Goal: Task Accomplishment & Management: Manage account settings

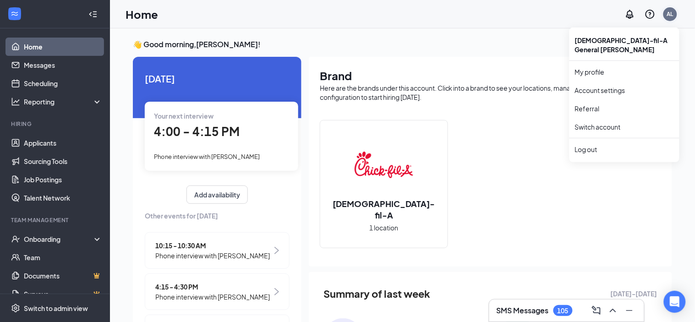
click at [669, 14] on div "AL" at bounding box center [670, 14] width 6 height 8
click at [584, 145] on div "Log out" at bounding box center [624, 149] width 99 height 9
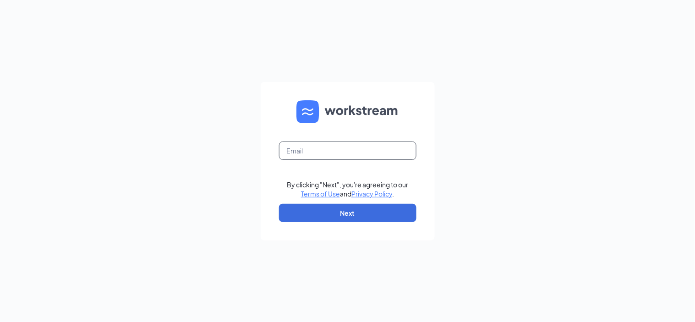
click at [355, 150] on input "text" at bounding box center [347, 151] width 137 height 18
type input "hiring@cfayorktown.com"
click at [361, 211] on button "Next" at bounding box center [347, 213] width 137 height 18
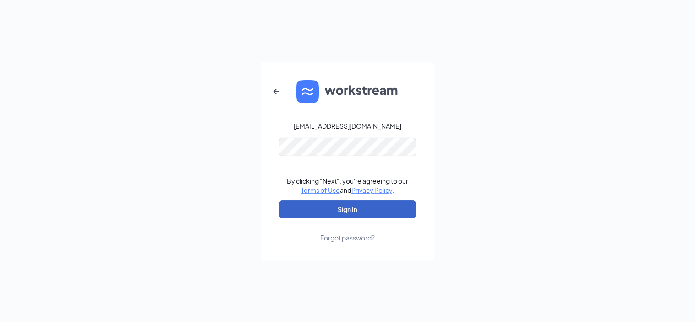
click at [383, 212] on button "Sign In" at bounding box center [347, 209] width 137 height 18
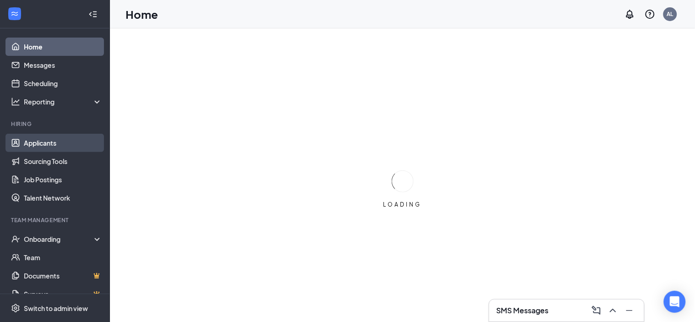
click at [46, 140] on link "Applicants" at bounding box center [63, 143] width 78 height 18
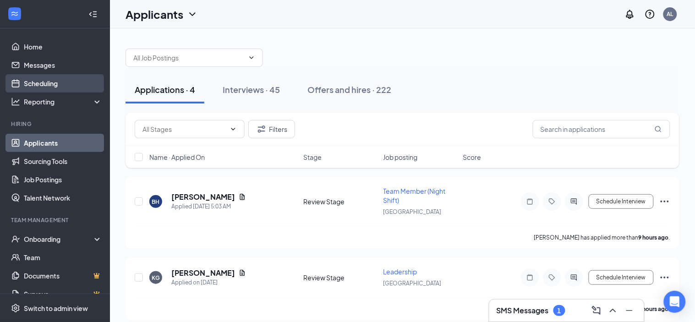
click at [27, 80] on link "Scheduling" at bounding box center [63, 83] width 78 height 18
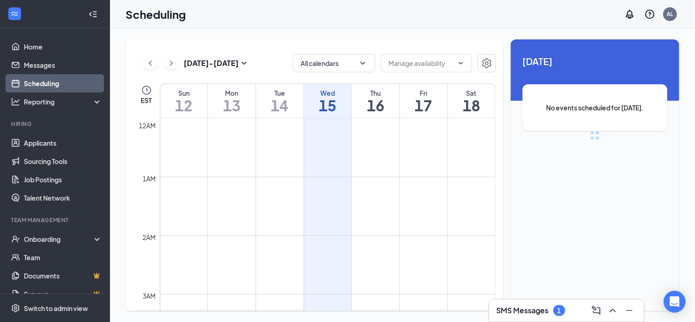
scroll to position [451, 0]
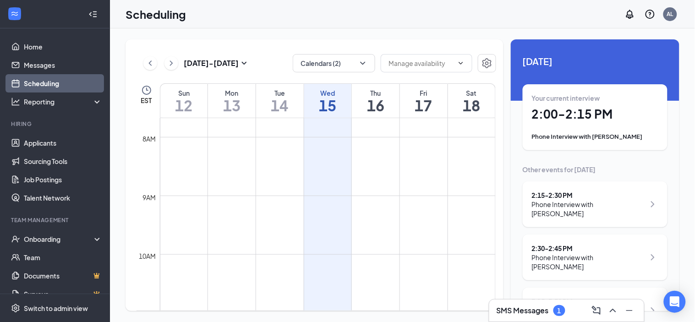
click at [604, 117] on h1 "2:00 - 2:15 PM" at bounding box center [595, 114] width 126 height 16
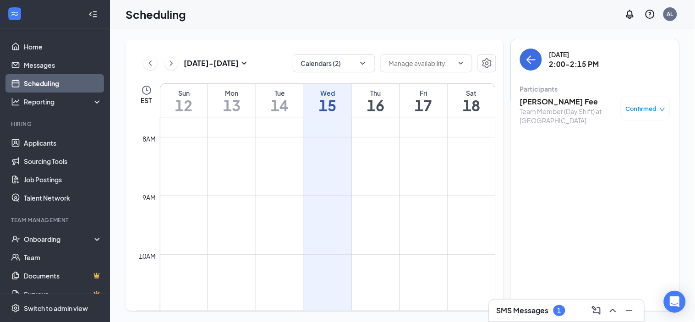
click at [558, 102] on h3 "[PERSON_NAME] Fee" at bounding box center [568, 102] width 96 height 10
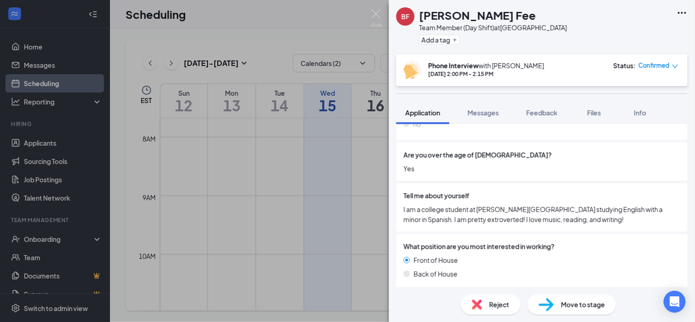
scroll to position [228, 0]
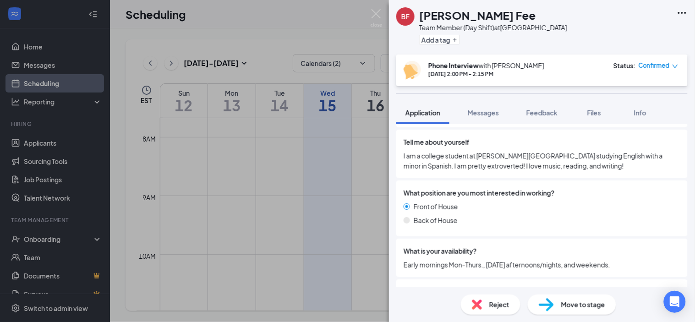
click at [436, 20] on h1 "[PERSON_NAME] Fee" at bounding box center [477, 15] width 117 height 16
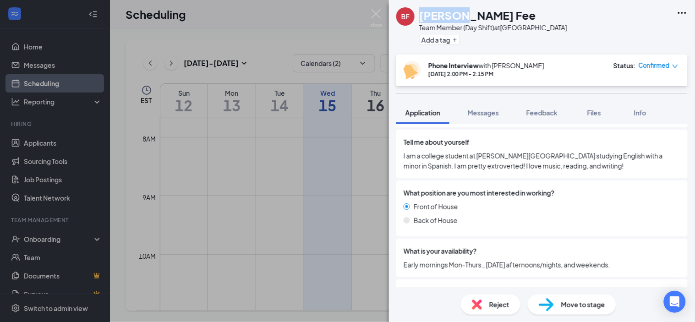
click at [436, 20] on h1 "[PERSON_NAME] Fee" at bounding box center [477, 15] width 117 height 16
copy h1 "[PERSON_NAME] Fee"
click at [371, 25] on img at bounding box center [376, 18] width 11 height 18
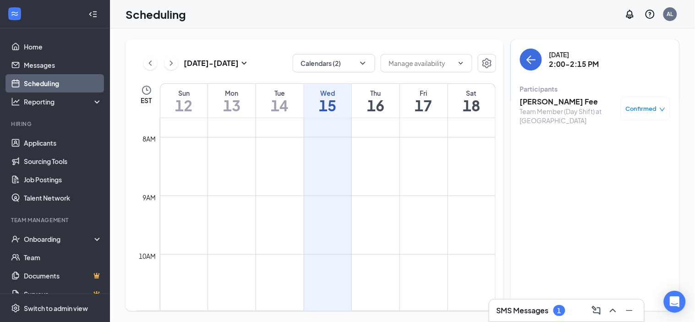
click at [523, 315] on h3 "SMS Messages" at bounding box center [523, 311] width 52 height 10
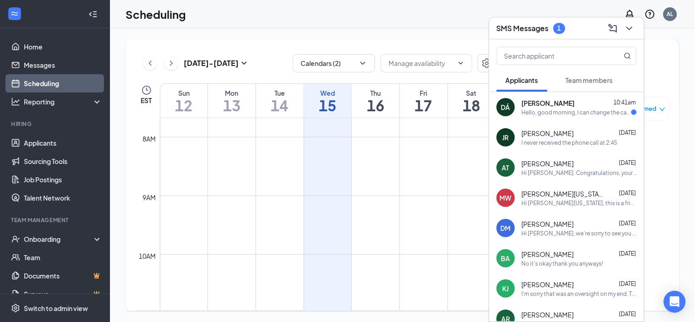
click at [571, 121] on div "DÁ Daniela Álvarez 10:41am Hello, good morning, I can change the call tomorrow …" at bounding box center [566, 107] width 155 height 30
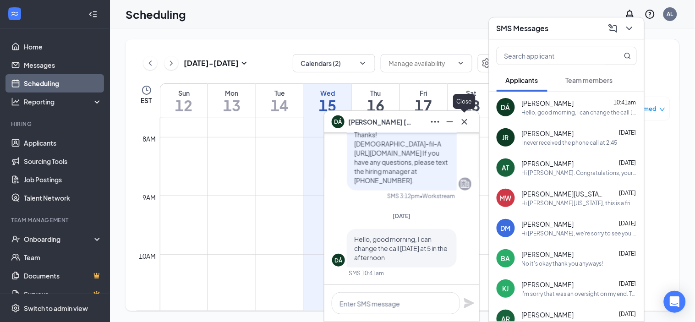
click at [467, 122] on icon "Cross" at bounding box center [464, 121] width 11 height 11
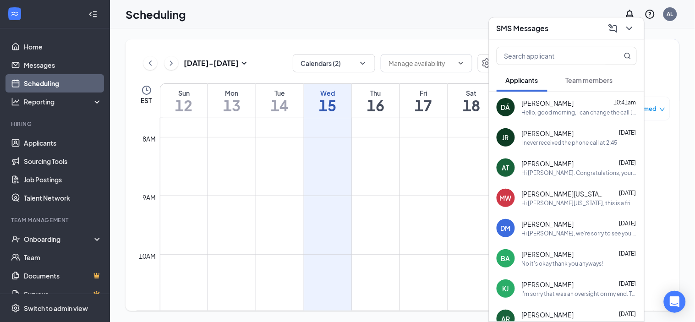
click at [533, 21] on div "SMS Messages" at bounding box center [567, 28] width 140 height 14
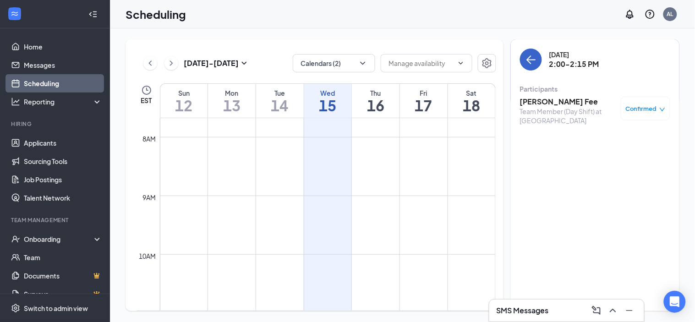
click at [535, 57] on icon "ArrowLeft" at bounding box center [531, 59] width 11 height 11
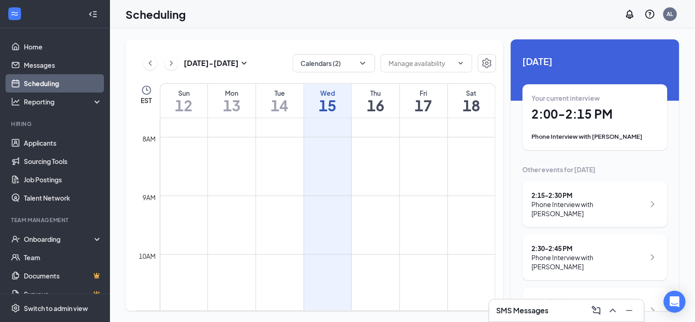
click at [585, 215] on div "Phone Interview with [PERSON_NAME]" at bounding box center [588, 209] width 113 height 18
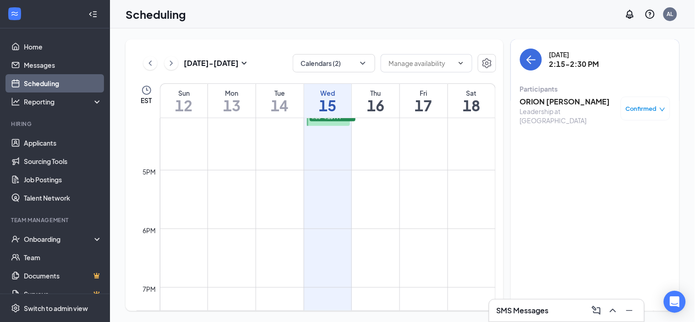
scroll to position [794, 0]
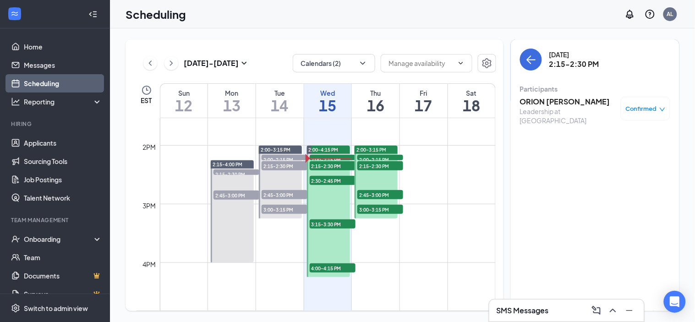
click at [329, 268] on span "4:00-4:15 PM" at bounding box center [333, 268] width 46 height 9
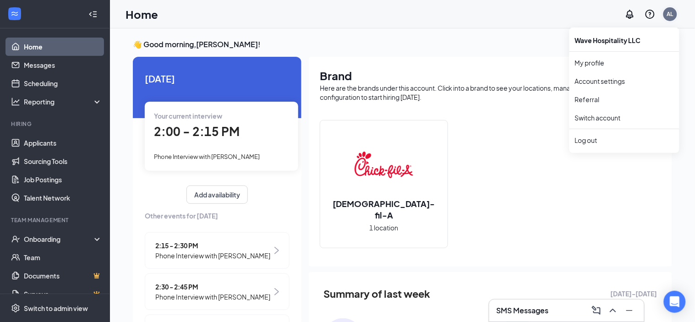
click at [674, 17] on div "AL" at bounding box center [671, 14] width 14 height 14
click at [599, 141] on div "Log out" at bounding box center [624, 140] width 99 height 9
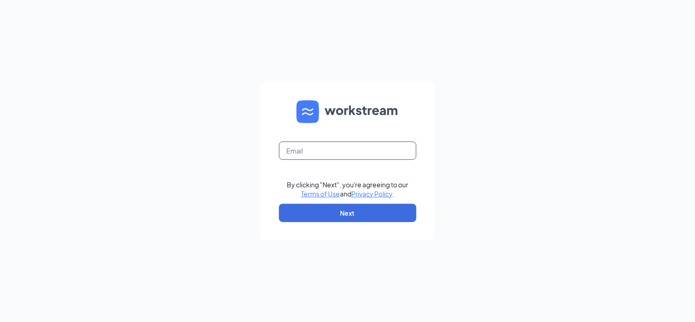
click at [330, 151] on input "text" at bounding box center [347, 151] width 137 height 18
type input "[EMAIL_ADDRESS][DOMAIN_NAME]"
click at [347, 212] on button "Next" at bounding box center [347, 213] width 137 height 18
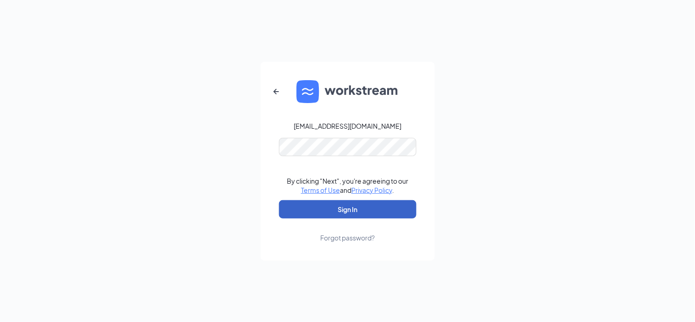
click at [311, 208] on button "Sign In" at bounding box center [347, 209] width 137 height 18
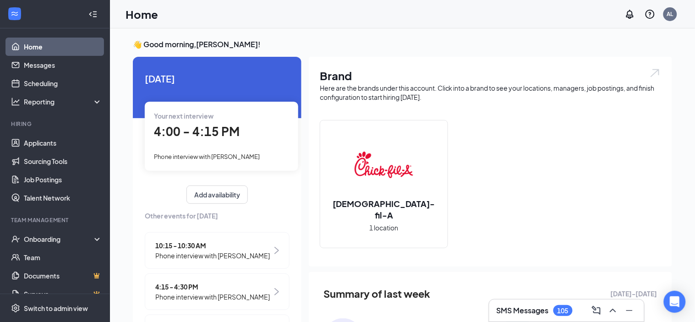
scroll to position [44, 0]
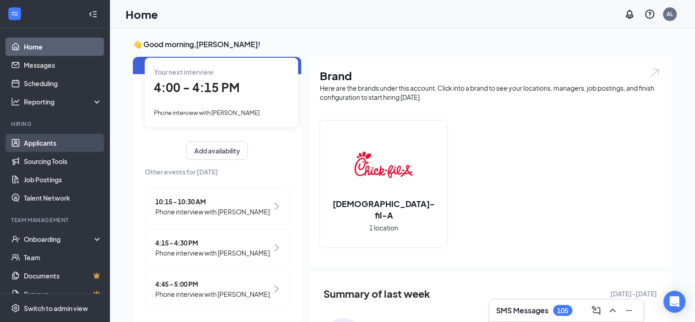
click at [57, 143] on link "Applicants" at bounding box center [63, 143] width 78 height 18
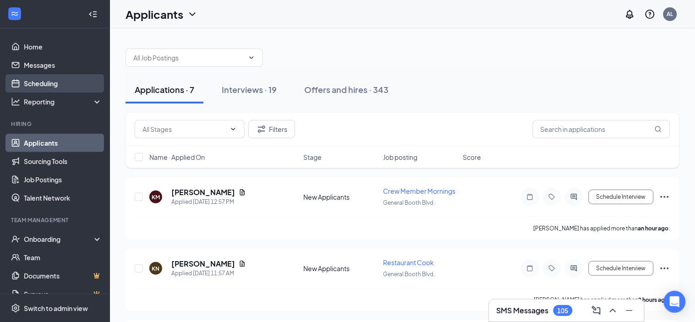
click at [59, 82] on link "Scheduling" at bounding box center [63, 83] width 78 height 18
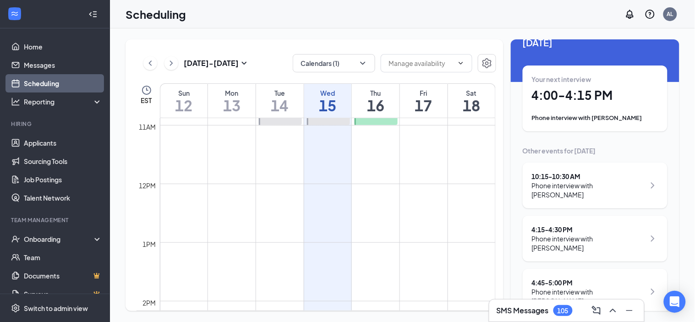
scroll to position [639, 0]
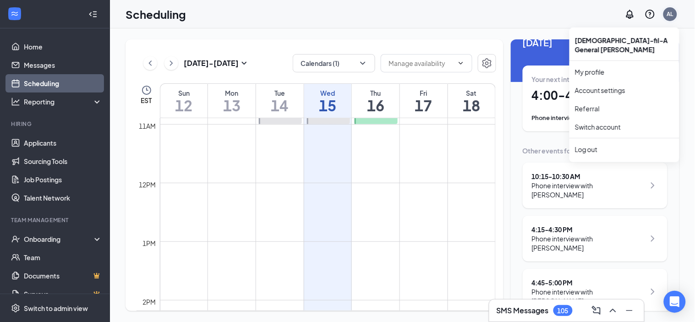
click at [676, 15] on div "AL" at bounding box center [671, 14] width 14 height 14
click at [596, 145] on div "Log out" at bounding box center [624, 149] width 99 height 9
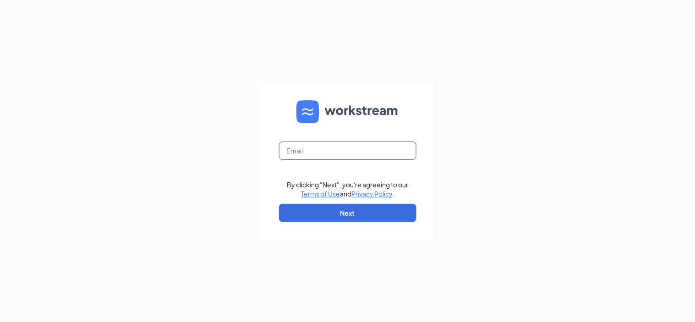
click at [384, 148] on input "text" at bounding box center [347, 151] width 137 height 18
type input "hiring@cfayorktown.com"
click at [335, 209] on button "Next" at bounding box center [347, 213] width 137 height 18
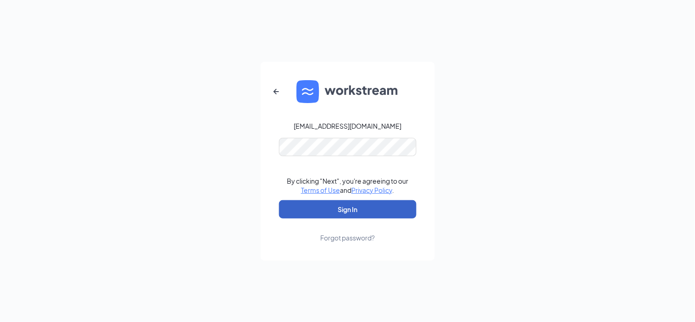
click at [357, 208] on button "Sign In" at bounding box center [347, 209] width 137 height 18
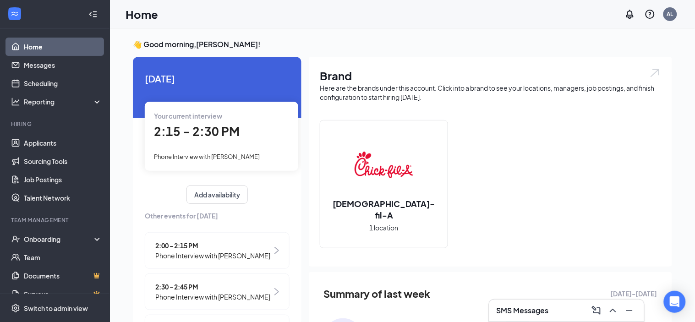
click at [176, 159] on span "Phone Interview with [PERSON_NAME]" at bounding box center [207, 156] width 106 height 7
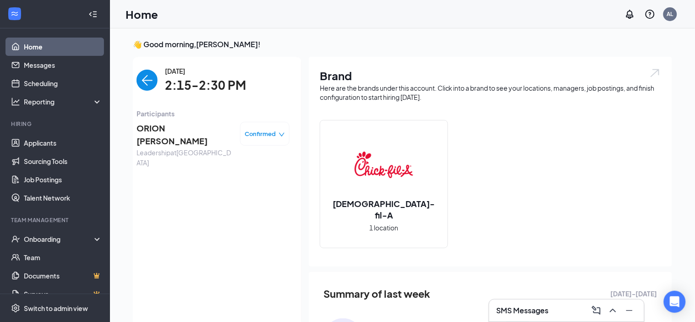
scroll to position [3, 0]
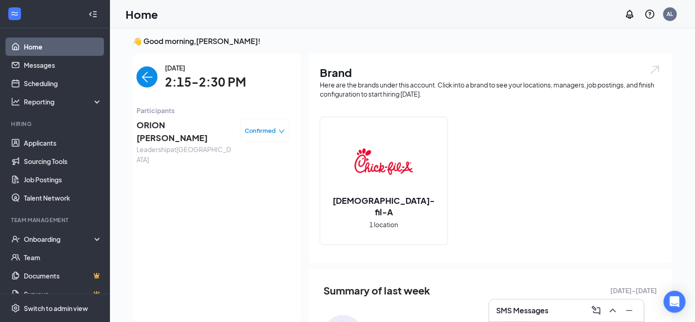
click at [175, 119] on span "ORION [PERSON_NAME]" at bounding box center [185, 132] width 96 height 26
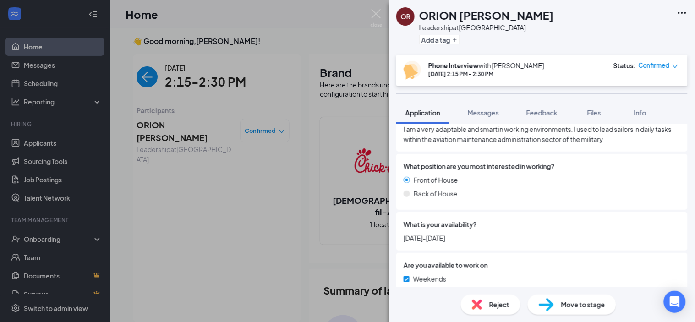
scroll to position [327, 0]
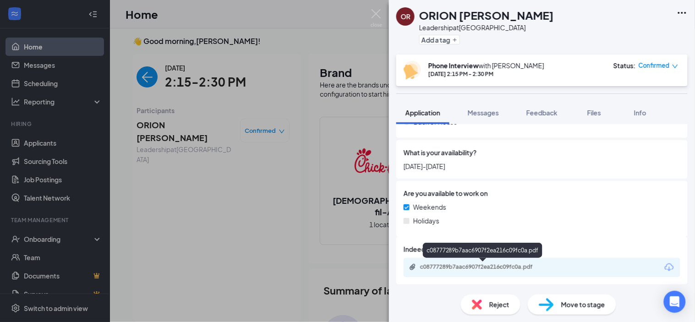
click at [448, 264] on div "c08777289b7aac6907f2ea216c09fc0a.pdf" at bounding box center [484, 267] width 128 height 7
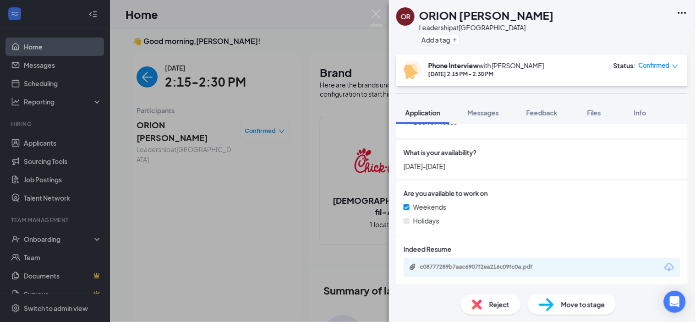
scroll to position [323, 0]
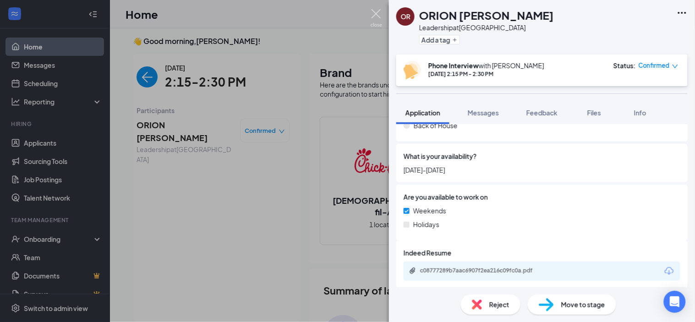
click at [376, 19] on img at bounding box center [376, 18] width 11 height 18
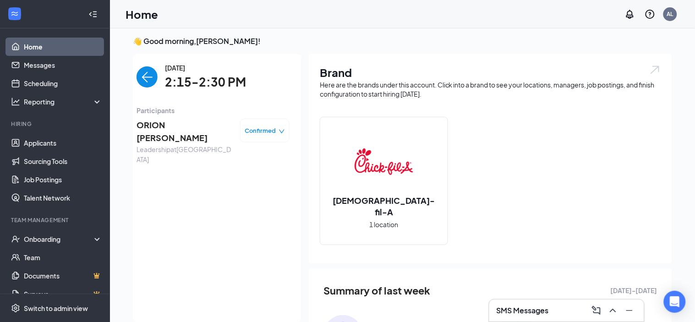
click at [187, 122] on span "ORION [PERSON_NAME]" at bounding box center [185, 132] width 96 height 26
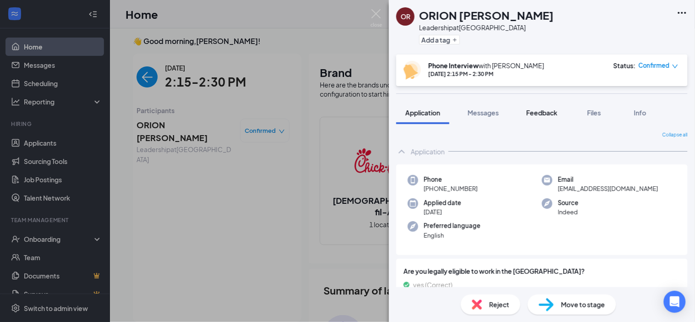
click at [554, 117] on button "Feedback" at bounding box center [541, 112] width 49 height 23
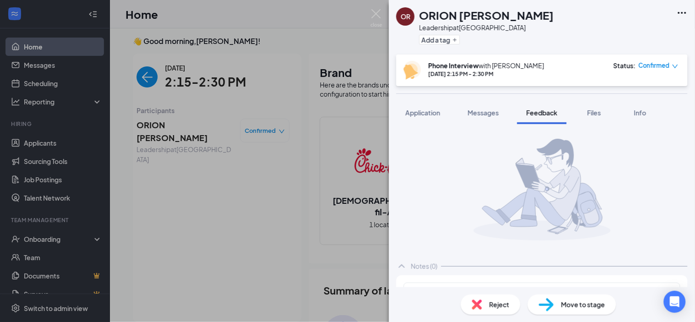
scroll to position [27, 0]
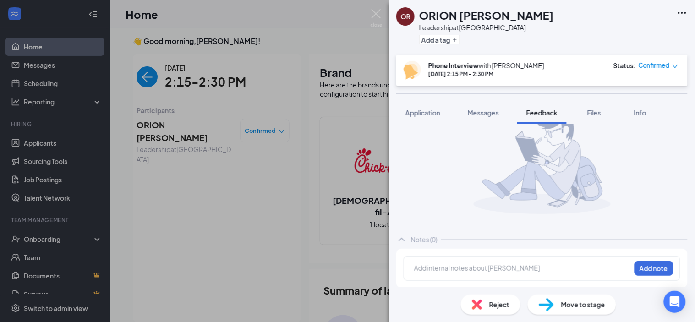
click at [467, 267] on div at bounding box center [523, 269] width 216 height 10
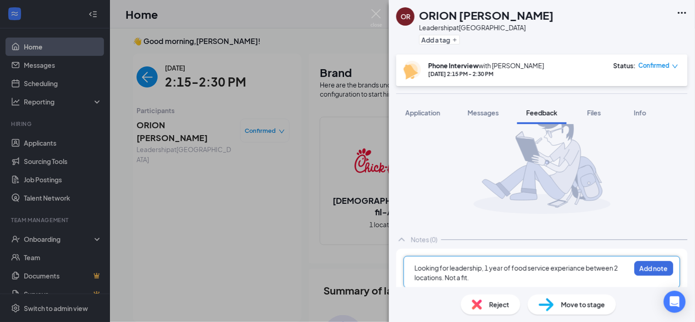
drag, startPoint x: 484, startPoint y: 278, endPoint x: 416, endPoint y: 255, distance: 71.0
click at [416, 256] on div "Looking for leadership, 1 year of food service experiance between 2 locations. …" at bounding box center [542, 272] width 277 height 32
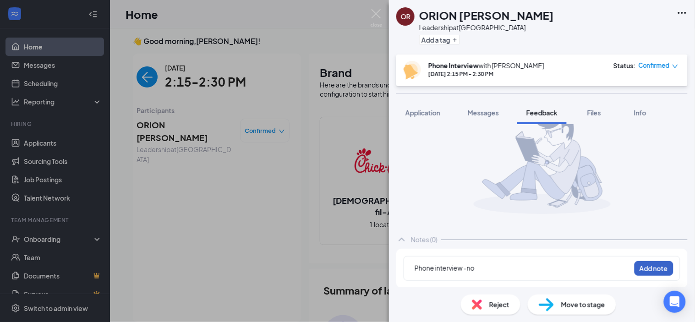
click at [638, 271] on button "Add note" at bounding box center [654, 268] width 39 height 15
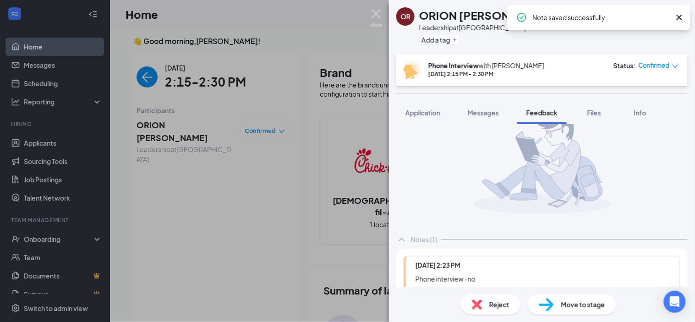
click at [375, 16] on img at bounding box center [376, 18] width 11 height 18
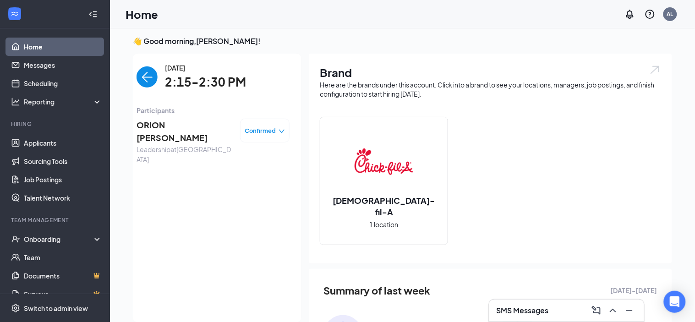
click at [152, 76] on img "back-button" at bounding box center [147, 76] width 21 height 21
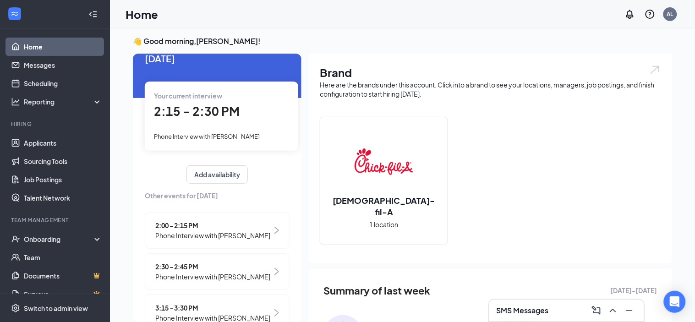
scroll to position [85, 0]
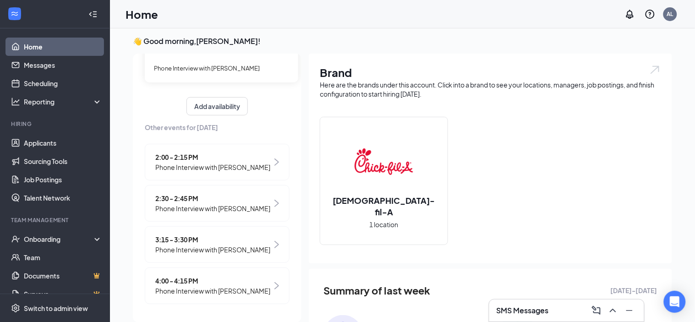
click at [185, 204] on span "Phone Interview with [PERSON_NAME]" at bounding box center [212, 208] width 115 height 10
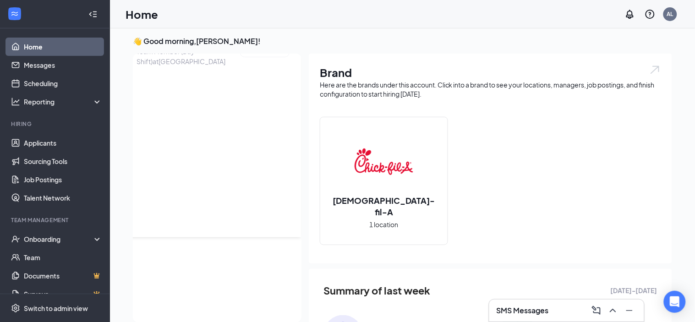
scroll to position [0, 0]
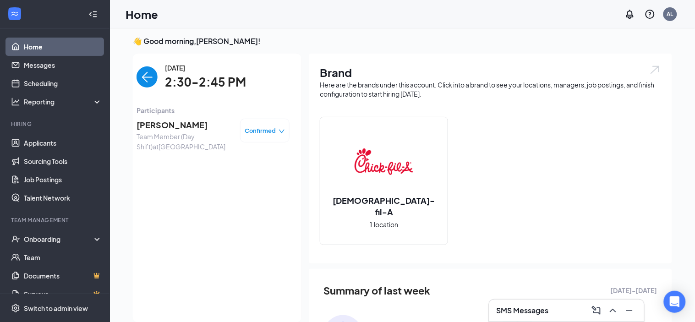
click at [168, 126] on span "[PERSON_NAME]" at bounding box center [185, 125] width 96 height 13
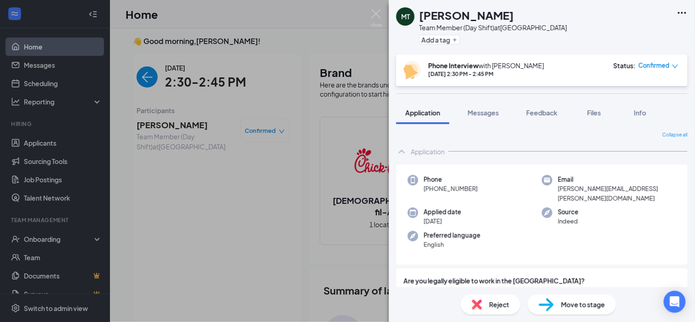
click at [49, 143] on div "MT Madelyn Tyler Team Member (Day Shift) at Victory Boulevard Add a tag Phone I…" at bounding box center [347, 161] width 695 height 322
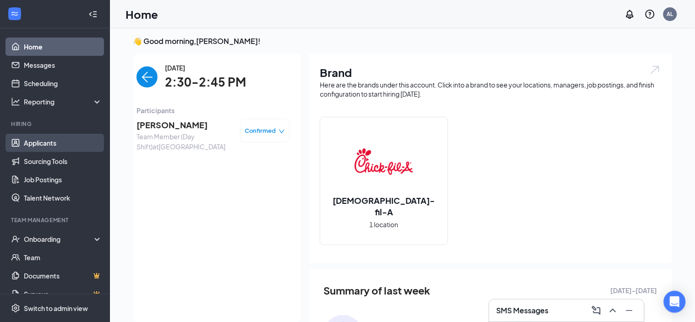
click at [53, 143] on link "Applicants" at bounding box center [63, 143] width 78 height 18
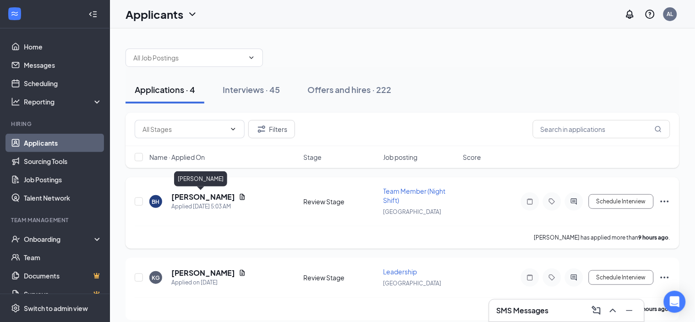
click at [202, 195] on h5 "[PERSON_NAME]" at bounding box center [203, 197] width 64 height 10
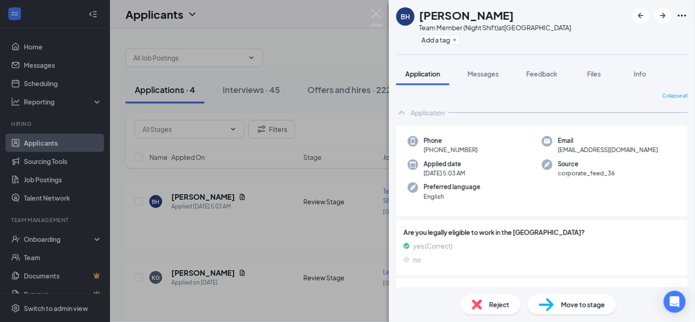
click at [568, 307] on span "Move to stage" at bounding box center [583, 305] width 44 height 10
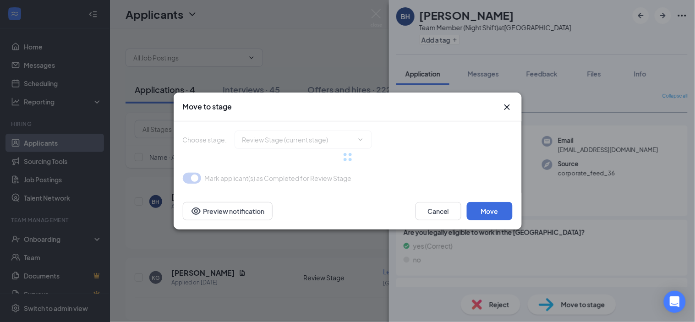
type input "Phone Interview (next stage)"
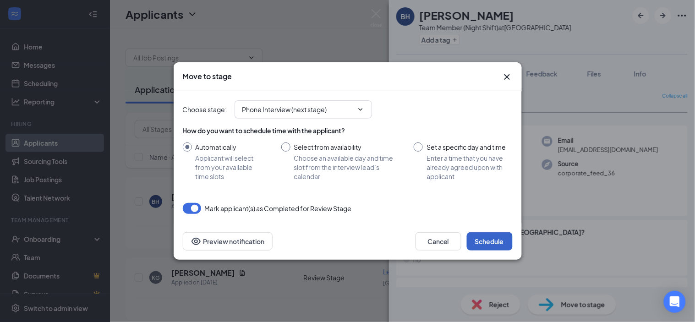
click at [492, 249] on button "Schedule" at bounding box center [490, 241] width 46 height 18
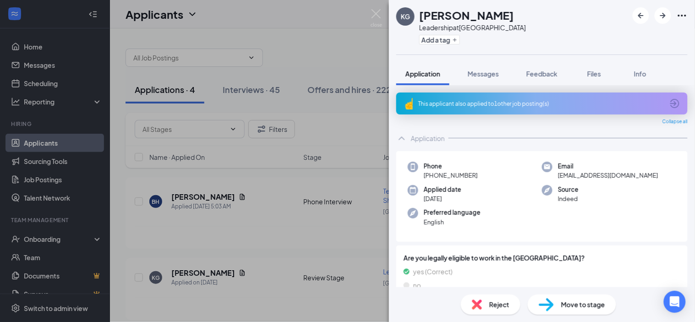
click at [566, 106] on div "This applicant also applied to 1 other job posting(s)" at bounding box center [541, 104] width 246 height 8
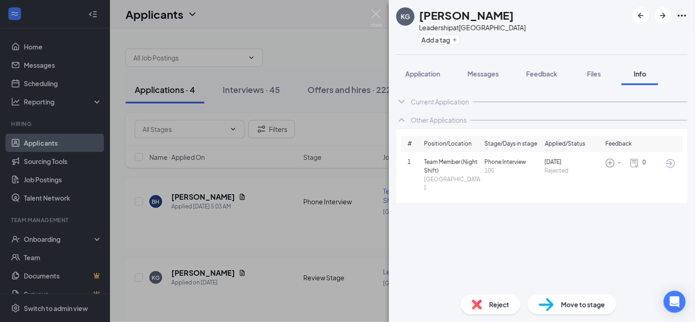
click at [672, 161] on icon "ArrowCircle" at bounding box center [670, 163] width 11 height 11
click at [377, 19] on img at bounding box center [376, 18] width 11 height 18
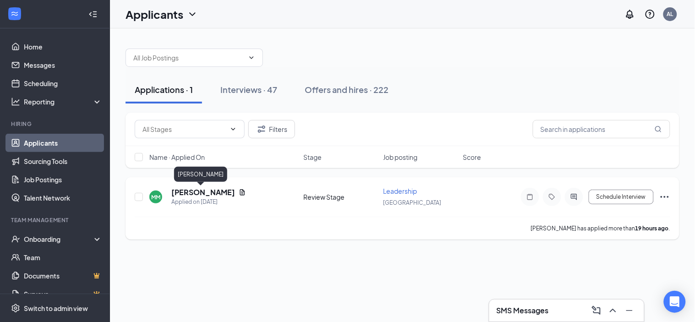
click at [191, 194] on h5 "[PERSON_NAME]" at bounding box center [203, 192] width 64 height 10
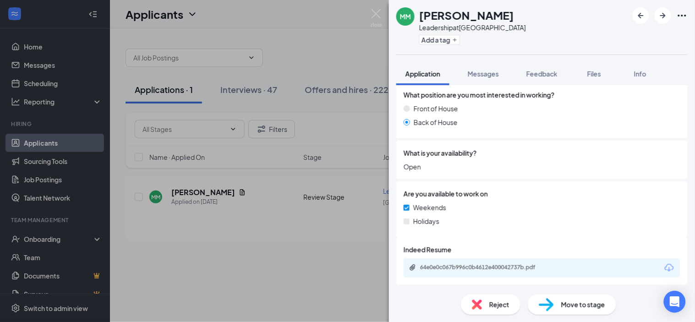
scroll to position [286, 0]
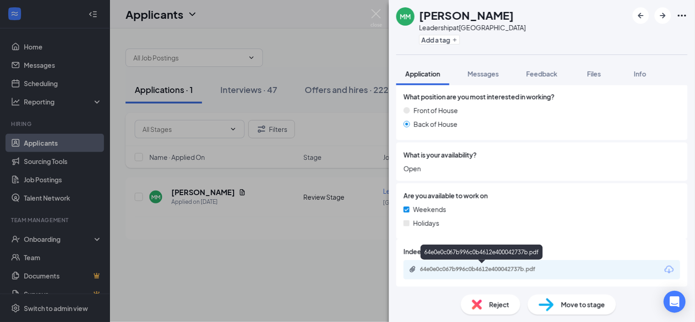
click at [490, 271] on div "64e0e0c067b996c0b4612e400042737b.pdf" at bounding box center [484, 269] width 128 height 7
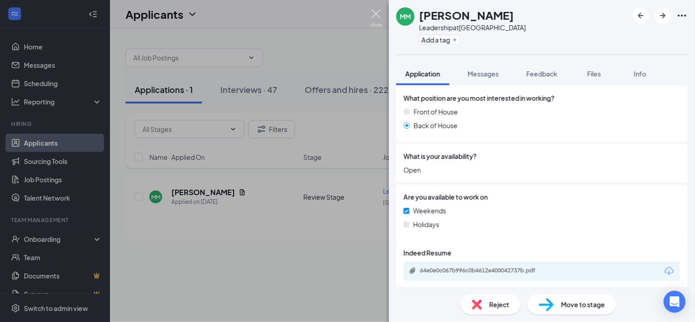
click at [375, 15] on img at bounding box center [376, 18] width 11 height 18
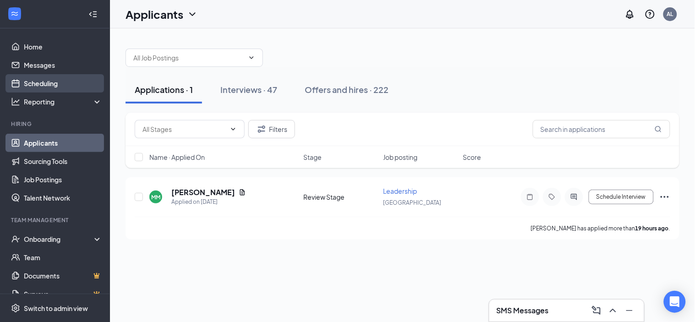
click at [70, 82] on link "Scheduling" at bounding box center [63, 83] width 78 height 18
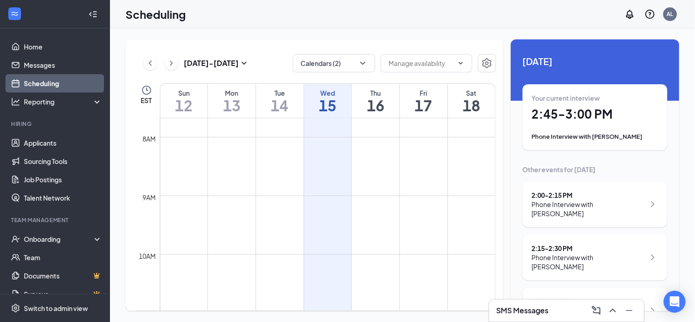
click at [594, 114] on h1 "2:45 - 3:00 PM" at bounding box center [595, 114] width 126 height 16
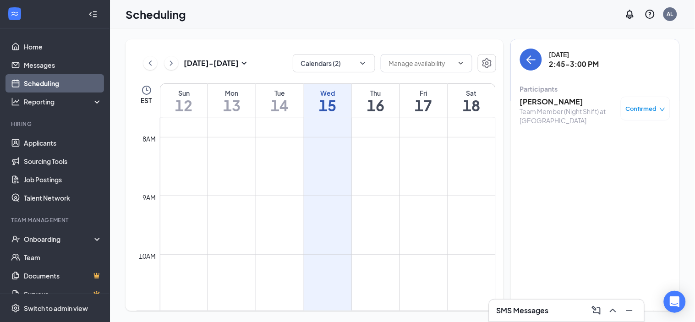
click at [565, 102] on h3 "[PERSON_NAME]" at bounding box center [568, 102] width 96 height 10
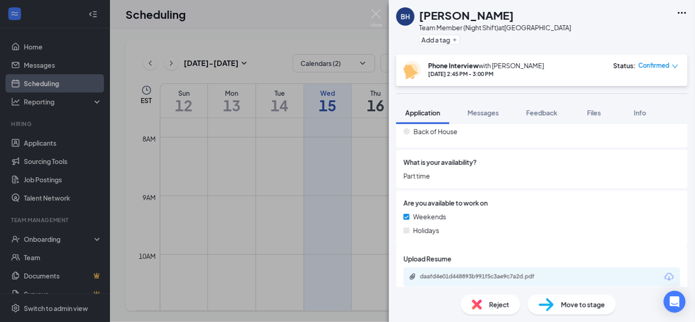
scroll to position [327, 0]
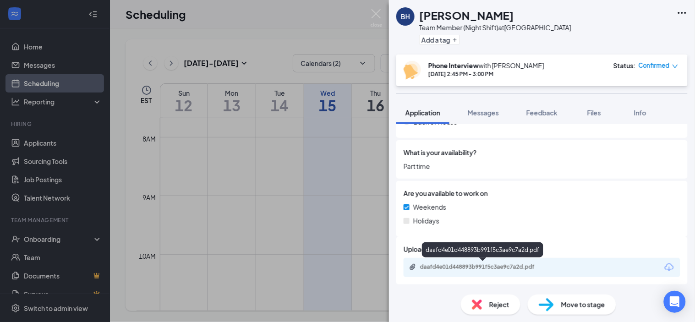
click at [471, 265] on div "daafd4e01d448893b991f5c3ae9c7a2d.pdf" at bounding box center [484, 267] width 128 height 7
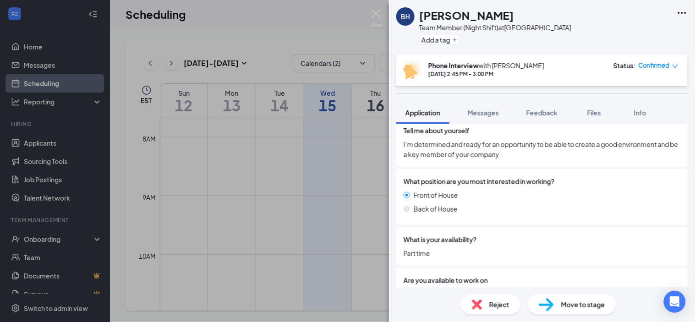
scroll to position [239, 0]
click at [440, 16] on h1 "[PERSON_NAME]" at bounding box center [466, 15] width 95 height 16
copy h1 "[PERSON_NAME]"
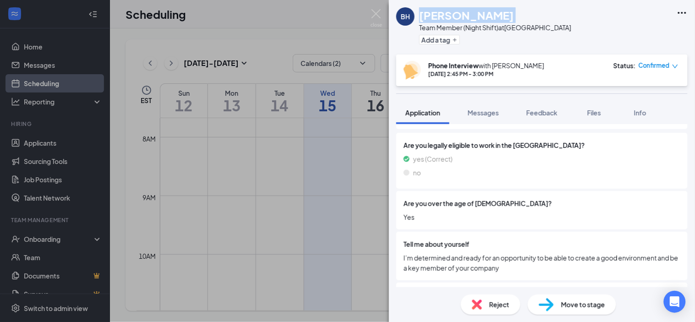
scroll to position [0, 0]
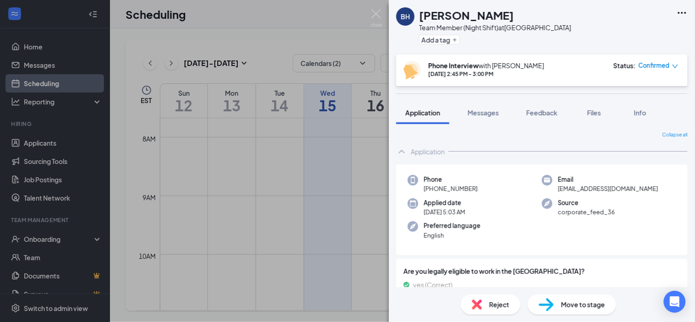
click at [580, 313] on div "Move to stage" at bounding box center [572, 305] width 88 height 20
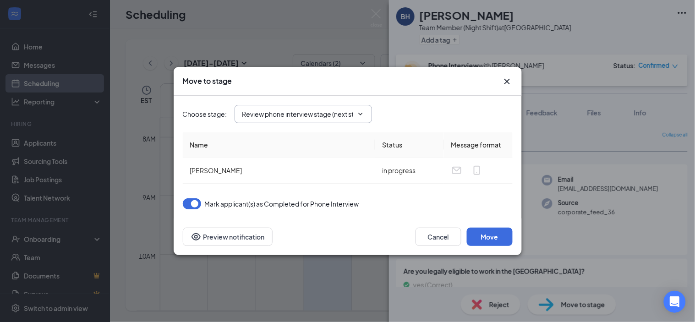
click at [294, 115] on input "Review phone interview stage (next stage)" at bounding box center [297, 114] width 111 height 10
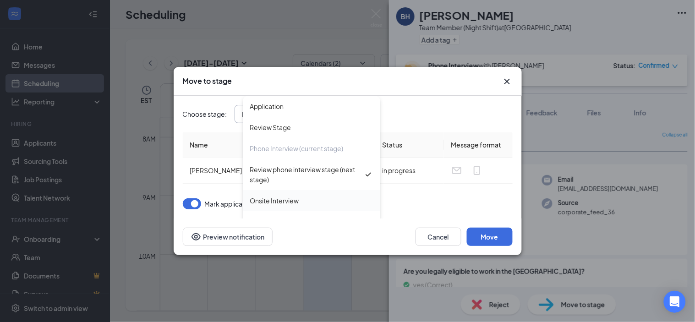
click at [317, 201] on div "Onsite Interview" at bounding box center [311, 201] width 123 height 10
type input "Onsite Interview"
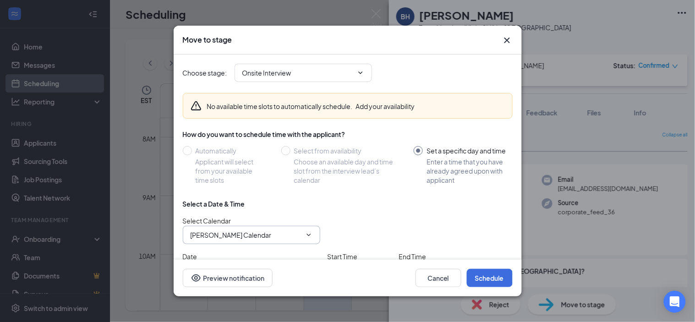
click at [215, 238] on input "Alicia Leeman's Calendar" at bounding box center [246, 235] width 111 height 10
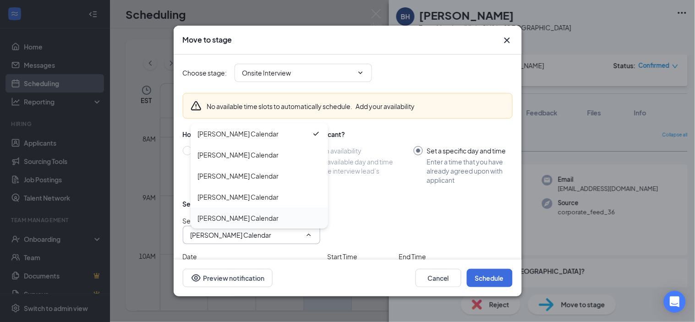
click at [255, 222] on div "Stephanie Muro's Calendar" at bounding box center [238, 218] width 81 height 10
type input "Stephanie Muro's Calendar"
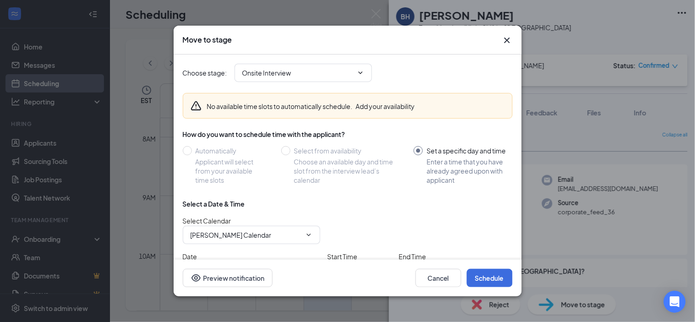
scroll to position [62, 0]
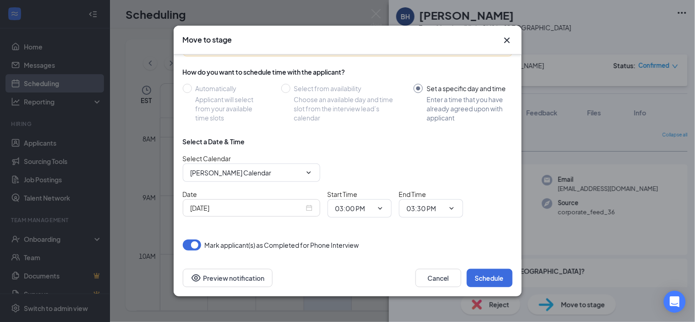
click at [272, 209] on input "Oct 15, 2025" at bounding box center [248, 208] width 114 height 10
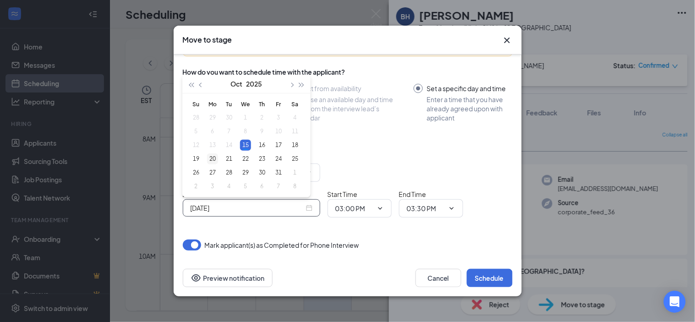
type input "Oct 20, 2025"
click at [214, 157] on div "20" at bounding box center [212, 159] width 11 height 11
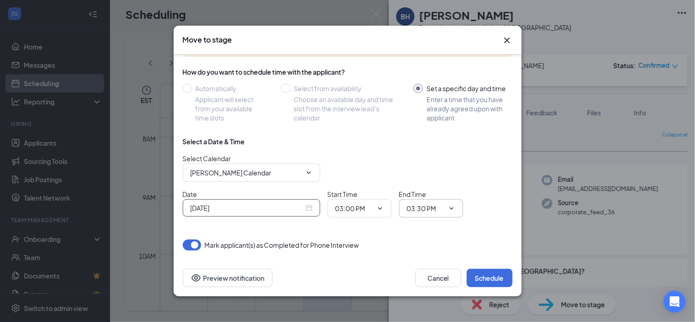
click at [411, 207] on input "03:30 PM" at bounding box center [426, 208] width 38 height 10
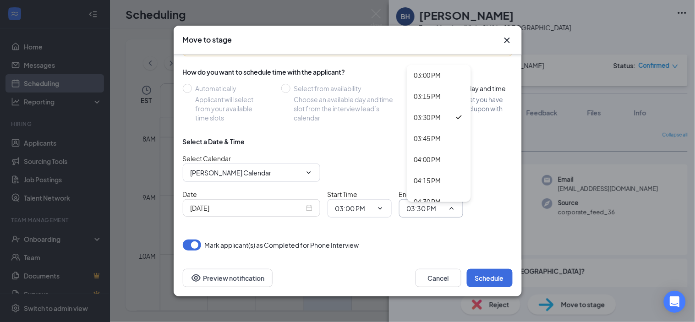
scroll to position [1262, 0]
click at [434, 103] on div "03:15 PM" at bounding box center [427, 99] width 27 height 10
type input "03:15 PM"
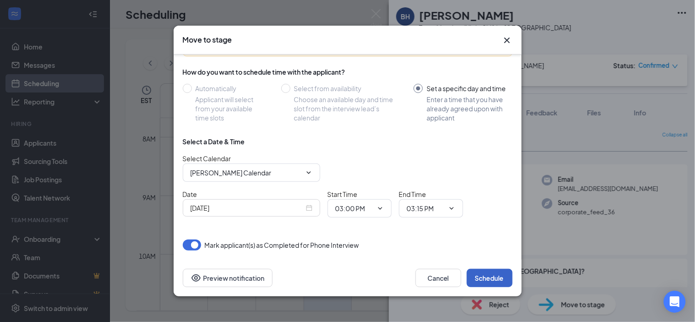
click at [487, 282] on button "Schedule" at bounding box center [490, 278] width 46 height 18
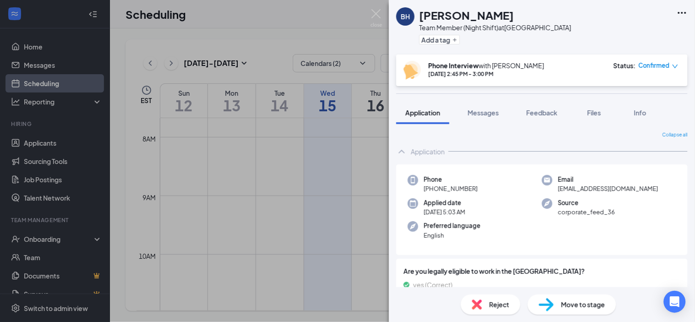
scroll to position [323, 0]
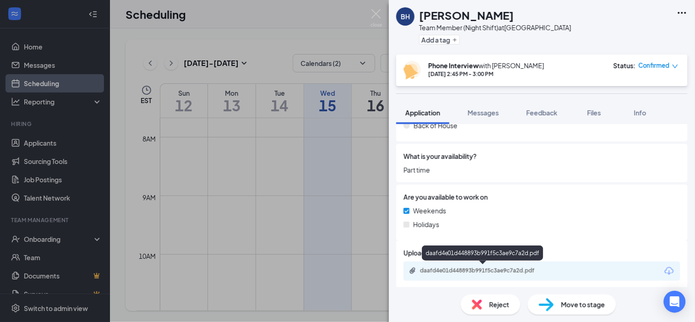
click at [462, 267] on div "daafd4e01d448893b991f5c3ae9c7a2d.pdf" at bounding box center [484, 270] width 128 height 7
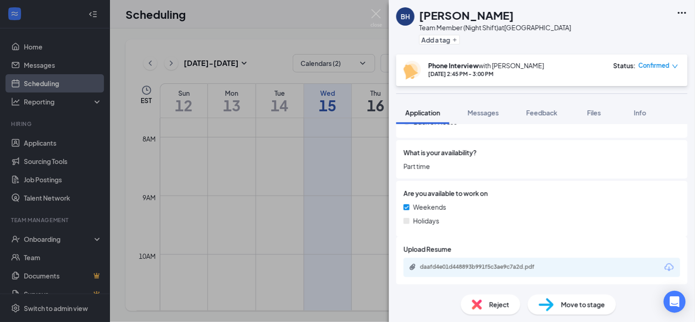
scroll to position [0, 0]
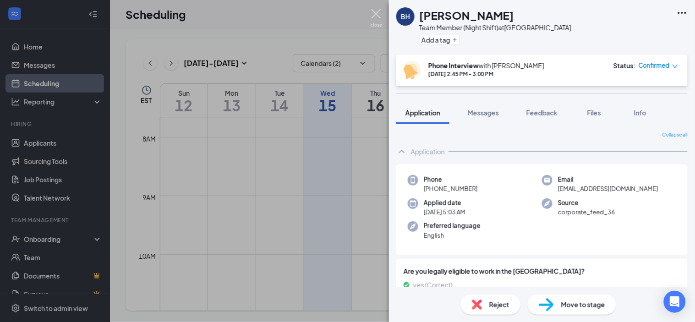
click at [374, 18] on img at bounding box center [376, 18] width 11 height 18
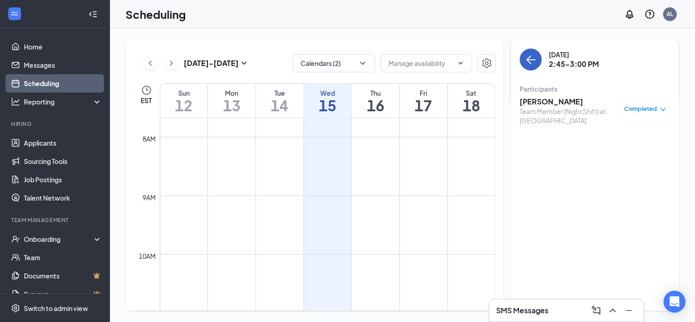
click at [527, 64] on icon "ArrowLeft" at bounding box center [531, 59] width 11 height 11
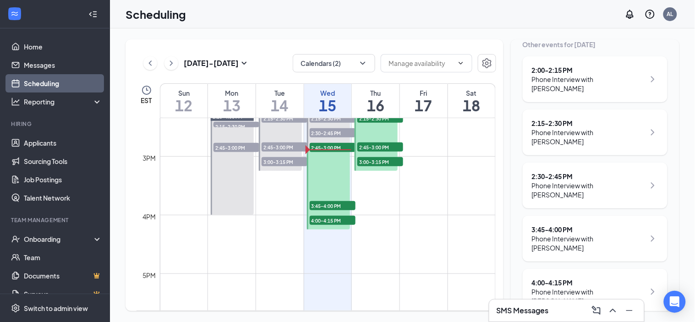
scroll to position [839, 0]
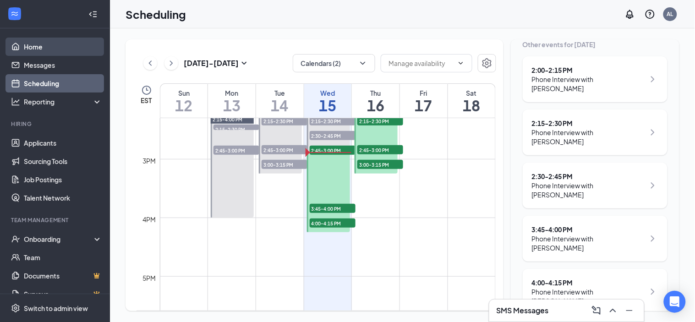
click at [56, 51] on link "Home" at bounding box center [63, 47] width 78 height 18
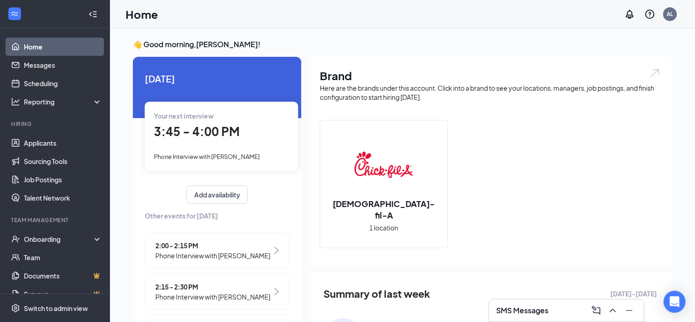
click at [204, 135] on span "3:45 - 4:00 PM" at bounding box center [197, 131] width 86 height 15
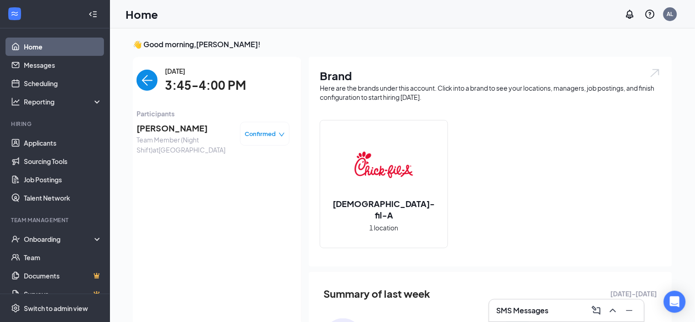
scroll to position [3, 0]
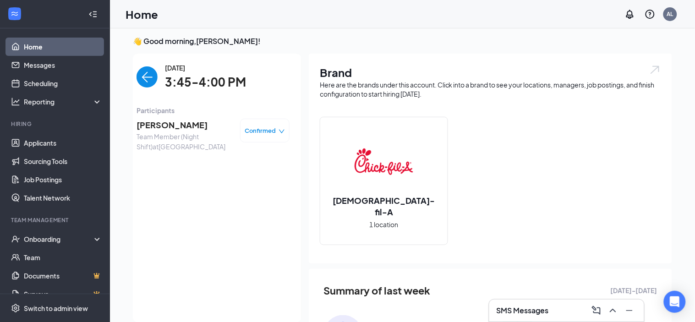
click at [191, 124] on span "Zaniyah Goodwin" at bounding box center [185, 125] width 96 height 13
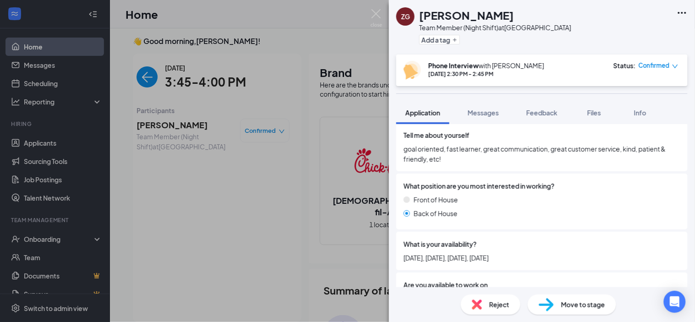
scroll to position [327, 0]
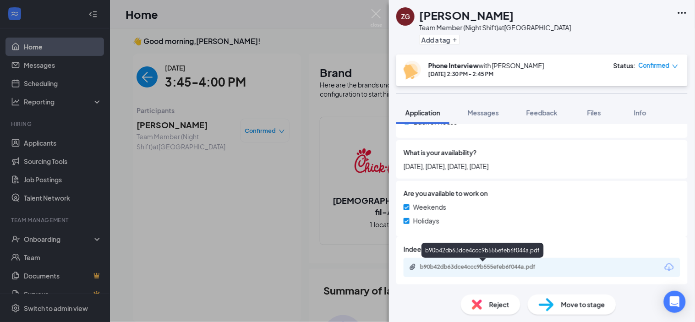
click at [485, 265] on div "b90b42db63dce4ccc9b555efeb6f044a.pdf" at bounding box center [484, 267] width 128 height 7
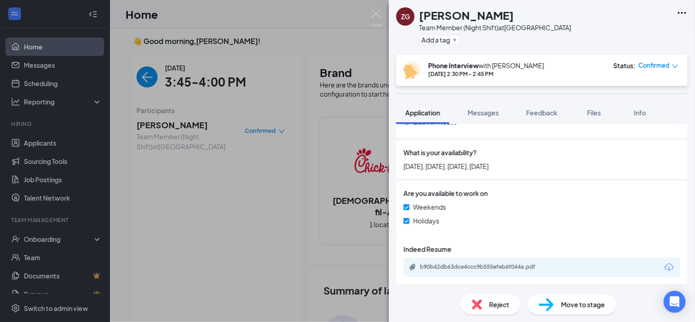
scroll to position [323, 0]
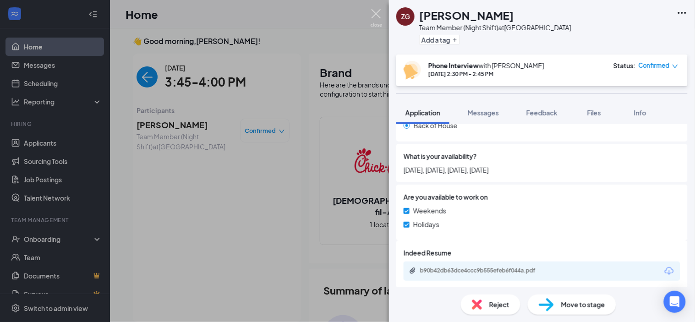
click at [377, 14] on img at bounding box center [376, 18] width 11 height 18
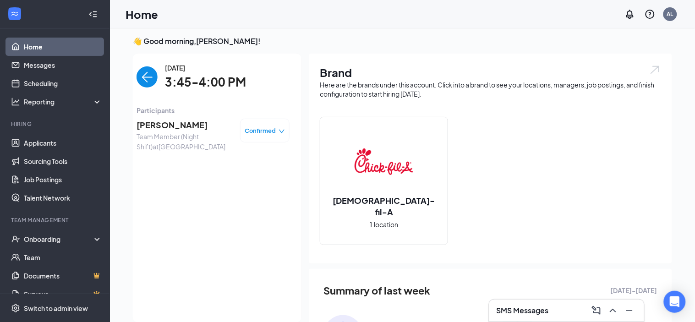
click at [135, 82] on div "Wednesday, Oct 15 3:45-4:00 PM Participants Zaniyah Goodwin Team Member (Night …" at bounding box center [213, 188] width 177 height 269
click at [147, 80] on img "back-button" at bounding box center [147, 76] width 21 height 21
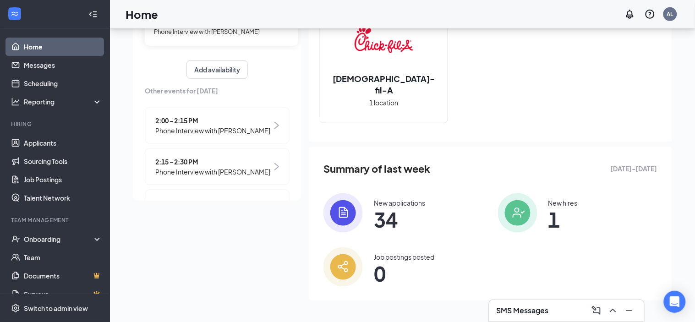
scroll to position [95, 0]
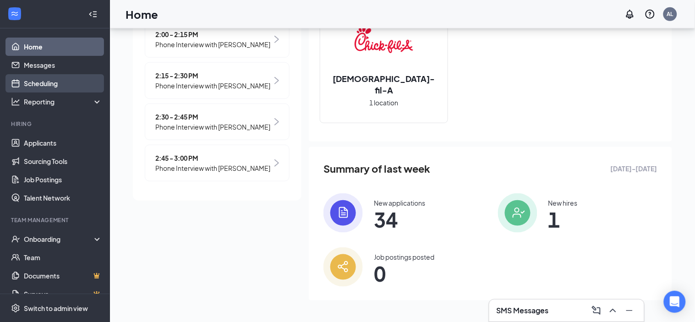
click at [48, 88] on link "Scheduling" at bounding box center [63, 83] width 78 height 18
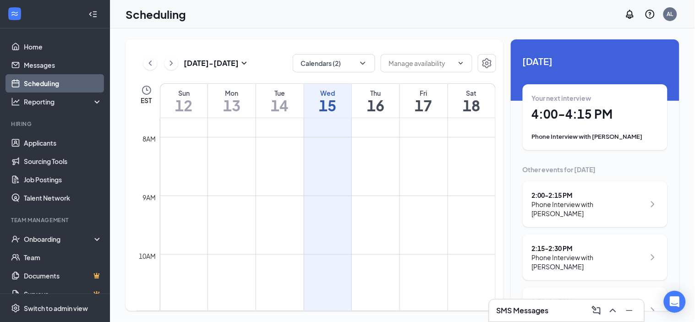
scroll to position [62, 0]
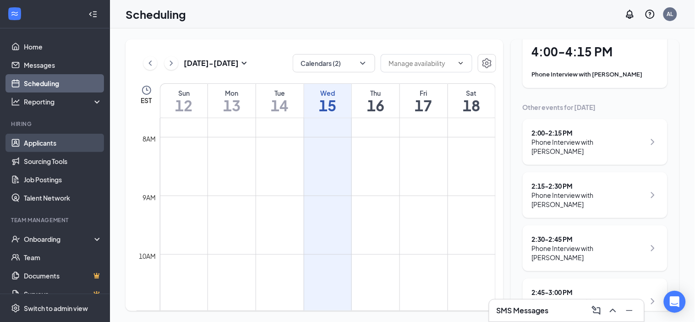
click at [44, 141] on link "Applicants" at bounding box center [63, 143] width 78 height 18
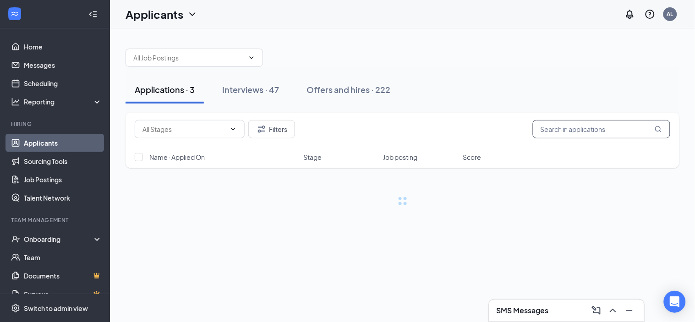
click at [575, 128] on input "text" at bounding box center [601, 129] width 137 height 18
type input "zan"
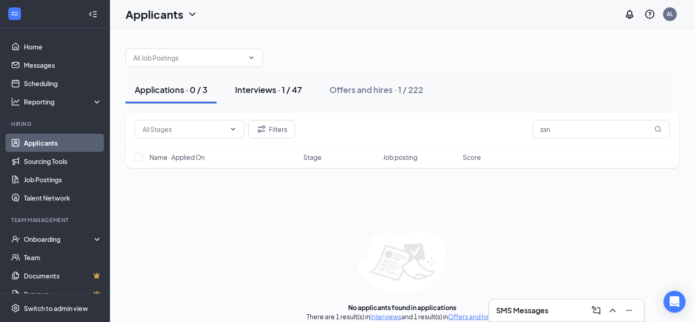
click at [253, 88] on div "Interviews · 1 / 47" at bounding box center [268, 89] width 67 height 11
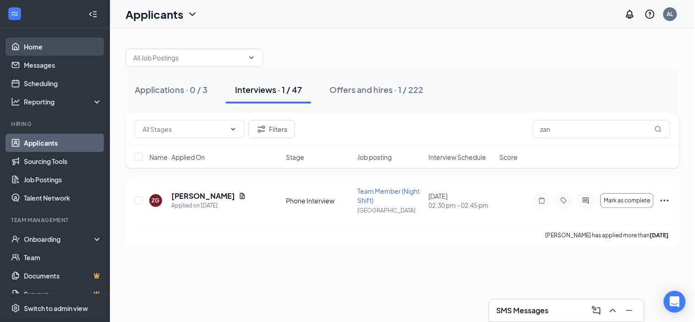
click at [54, 45] on link "Home" at bounding box center [63, 47] width 78 height 18
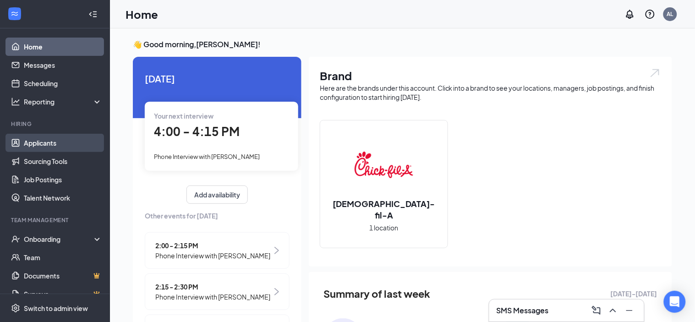
click at [63, 140] on link "Applicants" at bounding box center [63, 143] width 78 height 18
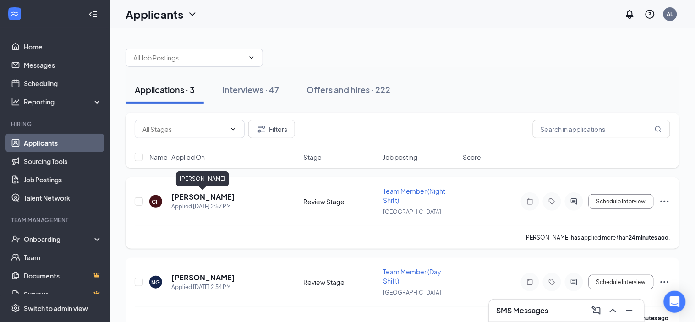
click at [191, 198] on h5 "Christina Hensley" at bounding box center [203, 197] width 64 height 10
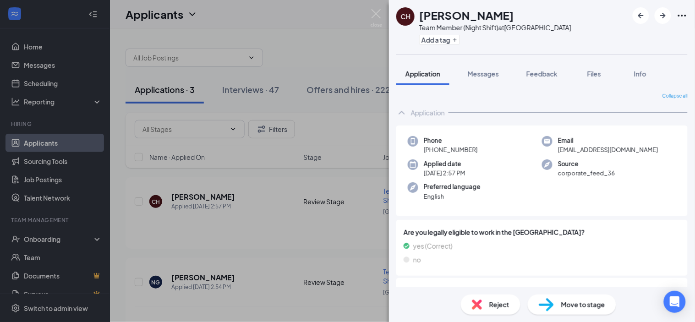
scroll to position [226, 0]
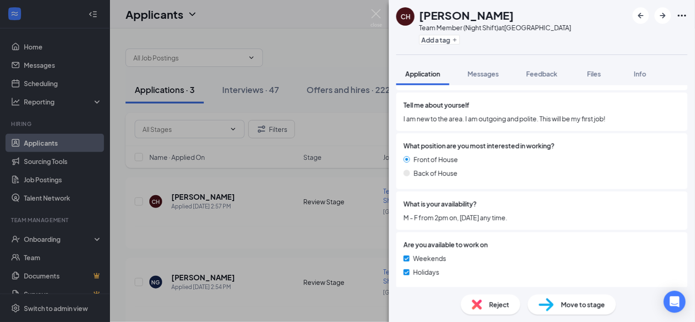
click at [573, 308] on span "Move to stage" at bounding box center [583, 305] width 44 height 10
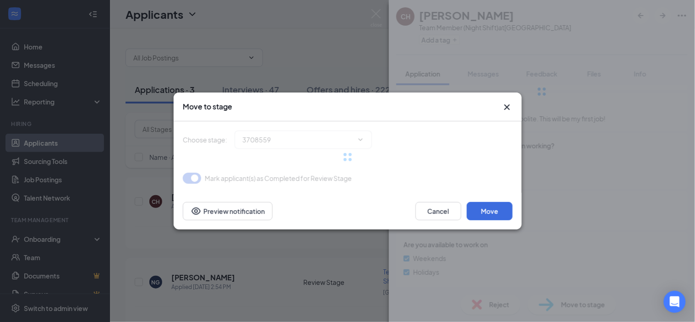
scroll to position [223, 0]
click at [573, 308] on div "Move to stage Choose stage : 3708559 Mark applicant(s) as Completed for Review …" at bounding box center [347, 161] width 695 height 322
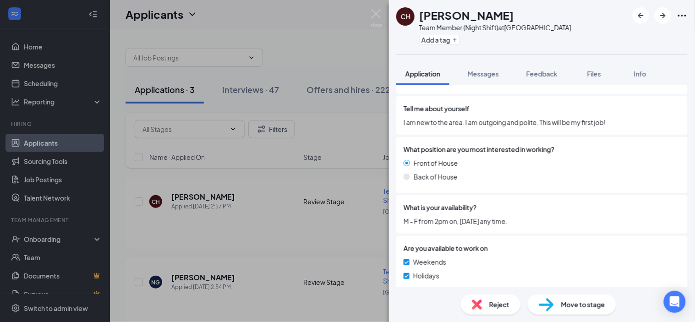
click at [578, 304] on span "Move to stage" at bounding box center [583, 305] width 44 height 10
type input "Phone Interview (next stage)"
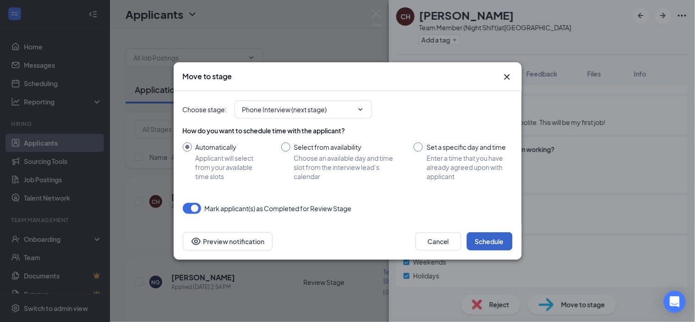
click at [478, 244] on button "Schedule" at bounding box center [490, 241] width 46 height 18
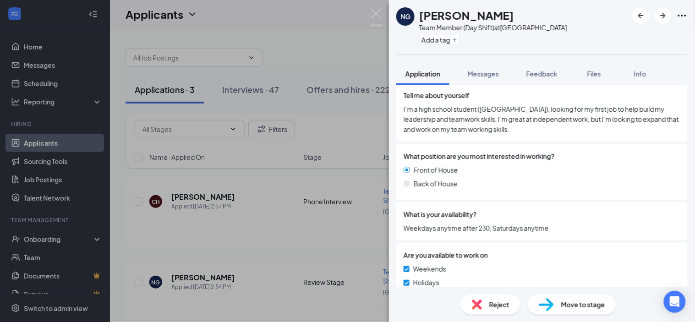
scroll to position [237, 0]
click at [573, 311] on div "Move to stage" at bounding box center [572, 305] width 88 height 20
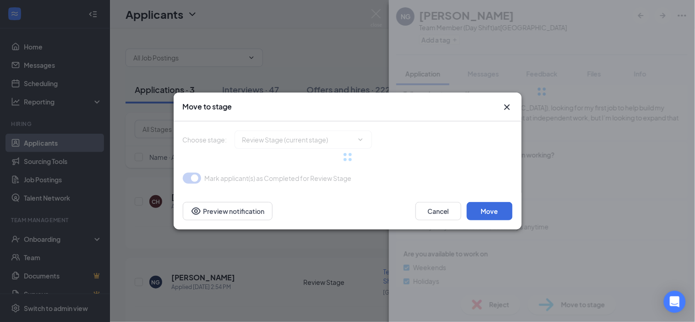
type input "Phone Interview (next stage)"
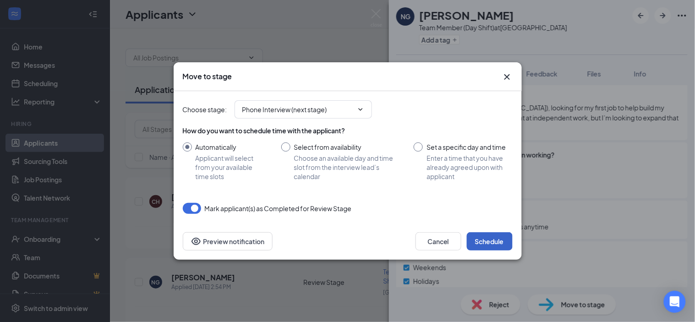
click at [490, 239] on button "Schedule" at bounding box center [490, 241] width 46 height 18
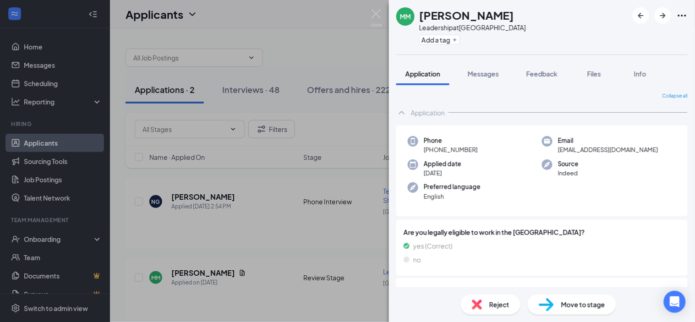
click at [578, 303] on span "Move to stage" at bounding box center [583, 305] width 44 height 10
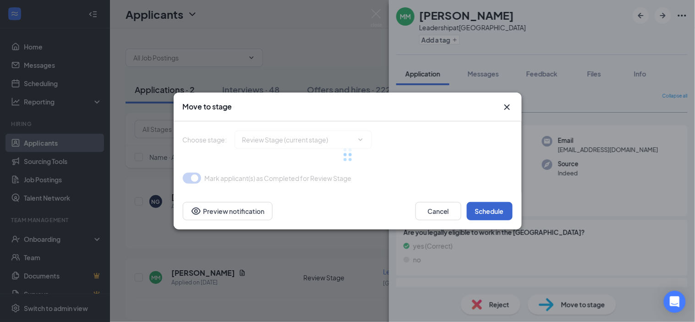
type input "Phone Interview (next stage)"
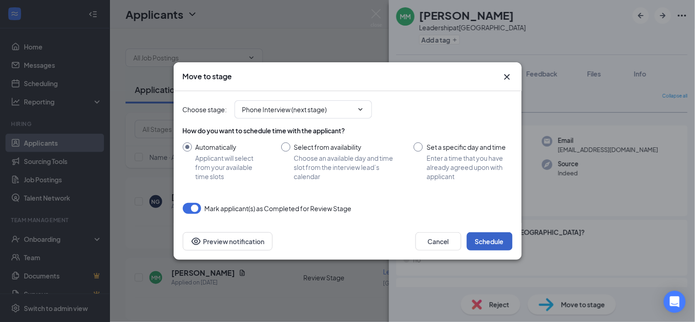
click at [489, 242] on button "Schedule" at bounding box center [490, 241] width 46 height 18
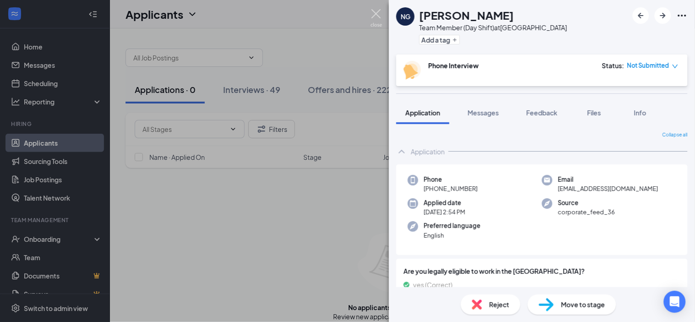
click at [376, 19] on img at bounding box center [376, 18] width 11 height 18
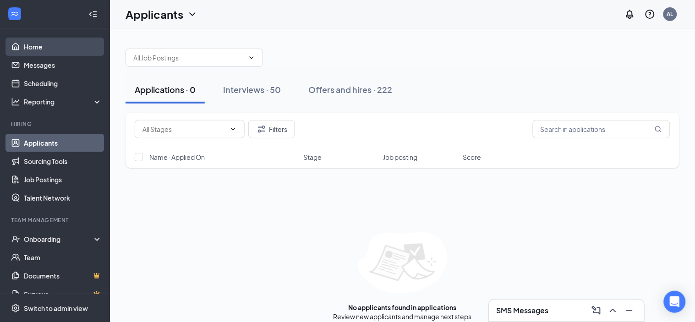
click at [25, 48] on link "Home" at bounding box center [63, 47] width 78 height 18
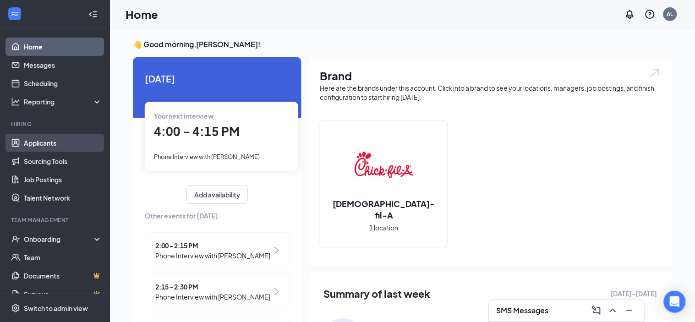
click at [60, 145] on link "Applicants" at bounding box center [63, 143] width 78 height 18
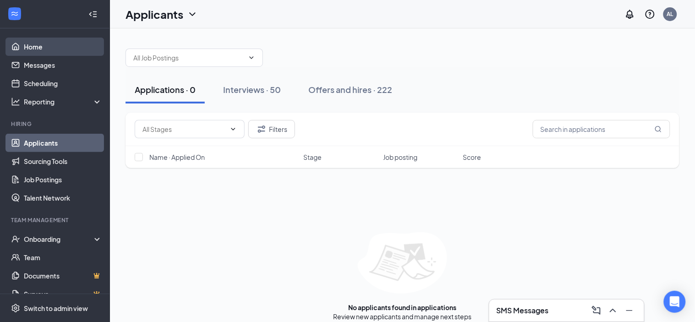
click at [54, 40] on link "Home" at bounding box center [63, 47] width 78 height 18
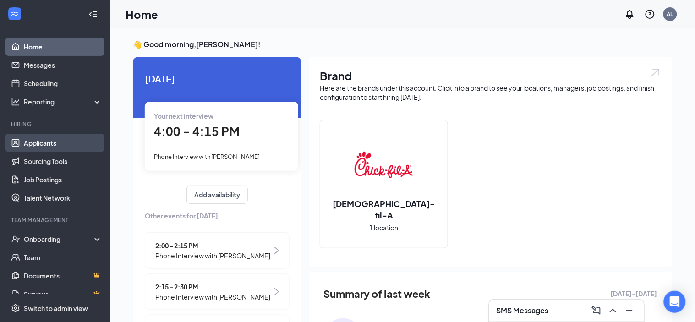
click at [56, 145] on link "Applicants" at bounding box center [63, 143] width 78 height 18
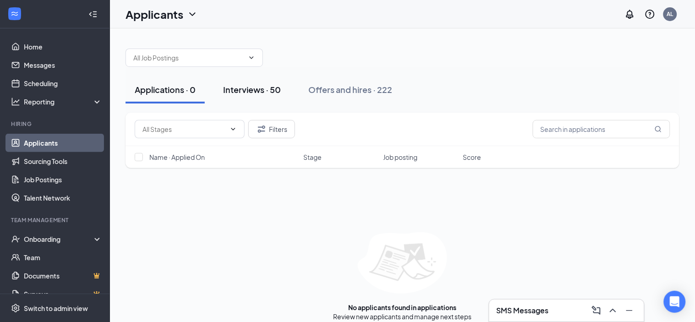
click at [269, 97] on button "Interviews · 50" at bounding box center [252, 89] width 76 height 27
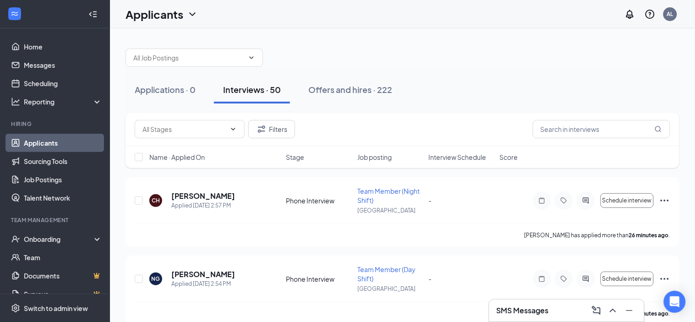
click at [461, 156] on span "Interview Schedule" at bounding box center [458, 157] width 58 height 9
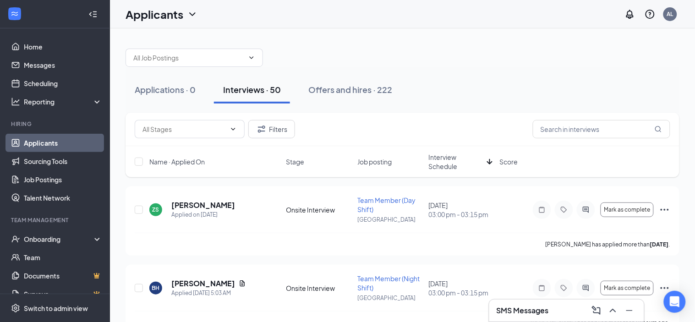
click at [469, 159] on span "Interview Schedule" at bounding box center [456, 162] width 55 height 18
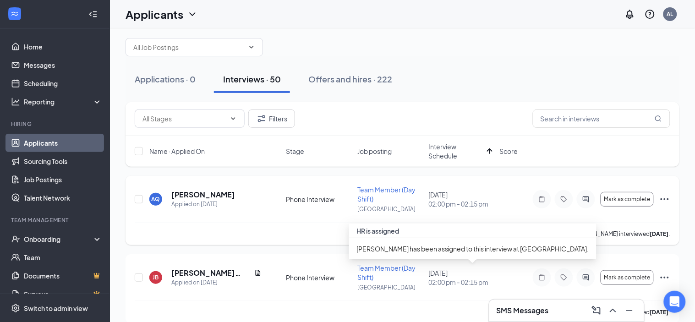
scroll to position [9, 0]
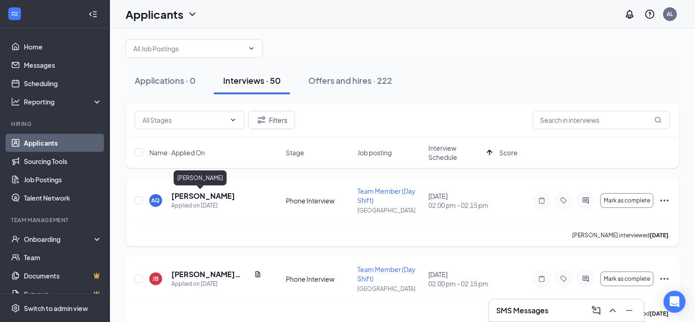
click at [200, 195] on h5 "Alison Quino" at bounding box center [203, 196] width 64 height 10
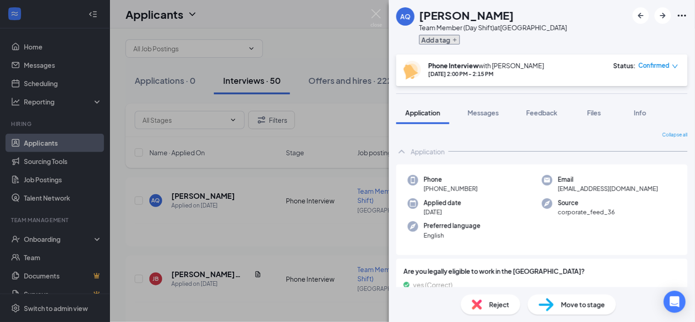
click at [451, 39] on button "Add a tag" at bounding box center [439, 40] width 41 height 10
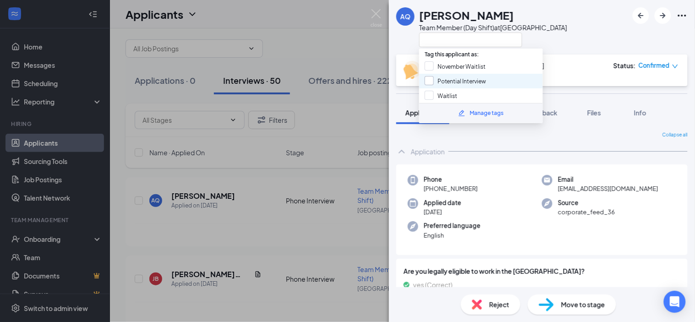
click at [448, 77] on input "Potential Interview" at bounding box center [456, 81] width 62 height 10
checkbox input "true"
click at [568, 44] on div "AQ Alison Quino Team Member (Day Shift) at Victory Boulevard" at bounding box center [542, 27] width 306 height 55
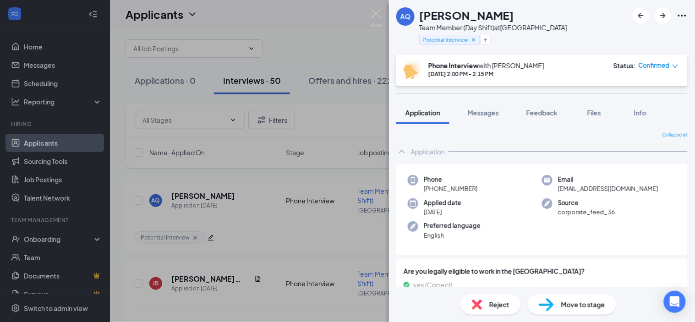
click at [496, 305] on span "Reject" at bounding box center [499, 305] width 20 height 10
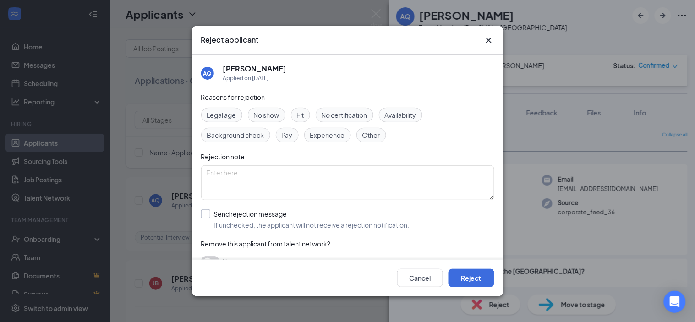
click at [230, 217] on input "Send rejection message If unchecked, the applicant will not receive a rejection…" at bounding box center [305, 219] width 209 height 20
checkbox input "true"
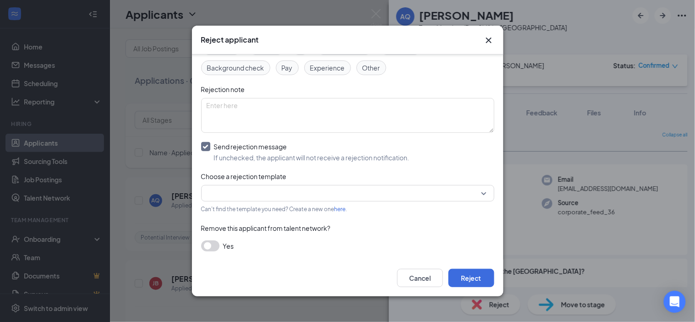
click at [342, 190] on input "search" at bounding box center [345, 194] width 276 height 16
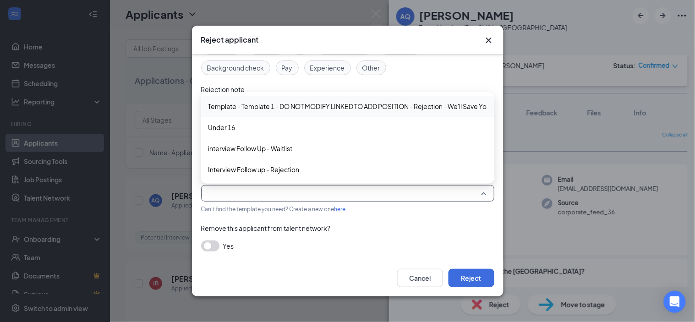
click at [313, 108] on span "Template - Template 1 - DO NOT MODIFY LINKED TO ADD POSITION - Rejection - We'l…" at bounding box center [368, 106] width 319 height 10
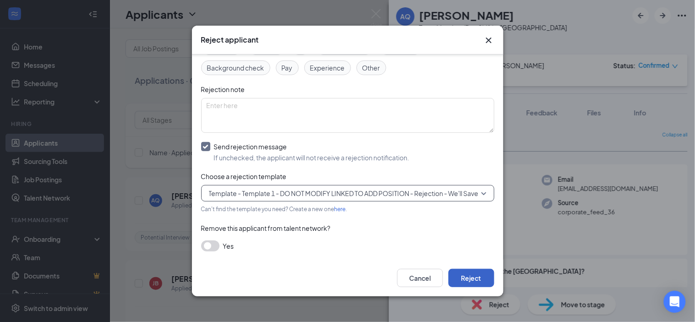
click at [478, 273] on button "Reject" at bounding box center [472, 278] width 46 height 18
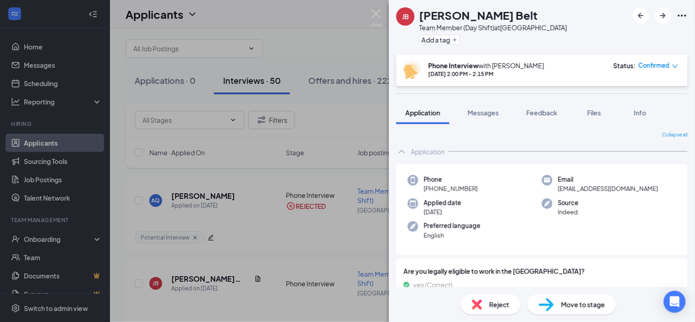
click at [494, 303] on span "Reject" at bounding box center [499, 305] width 20 height 10
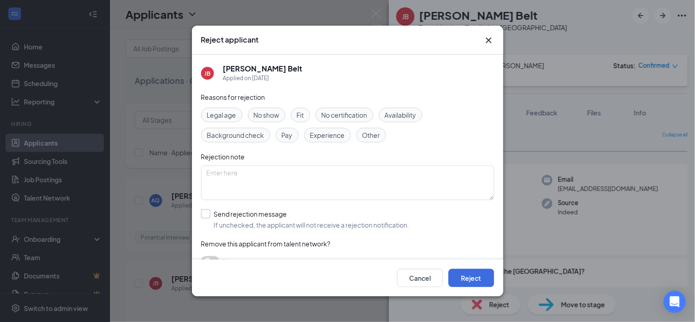
click at [273, 218] on input "Send rejection message If unchecked, the applicant will not receive a rejection…" at bounding box center [305, 219] width 209 height 20
checkbox input "true"
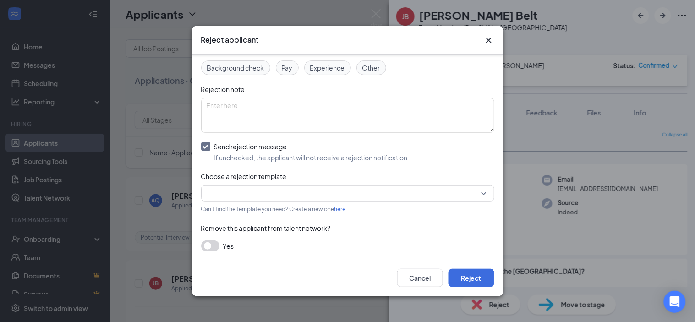
click at [370, 196] on input "search" at bounding box center [345, 194] width 276 height 16
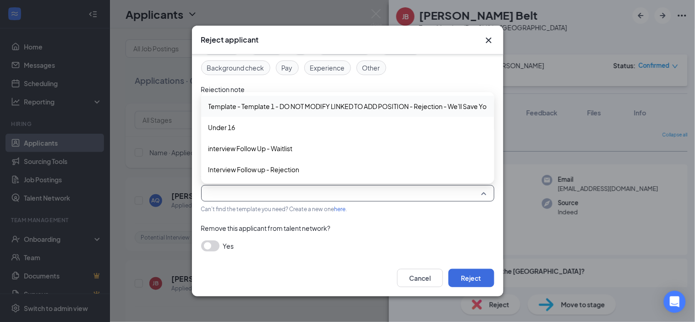
click at [390, 104] on span "Template - Template 1 - DO NOT MODIFY LINKED TO ADD POSITION - Rejection - We'l…" at bounding box center [368, 106] width 319 height 10
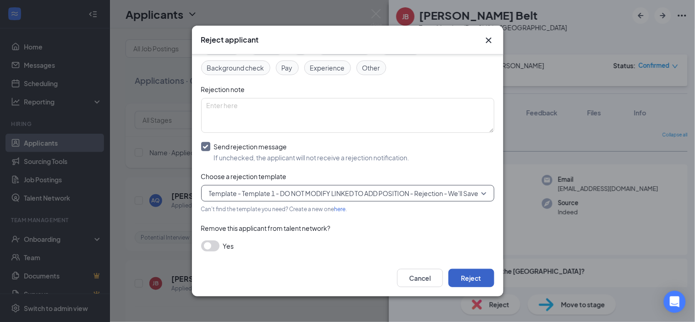
click at [478, 283] on button "Reject" at bounding box center [472, 278] width 46 height 18
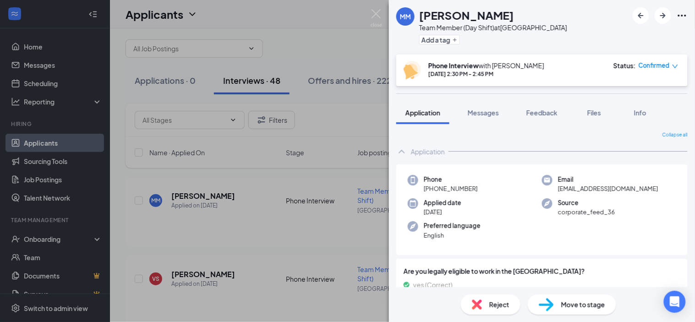
click at [577, 36] on div "MM Mariah McLean Team Member (Day Shift) at Victory Boulevard Add a tag" at bounding box center [542, 27] width 306 height 55
click at [484, 308] on div "Reject" at bounding box center [491, 305] width 60 height 20
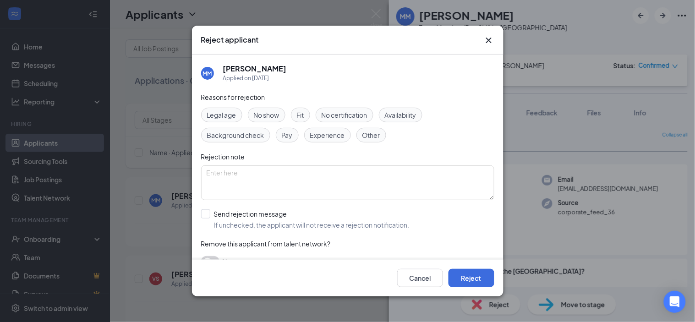
click at [244, 209] on div "Reasons for rejection Legal age No show Fit No certification Availability Backg…" at bounding box center [347, 184] width 293 height 184
click at [248, 224] on input "Send rejection message If unchecked, the applicant will not receive a rejection…" at bounding box center [305, 219] width 209 height 20
checkbox input "true"
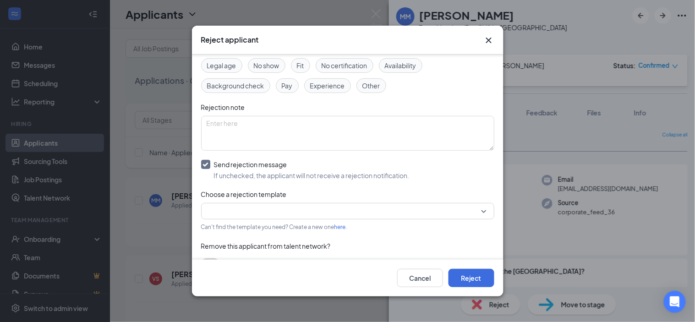
click at [251, 220] on div "Reasons for rejection Legal age No show Fit No certification Availability Backg…" at bounding box center [347, 161] width 293 height 236
click at [257, 213] on input "search" at bounding box center [345, 211] width 276 height 16
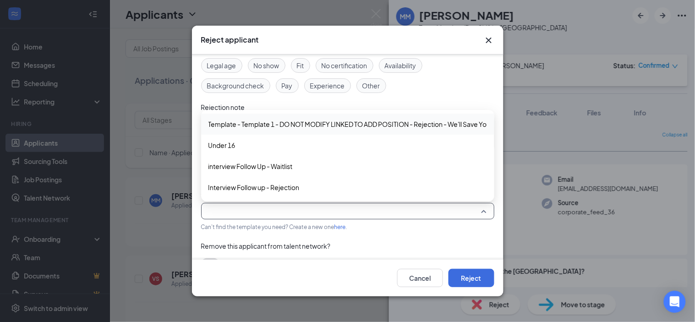
click at [304, 127] on span "Template - Template 1 - DO NOT MODIFY LINKED TO ADD POSITION - Rejection - We'l…" at bounding box center [368, 124] width 319 height 10
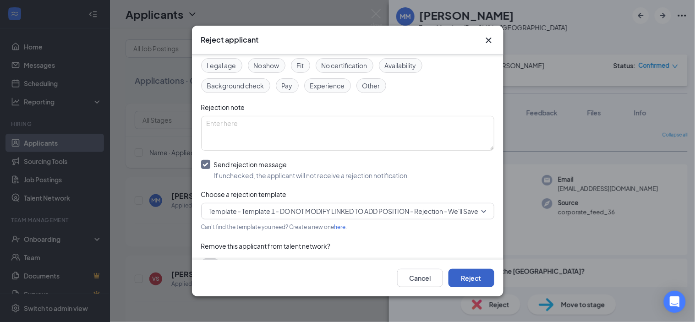
click at [473, 270] on button "Reject" at bounding box center [472, 278] width 46 height 18
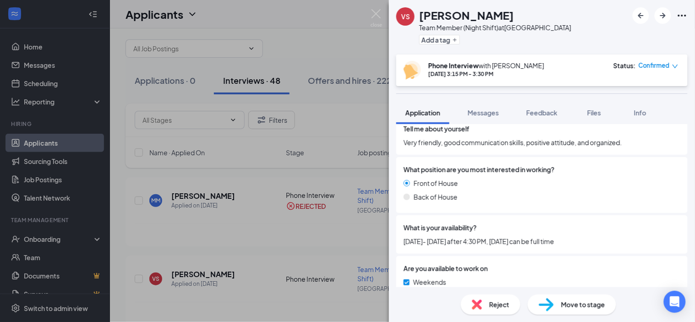
scroll to position [265, 0]
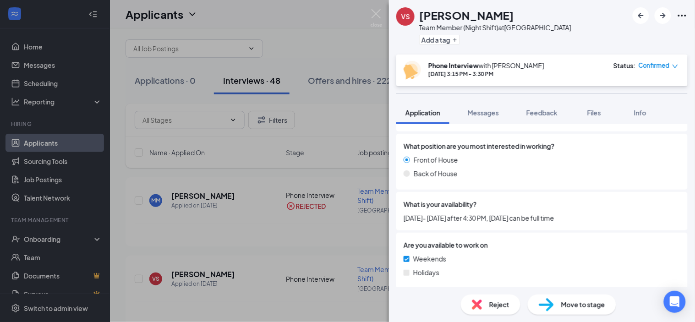
click at [500, 312] on div "Reject" at bounding box center [491, 305] width 60 height 20
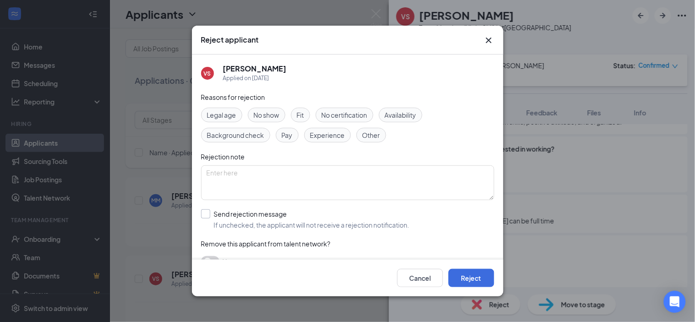
click at [265, 218] on input "Send rejection message If unchecked, the applicant will not receive a rejection…" at bounding box center [305, 219] width 209 height 20
checkbox input "true"
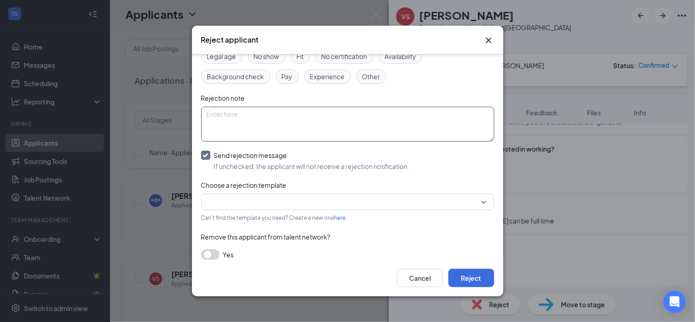
scroll to position [67, 0]
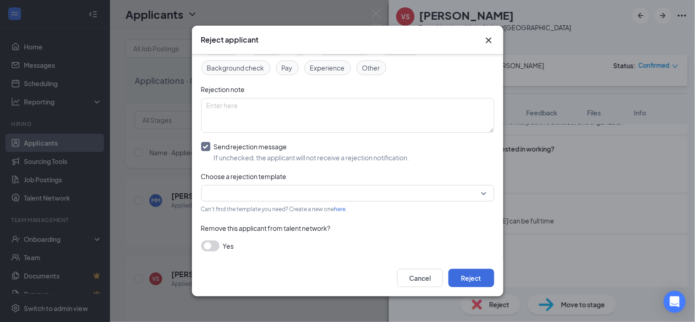
click at [302, 195] on input "search" at bounding box center [345, 194] width 276 height 16
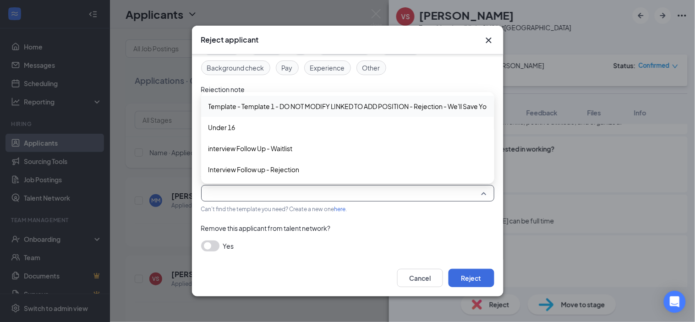
click at [308, 109] on span "Template - Template 1 - DO NOT MODIFY LINKED TO ADD POSITION - Rejection - We'l…" at bounding box center [368, 106] width 319 height 10
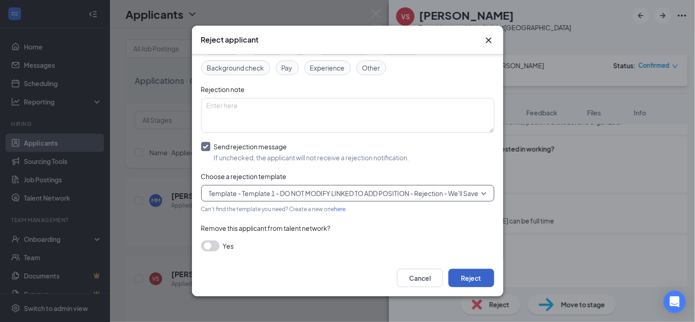
click at [471, 278] on button "Reject" at bounding box center [472, 278] width 46 height 18
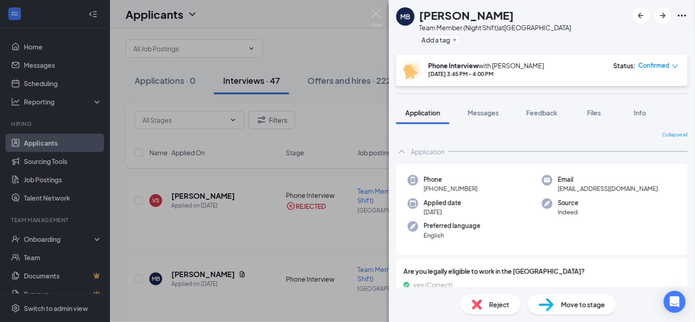
scroll to position [317, 0]
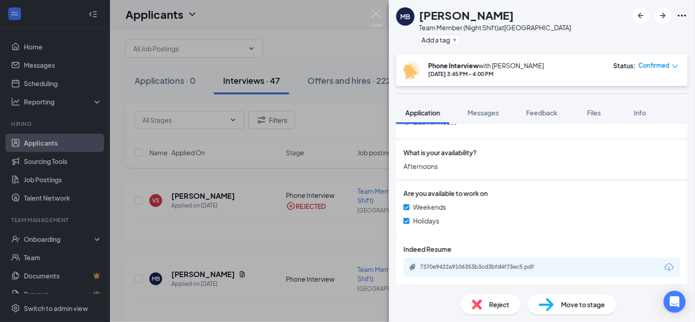
click at [490, 312] on div "Reject" at bounding box center [491, 305] width 60 height 20
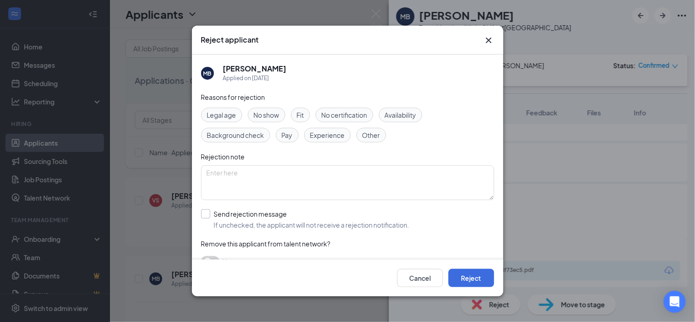
click at [254, 225] on input "Send rejection message If unchecked, the applicant will not receive a rejection…" at bounding box center [305, 219] width 209 height 20
checkbox input "true"
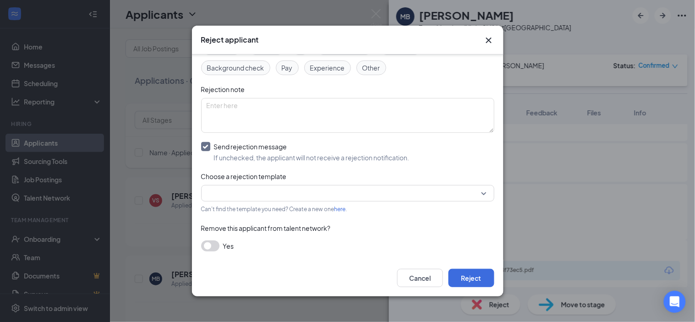
click at [278, 191] on input "search" at bounding box center [345, 194] width 276 height 16
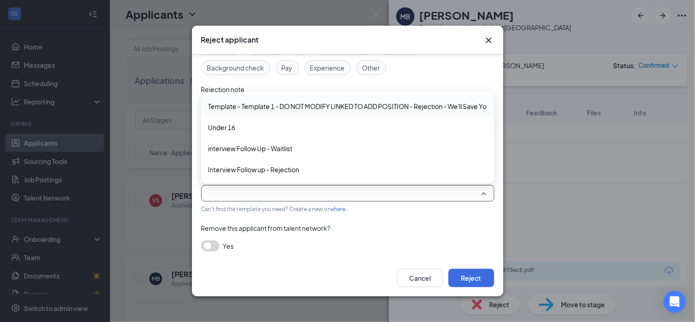
click at [296, 107] on span "Template - Template 1 - DO NOT MODIFY LINKED TO ADD POSITION - Rejection - We'l…" at bounding box center [368, 106] width 319 height 10
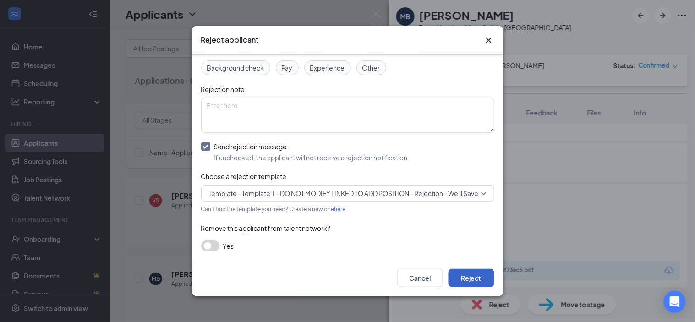
click at [467, 281] on button "Reject" at bounding box center [472, 278] width 46 height 18
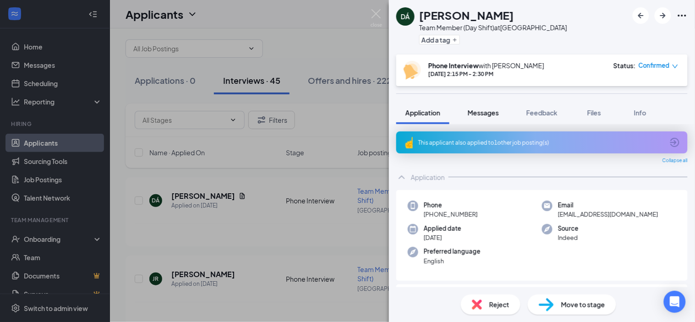
click at [495, 111] on span "Messages" at bounding box center [483, 113] width 31 height 8
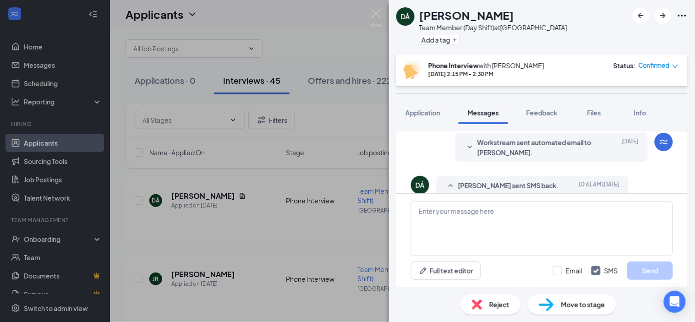
scroll to position [338, 0]
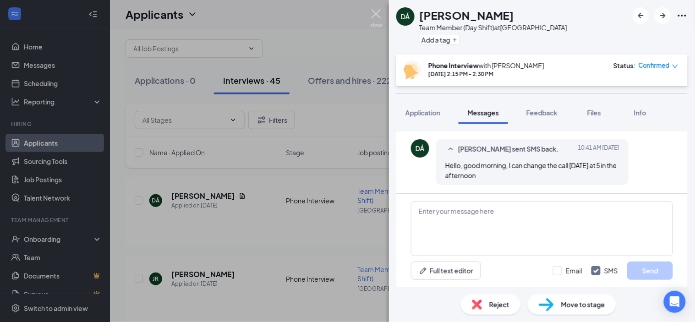
click at [381, 15] on img at bounding box center [376, 18] width 11 height 18
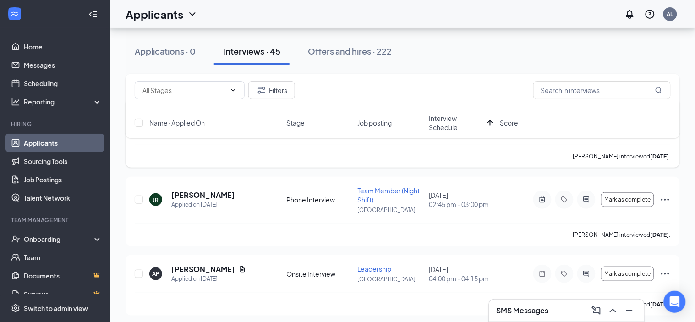
scroll to position [90, 0]
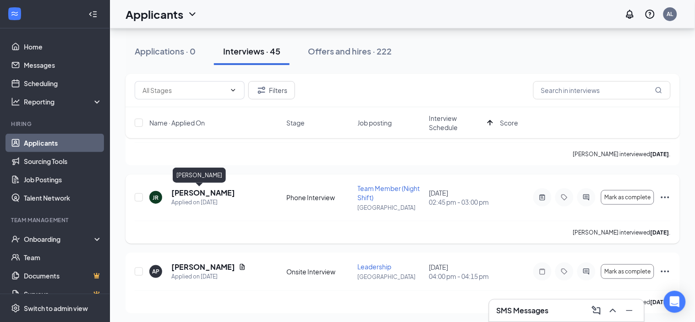
click at [194, 192] on h5 "Jacob Rosa" at bounding box center [203, 193] width 64 height 10
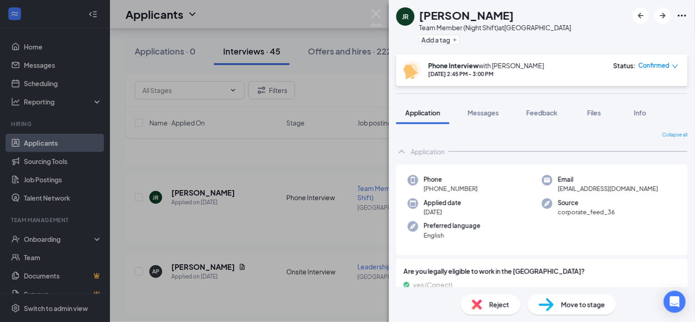
click at [492, 302] on span "Reject" at bounding box center [499, 305] width 20 height 10
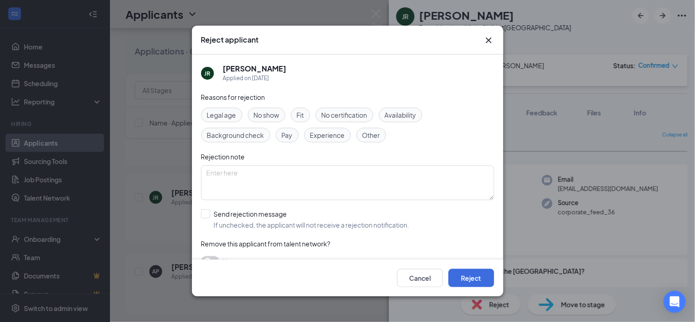
click at [225, 118] on span "Legal age" at bounding box center [221, 115] width 29 height 10
click at [218, 112] on span "Legal age" at bounding box center [221, 115] width 29 height 10
click at [250, 214] on input "Send rejection message If unchecked, the applicant will not receive a rejection…" at bounding box center [305, 219] width 209 height 20
checkbox input "true"
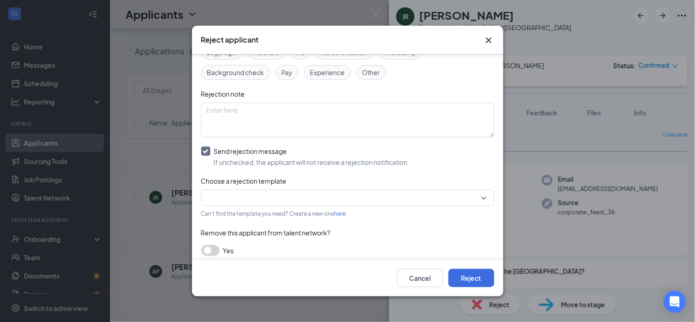
scroll to position [63, 0]
click at [285, 200] on input "search" at bounding box center [345, 198] width 276 height 16
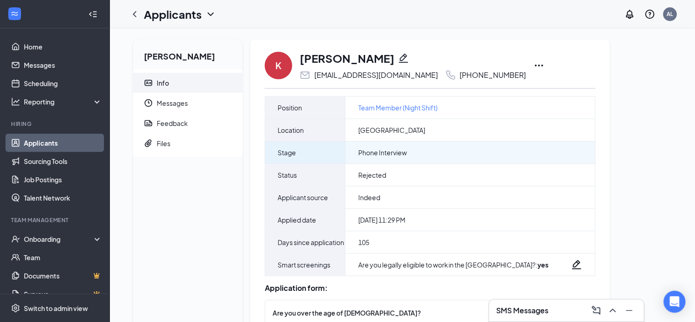
scroll to position [1, 0]
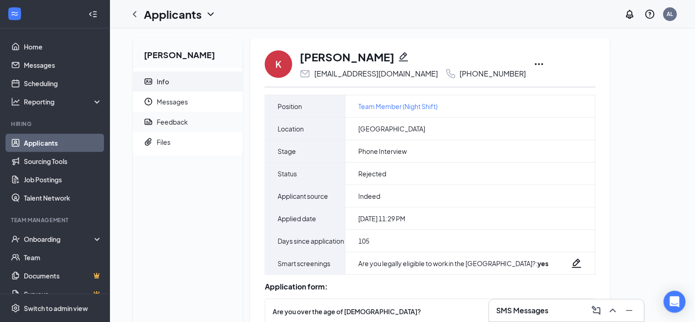
click at [158, 125] on div "Feedback" at bounding box center [172, 121] width 31 height 9
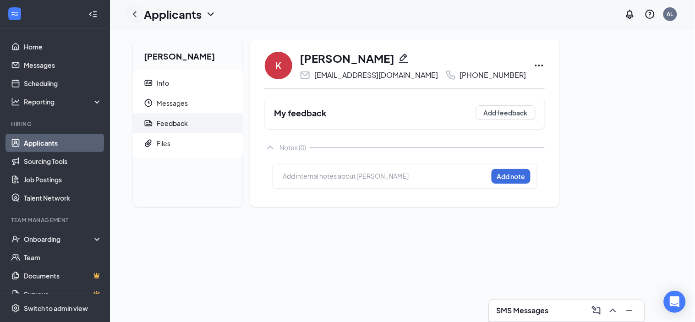
click at [137, 12] on icon "ChevronLeft" at bounding box center [134, 14] width 11 height 11
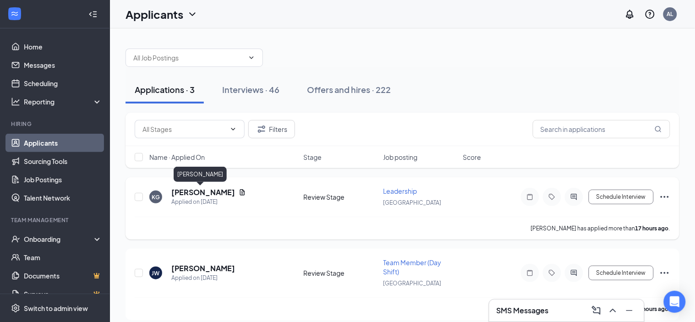
click at [180, 198] on div "Applied on [DATE]" at bounding box center [208, 202] width 75 height 9
click at [182, 192] on h5 "[PERSON_NAME]" at bounding box center [203, 192] width 64 height 10
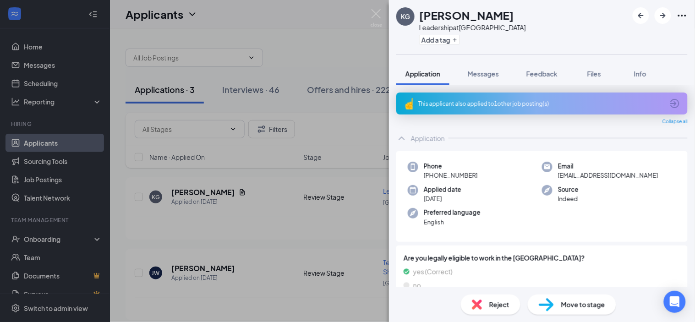
click at [533, 106] on div "This applicant also applied to 1 other job posting(s)" at bounding box center [541, 104] width 246 height 8
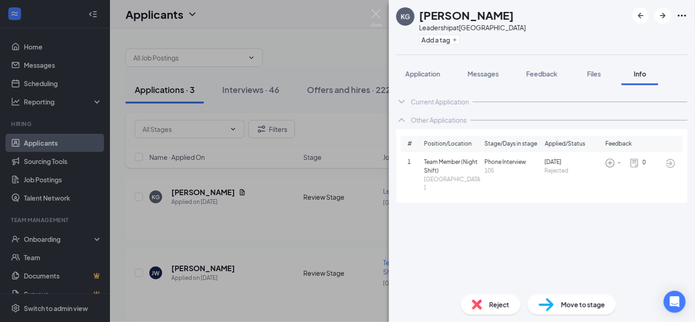
click at [488, 307] on div "Reject" at bounding box center [491, 305] width 60 height 20
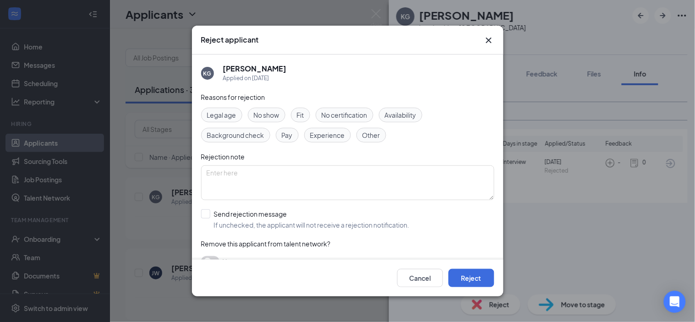
click at [487, 43] on icon "Cross" at bounding box center [489, 40] width 11 height 11
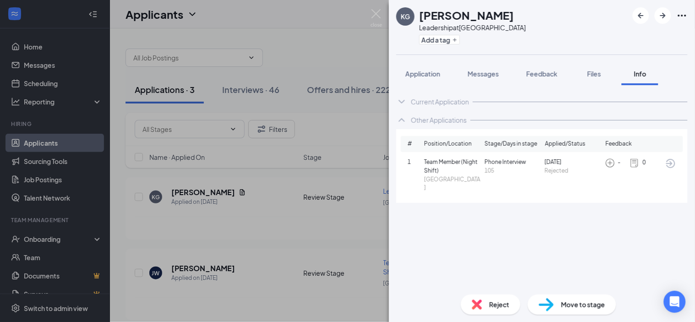
click at [491, 306] on span "Reject" at bounding box center [499, 305] width 20 height 10
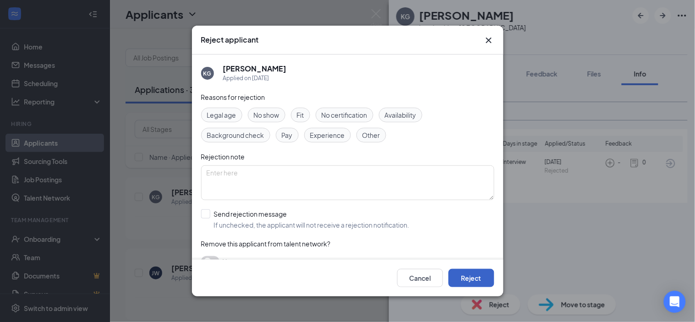
click at [468, 274] on button "Reject" at bounding box center [472, 278] width 46 height 18
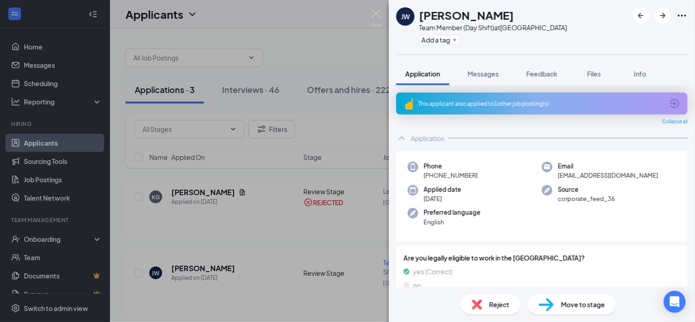
click at [492, 110] on div "This applicant also applied to 1 other job posting(s)" at bounding box center [541, 104] width 291 height 22
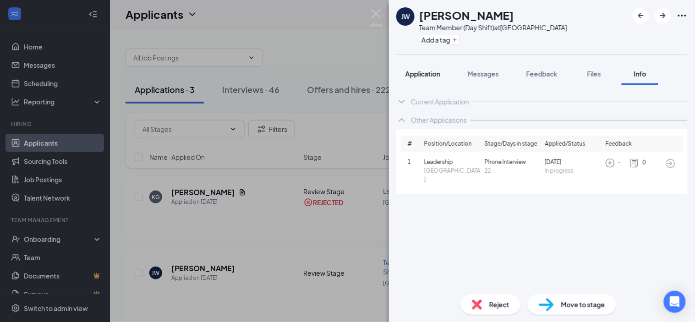
click at [414, 80] on button "Application" at bounding box center [422, 73] width 53 height 23
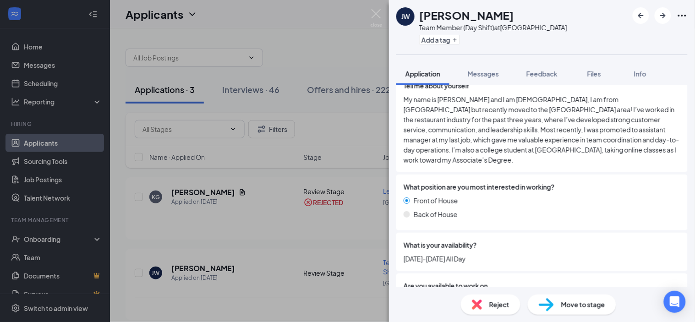
scroll to position [302, 0]
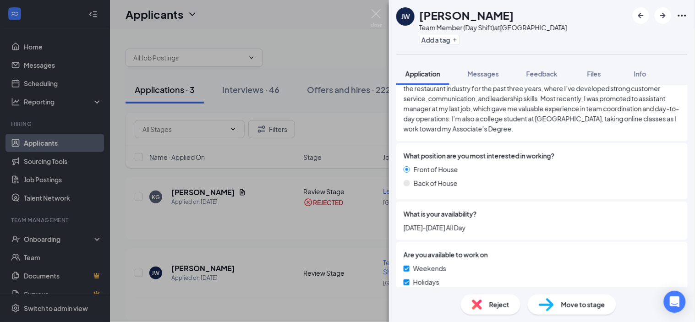
click at [577, 302] on span "Move to stage" at bounding box center [583, 305] width 44 height 10
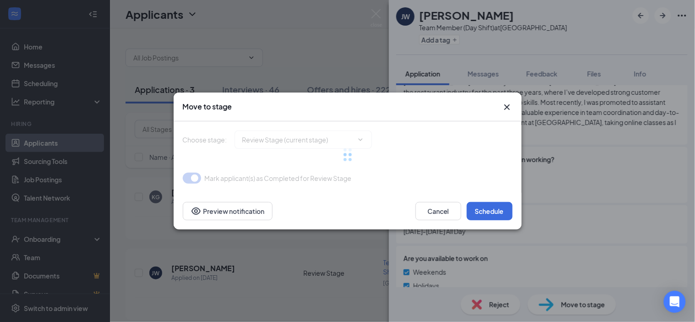
type input "Phone Interview (next stage)"
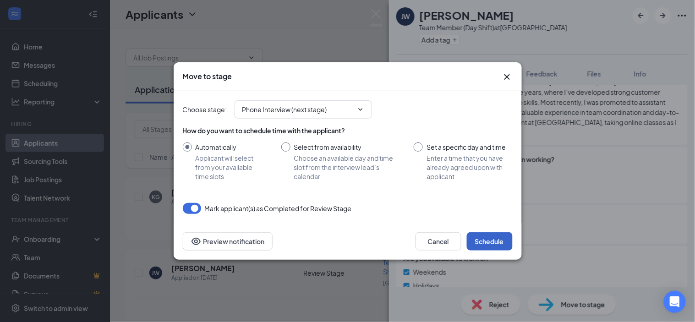
click at [493, 239] on button "Schedule" at bounding box center [490, 241] width 46 height 18
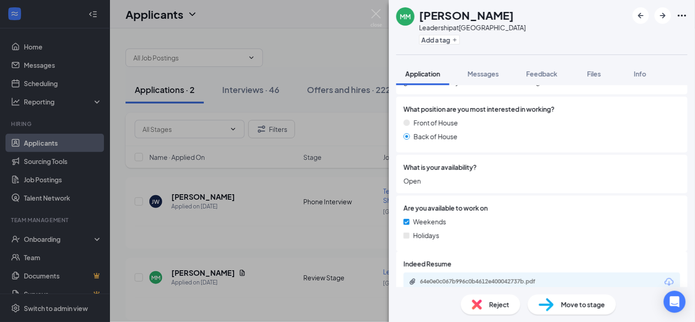
scroll to position [287, 0]
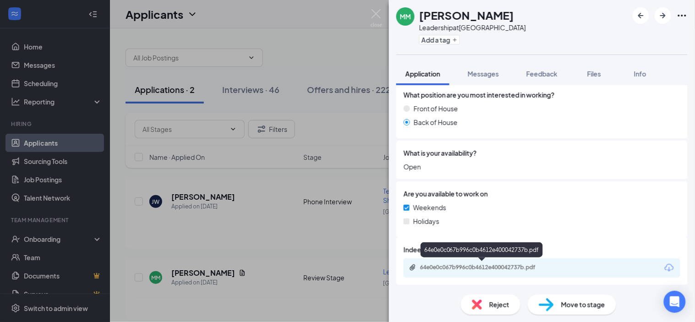
click at [481, 264] on div "64e0e0c067b996c0b4612e400042737b.pdf" at bounding box center [484, 267] width 128 height 7
click at [470, 270] on div "64e0e0c067b996c0b4612e400042737b.pdf" at bounding box center [483, 268] width 148 height 9
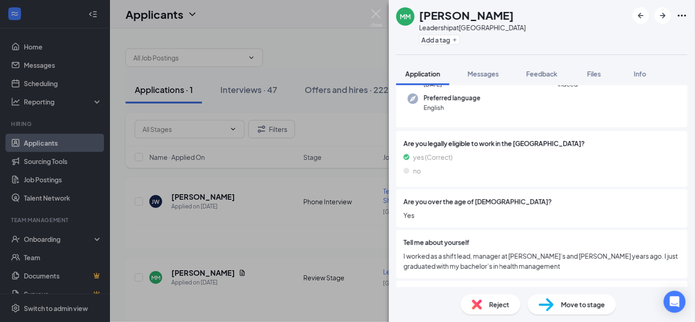
scroll to position [92, 0]
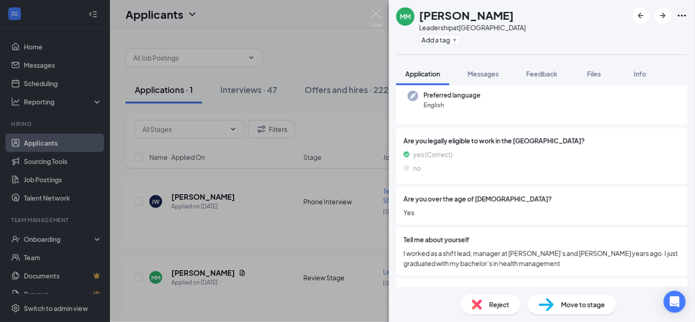
click at [444, 12] on h1 "[PERSON_NAME]" at bounding box center [466, 15] width 95 height 16
copy h1 "[PERSON_NAME]"
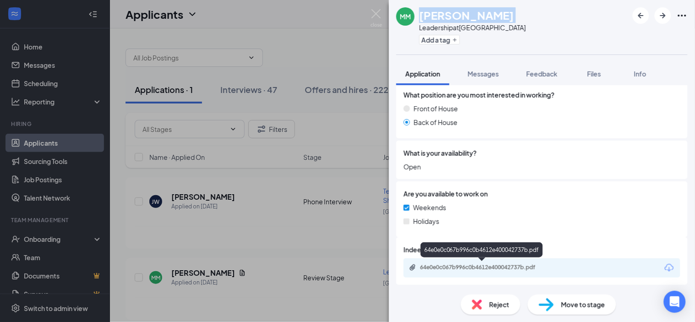
click at [472, 265] on div "64e0e0c067b996c0b4612e400042737b.pdf" at bounding box center [484, 267] width 128 height 7
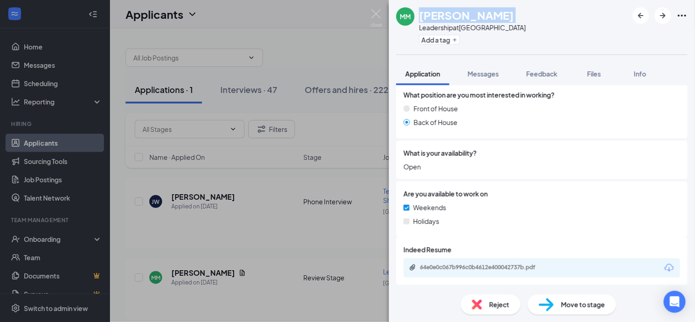
scroll to position [284, 0]
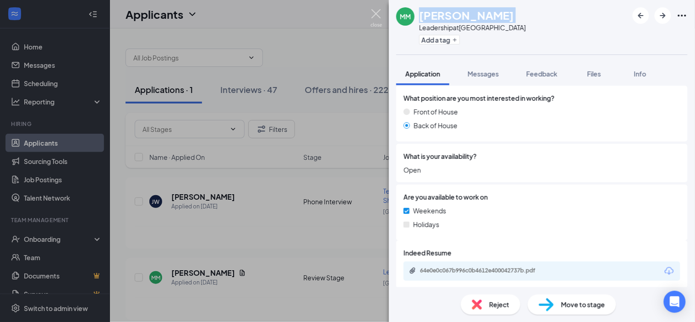
click at [376, 16] on img at bounding box center [376, 18] width 11 height 18
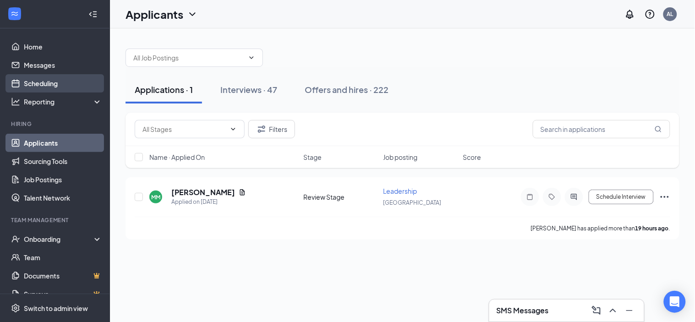
click at [27, 82] on link "Scheduling" at bounding box center [63, 83] width 78 height 18
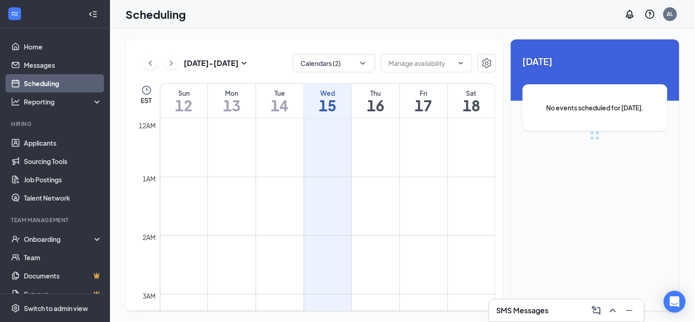
scroll to position [451, 0]
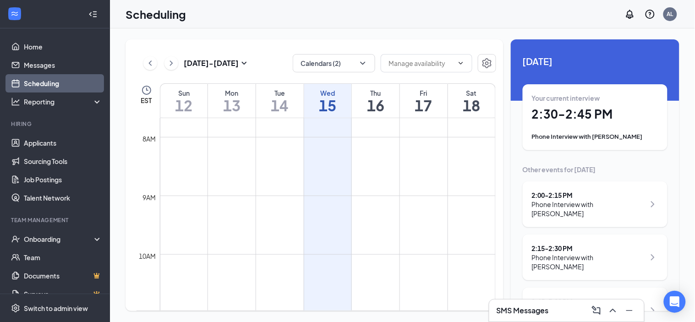
click at [611, 129] on div "Your current interview 2:30 - 2:45 PM Phone Interview with Madelyn Tyler" at bounding box center [595, 117] width 126 height 48
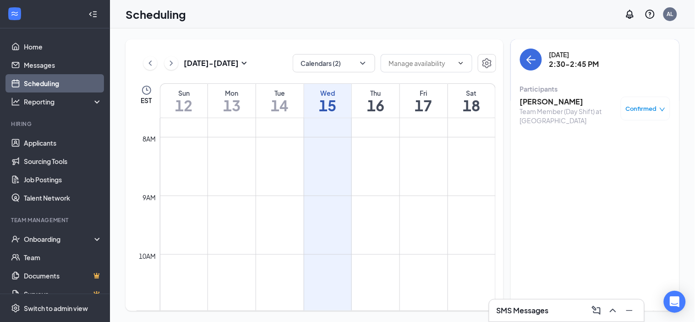
click at [552, 104] on h3 "[PERSON_NAME]" at bounding box center [568, 102] width 96 height 10
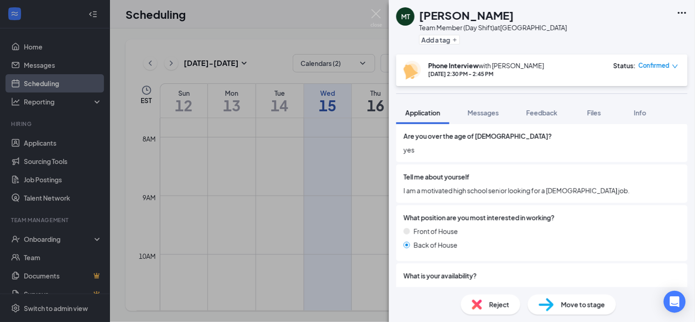
scroll to position [203, 0]
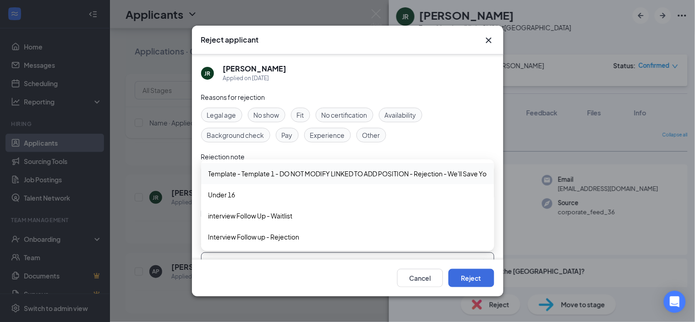
scroll to position [63, 0]
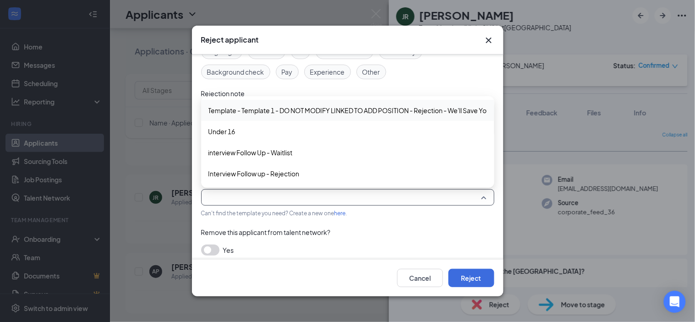
click at [297, 113] on span "Template - Template 1 - DO NOT MODIFY LINKED TO ADD POSITION - Rejection - We'l…" at bounding box center [368, 110] width 319 height 10
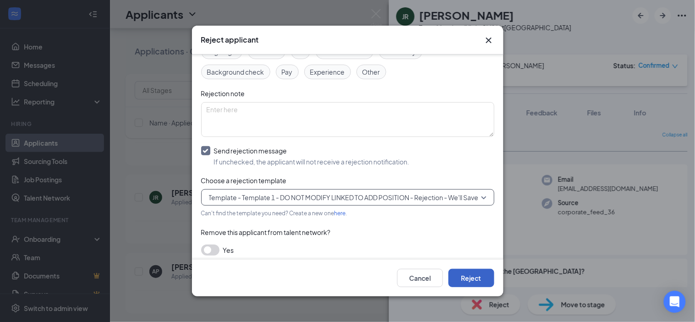
click at [472, 281] on button "Reject" at bounding box center [472, 278] width 46 height 18
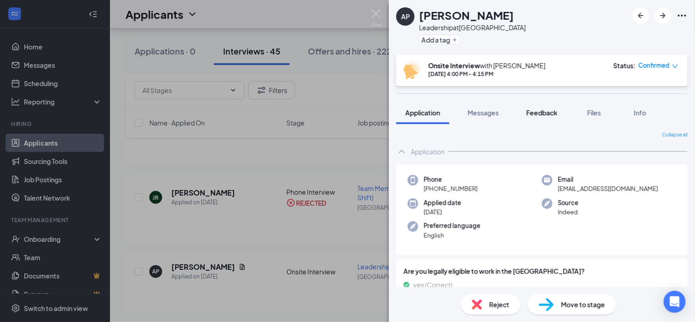
click at [558, 115] on span "Feedback" at bounding box center [542, 113] width 31 height 8
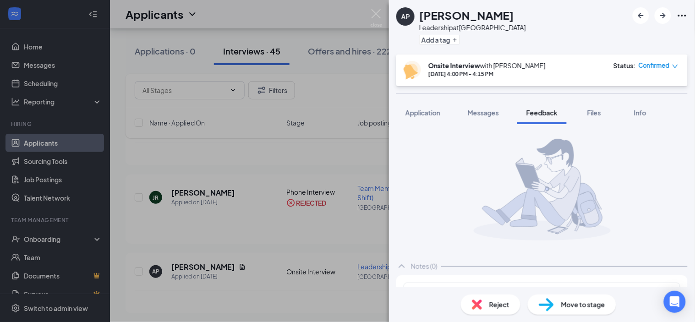
click at [458, 266] on div at bounding box center [564, 266] width 247 height 0
click at [465, 248] on div at bounding box center [541, 195] width 291 height 126
click at [484, 309] on div "Reject" at bounding box center [491, 305] width 60 height 20
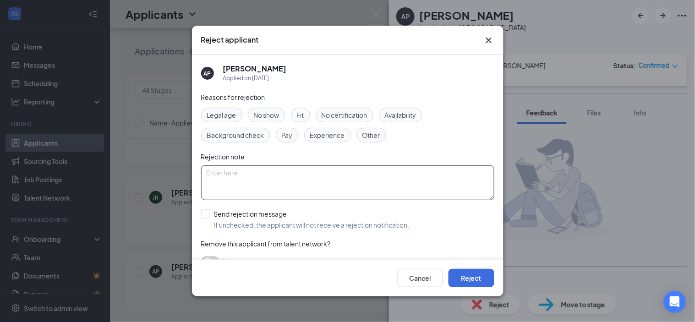
click at [305, 168] on textarea at bounding box center [347, 182] width 293 height 35
type textarea "no longer interested- accepted another job"
click at [484, 285] on button "Reject" at bounding box center [472, 278] width 46 height 18
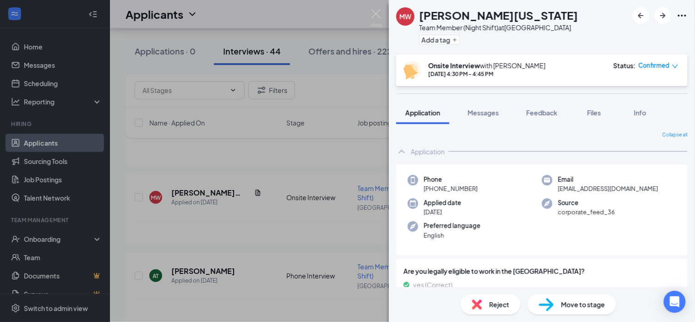
click at [486, 308] on div "Reject" at bounding box center [491, 305] width 60 height 20
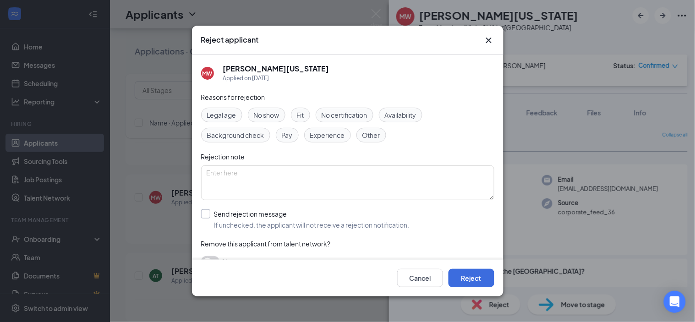
click at [238, 211] on input "Send rejection message If unchecked, the applicant will not receive a rejection…" at bounding box center [305, 219] width 209 height 20
checkbox input "true"
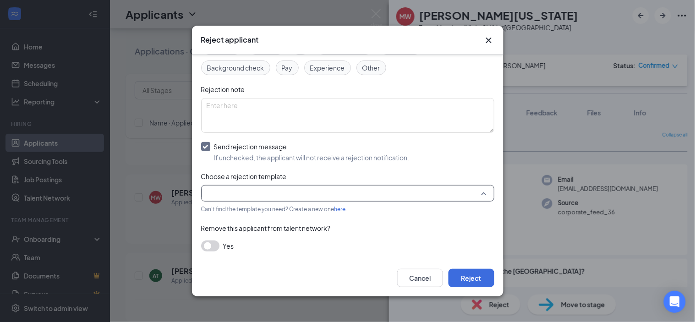
click at [237, 199] on input "search" at bounding box center [345, 194] width 276 height 16
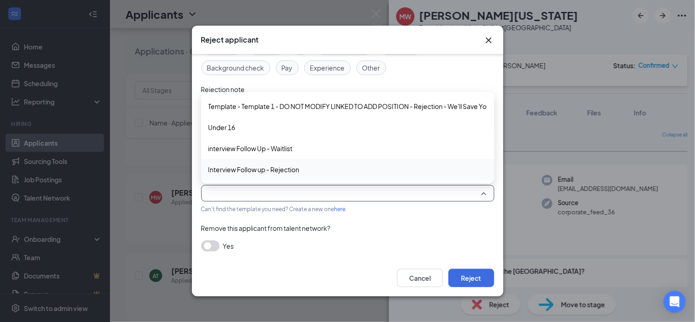
click at [261, 172] on span "Interview Follow up - Rejection" at bounding box center [254, 170] width 91 height 10
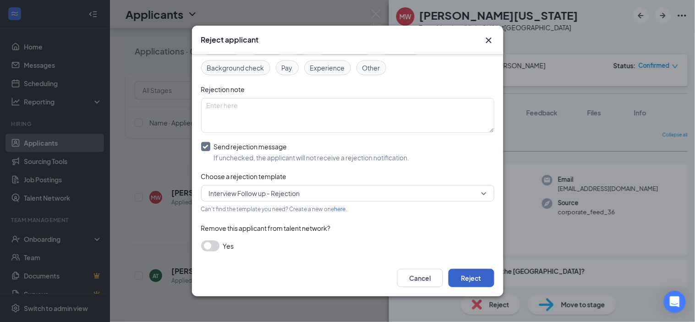
click at [476, 279] on button "Reject" at bounding box center [472, 278] width 46 height 18
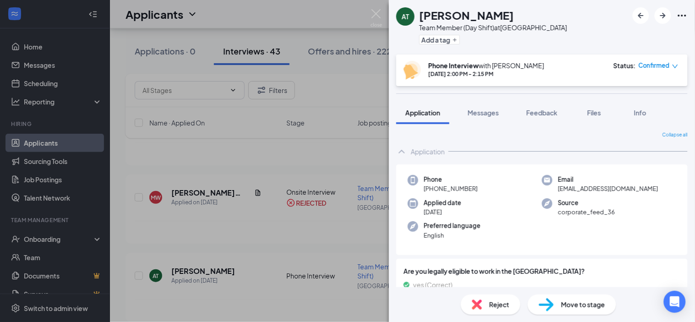
scroll to position [265, 0]
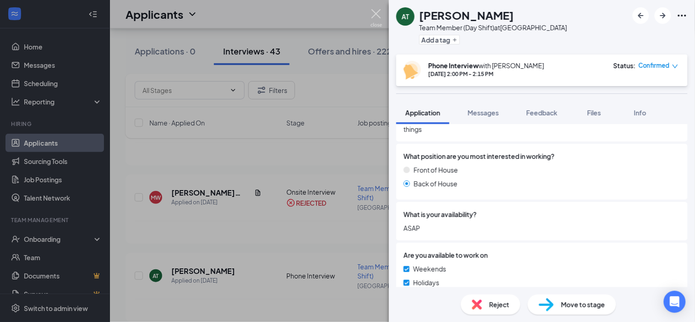
click at [378, 22] on img at bounding box center [376, 18] width 11 height 18
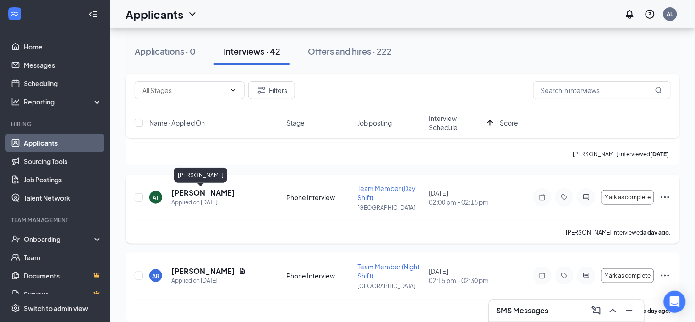
click at [209, 190] on h5 "Ashley Turner" at bounding box center [203, 193] width 64 height 10
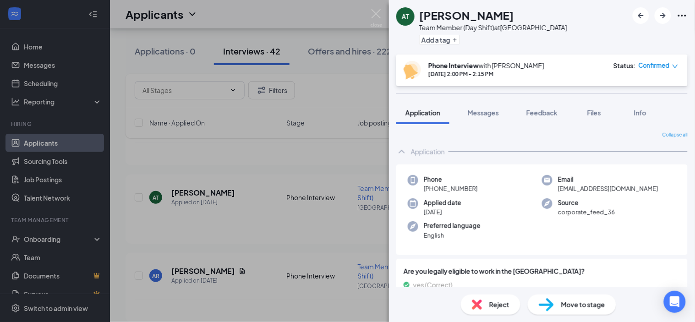
click at [490, 302] on span "Reject" at bounding box center [499, 305] width 20 height 10
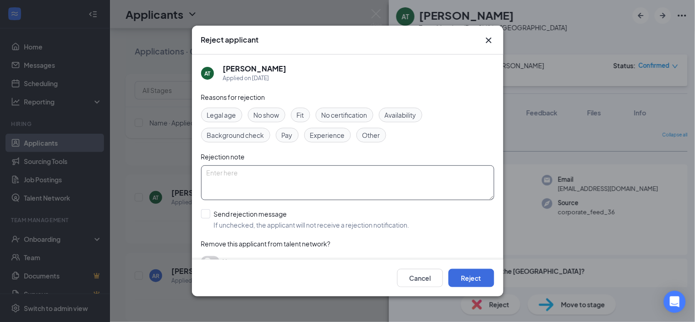
scroll to position [16, 0]
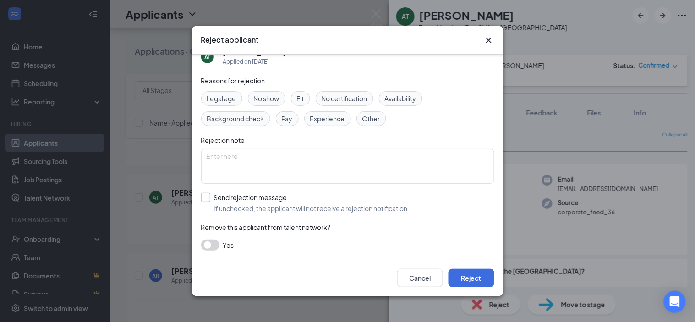
click at [236, 209] on input "Send rejection message If unchecked, the applicant will not receive a rejection…" at bounding box center [305, 203] width 209 height 20
checkbox input "true"
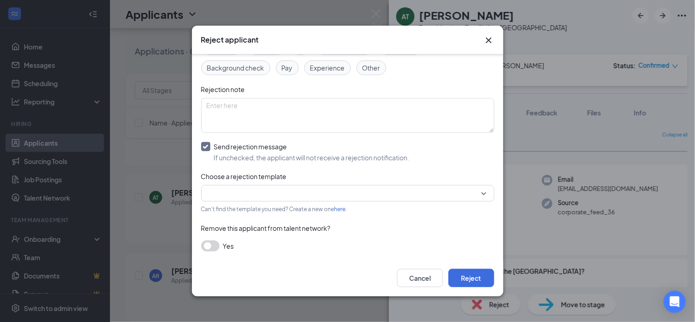
click at [255, 188] on input "search" at bounding box center [345, 194] width 276 height 16
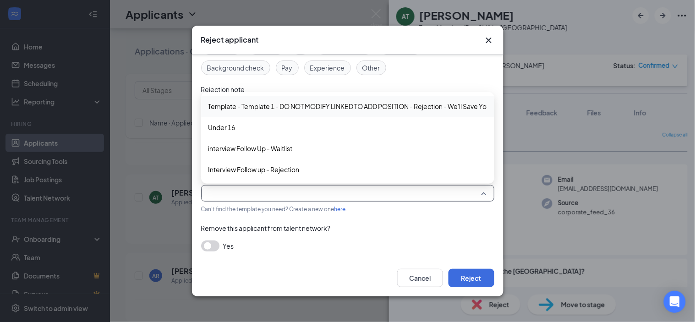
click at [311, 104] on span "Template - Template 1 - DO NOT MODIFY LINKED TO ADD POSITION - Rejection - We'l…" at bounding box center [368, 106] width 319 height 10
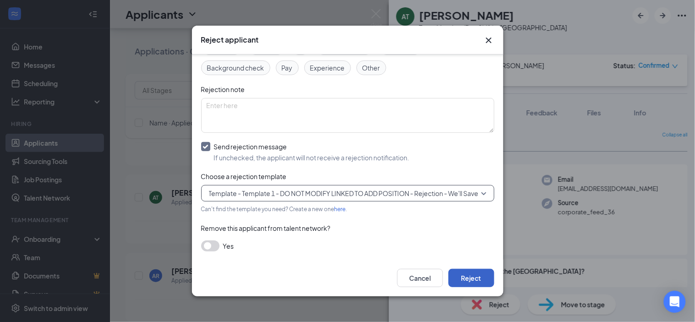
click at [468, 280] on button "Reject" at bounding box center [472, 278] width 46 height 18
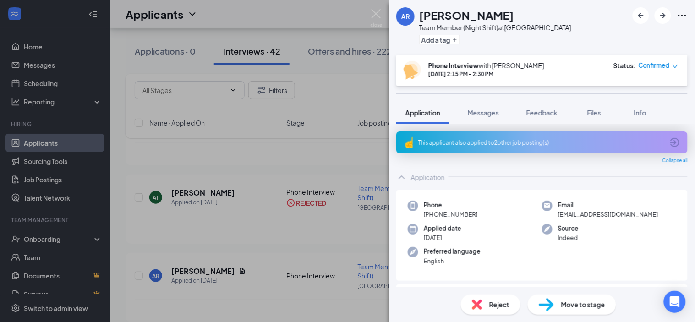
click at [482, 300] on img at bounding box center [477, 305] width 10 height 10
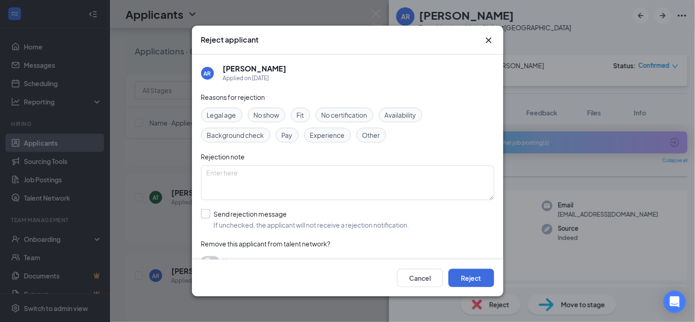
click at [236, 218] on input "Send rejection message If unchecked, the applicant will not receive a rejection…" at bounding box center [305, 219] width 209 height 20
checkbox input "true"
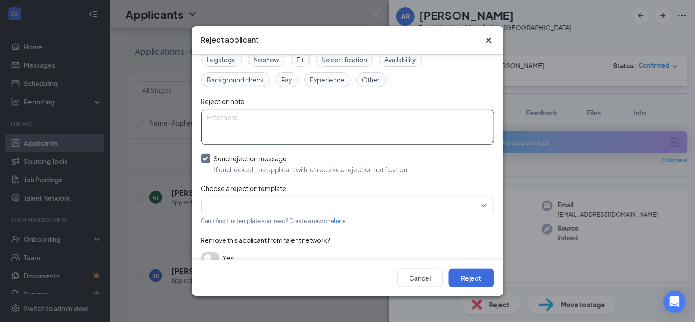
scroll to position [64, 0]
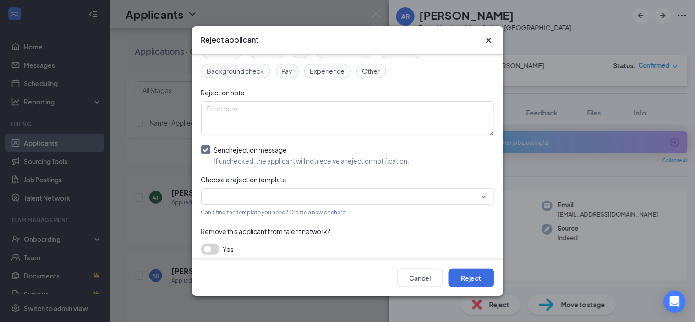
click at [289, 200] on input "search" at bounding box center [345, 197] width 276 height 16
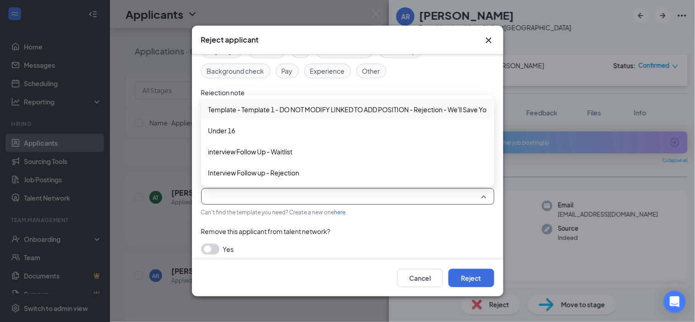
click at [301, 110] on span "Template - Template 1 - DO NOT MODIFY LINKED TO ADD POSITION - Rejection - We'l…" at bounding box center [368, 109] width 319 height 10
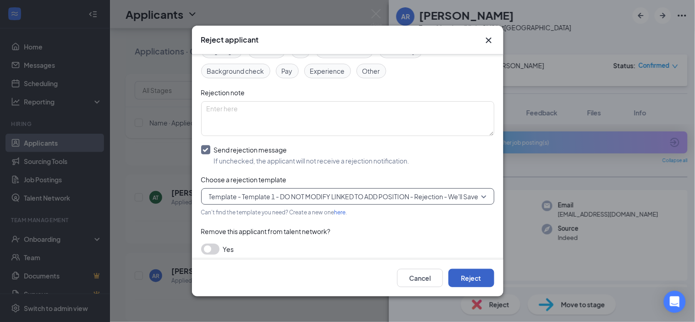
click at [465, 275] on button "Reject" at bounding box center [472, 278] width 46 height 18
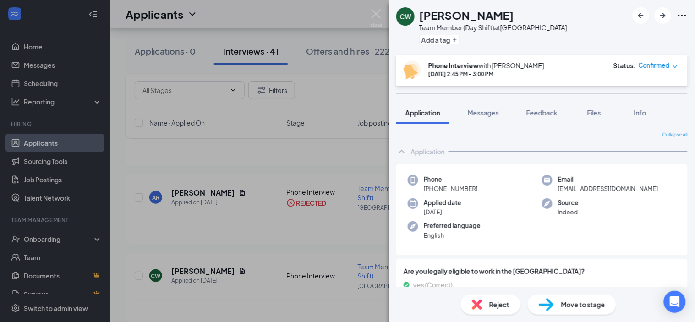
scroll to position [3, 0]
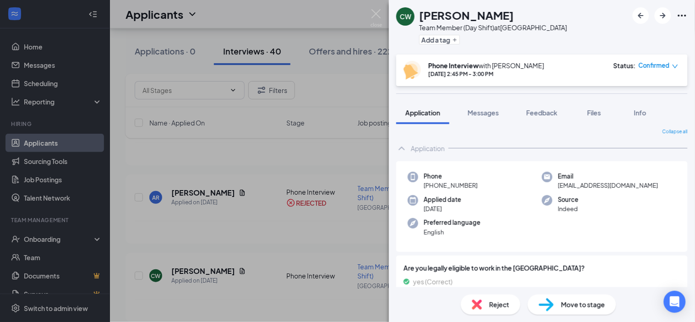
click at [495, 306] on span "Reject" at bounding box center [499, 305] width 20 height 10
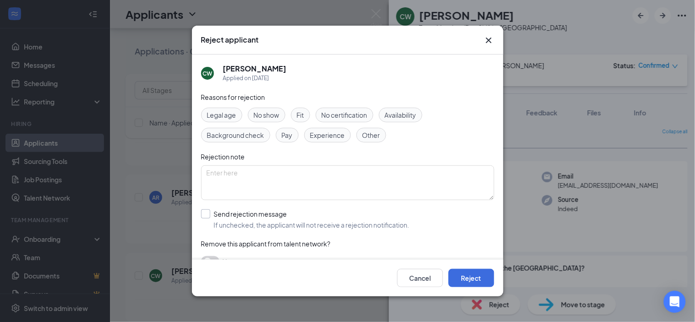
click at [277, 216] on input "Send rejection message If unchecked, the applicant will not receive a rejection…" at bounding box center [305, 219] width 209 height 20
checkbox input "true"
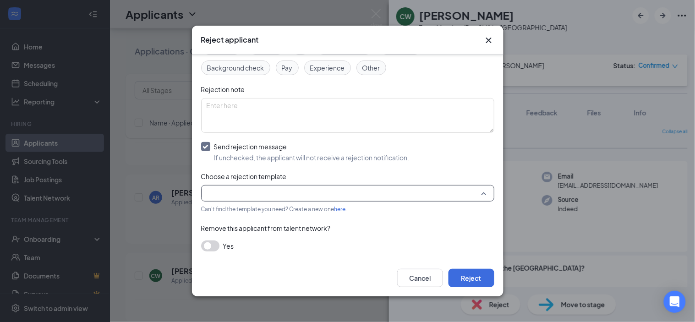
click at [313, 187] on input "search" at bounding box center [345, 194] width 276 height 16
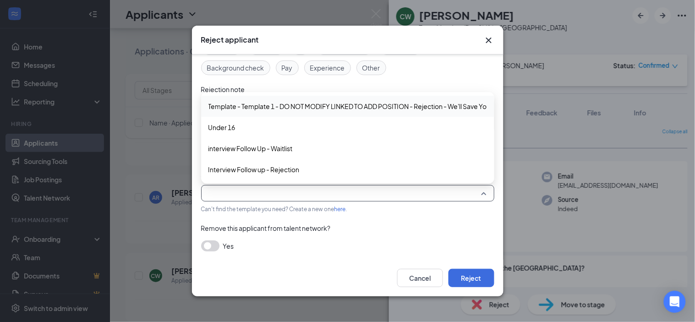
click at [331, 106] on span "Template - Template 1 - DO NOT MODIFY LINKED TO ADD POSITION - Rejection - We'l…" at bounding box center [368, 106] width 319 height 10
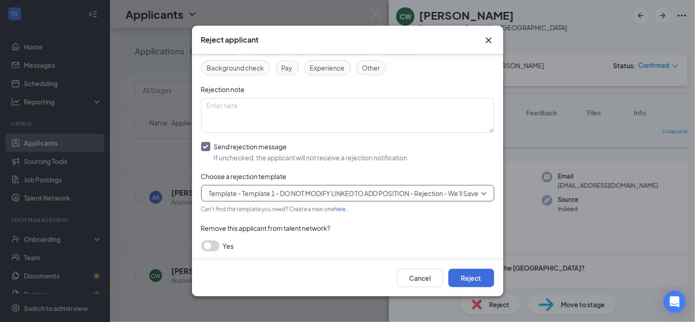
scroll to position [0, 0]
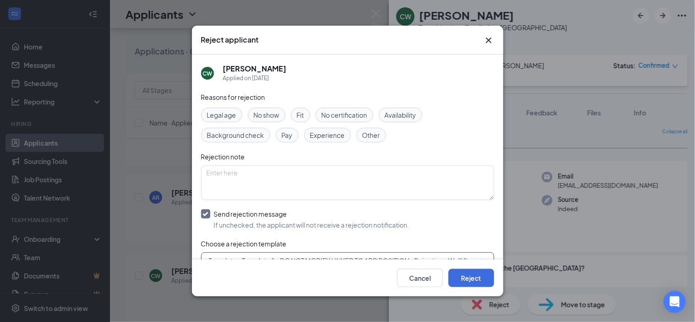
click at [404, 113] on span "Availability" at bounding box center [401, 115] width 32 height 10
click at [473, 277] on button "Reject" at bounding box center [472, 278] width 46 height 18
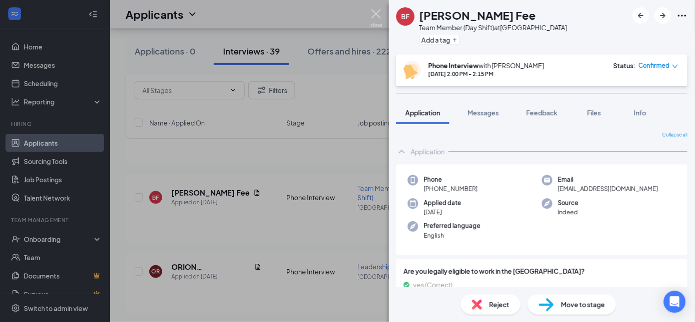
click at [377, 12] on img at bounding box center [376, 18] width 11 height 18
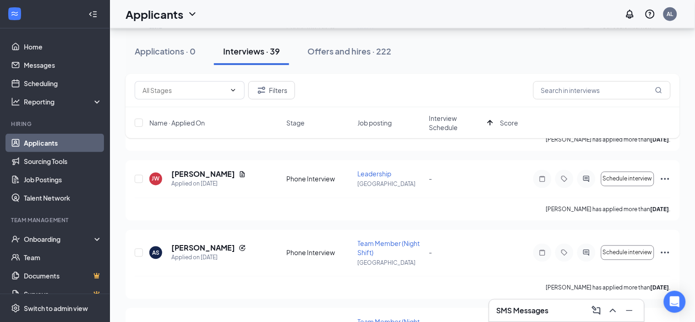
scroll to position [2167, 0]
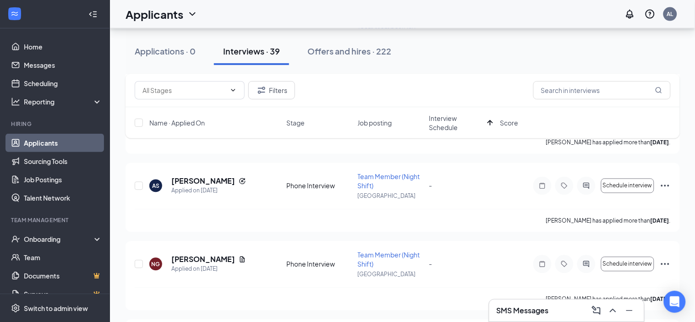
click at [186, 119] on span "Name · Applied On" at bounding box center [176, 122] width 55 height 9
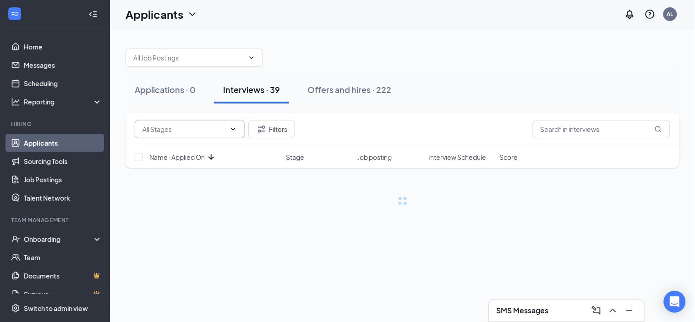
scroll to position [0, 0]
click at [199, 158] on span "Name · Applied On" at bounding box center [176, 157] width 55 height 9
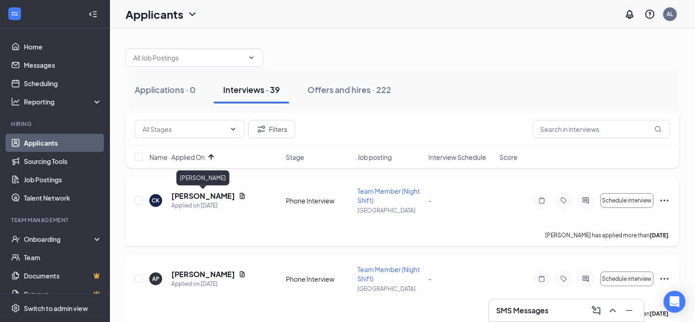
click at [196, 195] on h5 "Charlotte Kenreigh" at bounding box center [203, 196] width 64 height 10
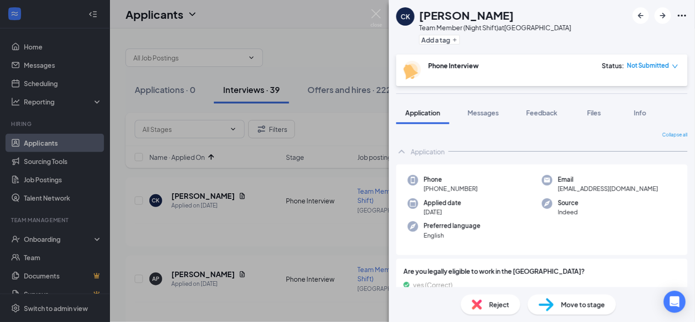
click at [500, 308] on span "Reject" at bounding box center [499, 305] width 20 height 10
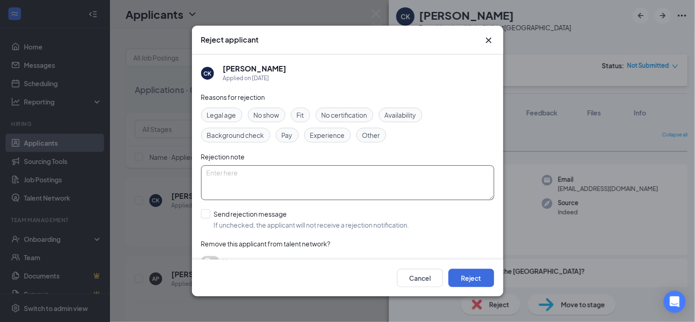
click at [385, 192] on textarea at bounding box center [347, 182] width 293 height 35
click at [260, 172] on textarea "No response" at bounding box center [347, 182] width 293 height 35
drag, startPoint x: 260, startPoint y: 173, endPoint x: 186, endPoint y: 158, distance: 76.2
click at [186, 158] on div "Reject applicant CK Charlotte Kenreigh Applied on Sep 22 Reasons for rejection …" at bounding box center [347, 161] width 695 height 322
type textarea "No response"
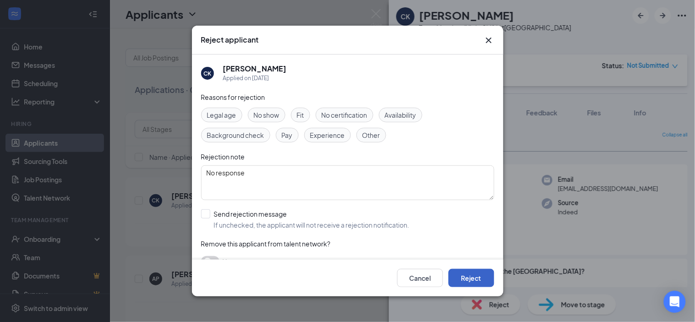
click at [475, 280] on button "Reject" at bounding box center [472, 278] width 46 height 18
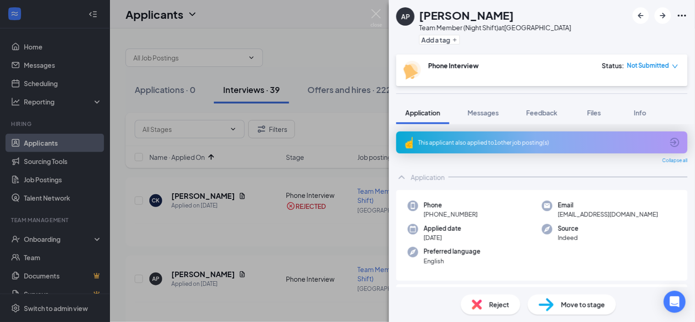
click at [500, 300] on span "Reject" at bounding box center [499, 305] width 20 height 10
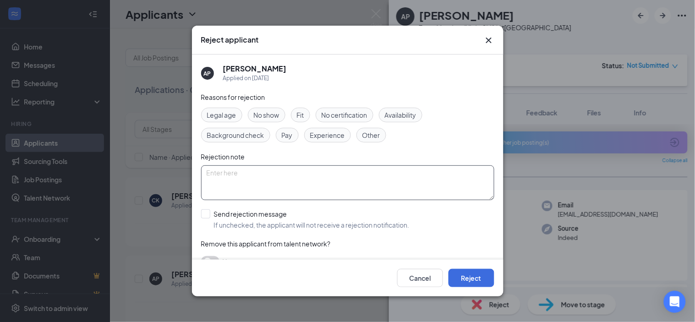
click at [275, 190] on textarea at bounding box center [347, 182] width 293 height 35
paste textarea "No response"
type textarea "No response"
click at [480, 282] on button "Reject" at bounding box center [472, 278] width 46 height 18
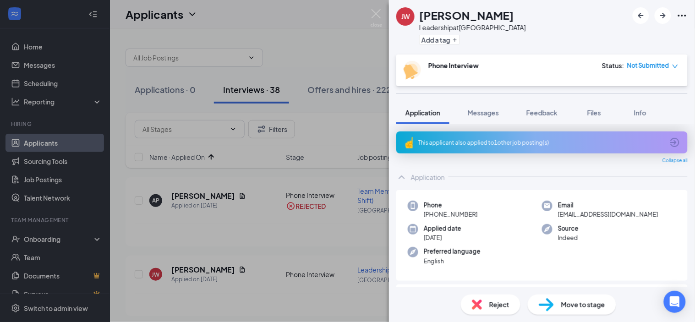
click at [496, 309] on span "Reject" at bounding box center [499, 305] width 20 height 10
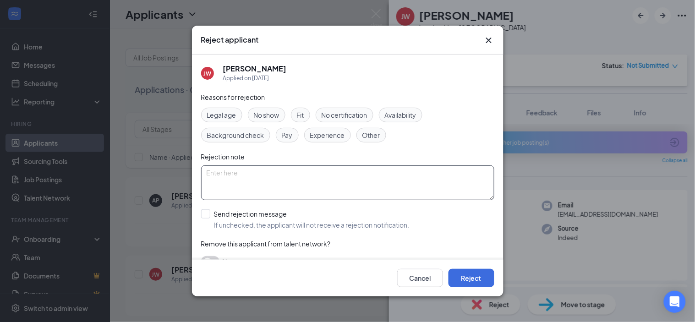
click at [263, 191] on textarea at bounding box center [347, 182] width 293 height 35
paste textarea "No response"
type textarea "No response"
click at [477, 278] on button "Reject" at bounding box center [472, 278] width 46 height 18
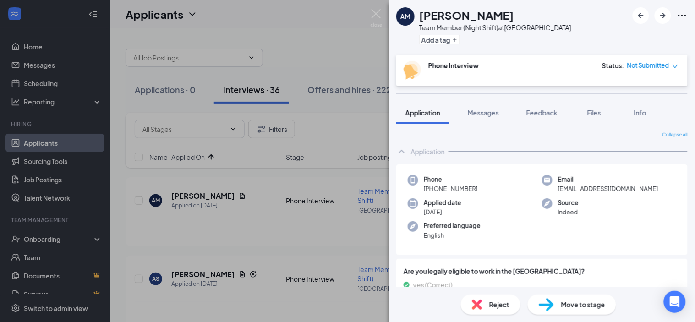
click at [489, 308] on div "Reject" at bounding box center [491, 305] width 60 height 20
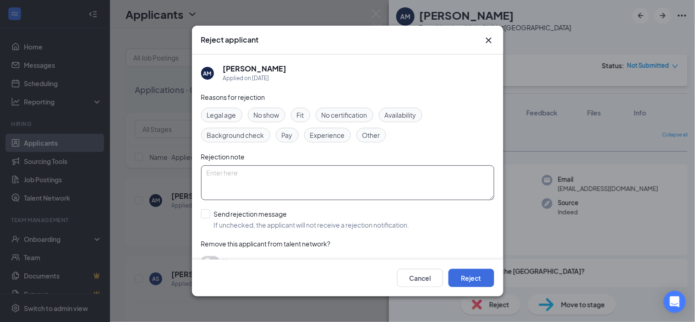
click at [266, 174] on textarea at bounding box center [347, 182] width 293 height 35
paste textarea "No response"
type textarea "No response"
click at [487, 280] on button "Reject" at bounding box center [472, 278] width 46 height 18
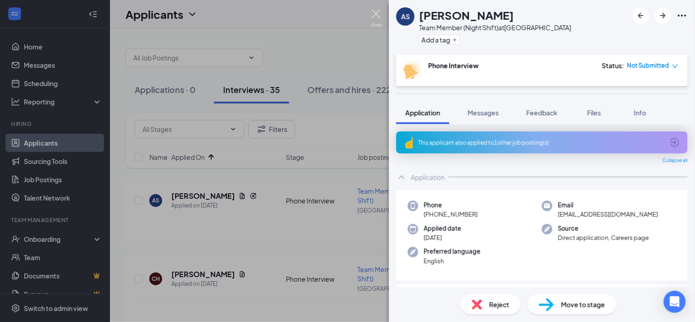
click at [379, 13] on img at bounding box center [376, 18] width 11 height 18
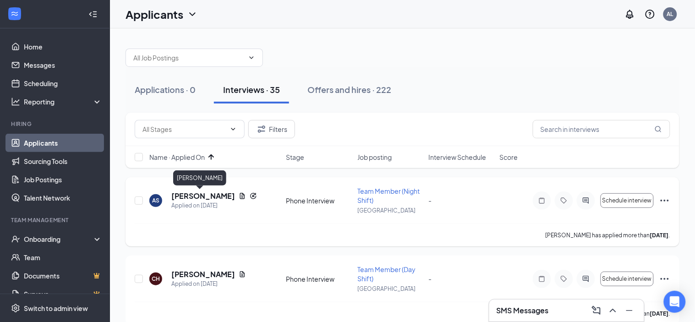
click at [190, 198] on h5 "Aidan Shaw" at bounding box center [203, 196] width 64 height 10
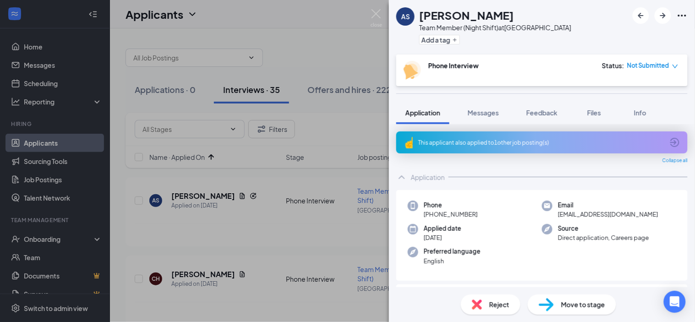
click at [496, 297] on div "Reject" at bounding box center [491, 305] width 60 height 20
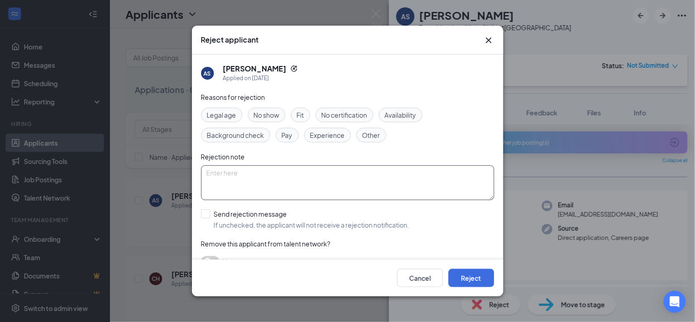
click at [345, 182] on textarea at bounding box center [347, 182] width 293 height 35
paste textarea "No response"
type textarea "No response"
click at [482, 279] on button "Reject" at bounding box center [472, 278] width 46 height 18
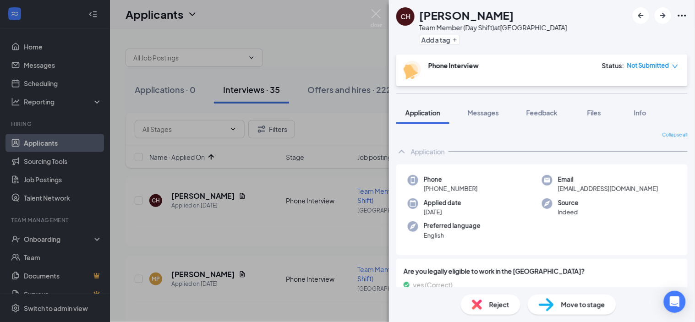
click at [491, 305] on span "Reject" at bounding box center [499, 305] width 20 height 10
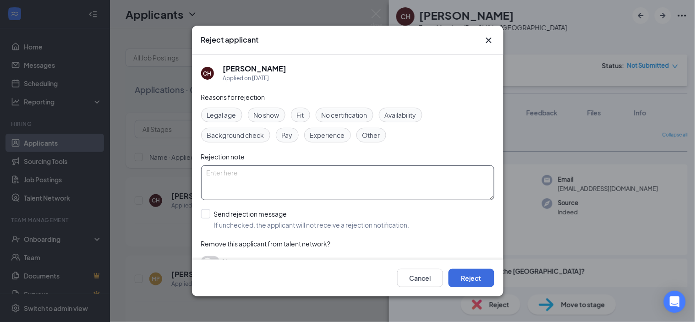
click at [312, 196] on textarea at bounding box center [347, 182] width 293 height 35
paste textarea "No response"
type textarea "No response"
click at [475, 281] on button "Reject" at bounding box center [472, 278] width 46 height 18
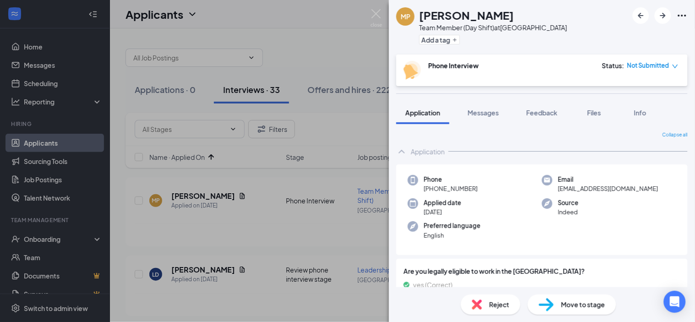
click at [484, 310] on div "Reject" at bounding box center [491, 305] width 60 height 20
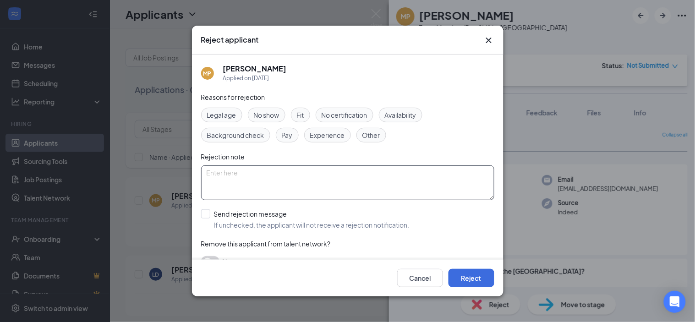
click at [307, 185] on textarea at bounding box center [347, 182] width 293 height 35
paste textarea "No response"
type textarea "No response"
click at [458, 281] on button "Reject" at bounding box center [472, 278] width 46 height 18
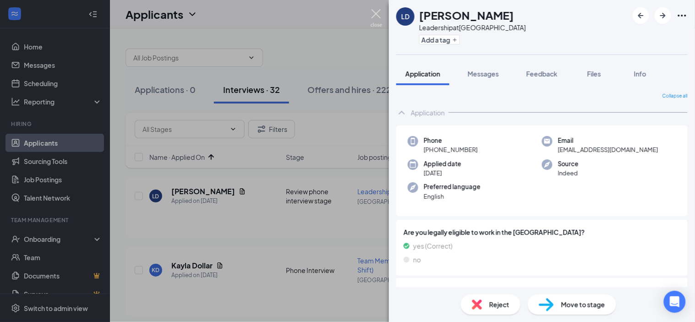
click at [374, 15] on img at bounding box center [376, 18] width 11 height 18
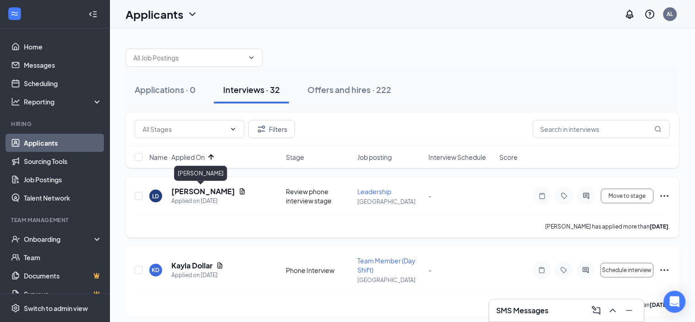
click at [201, 192] on h5 "Lucas DeGroat" at bounding box center [203, 192] width 64 height 10
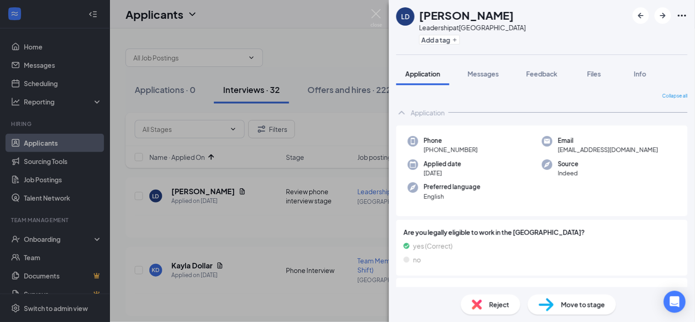
click at [487, 309] on div "Reject" at bounding box center [491, 305] width 60 height 20
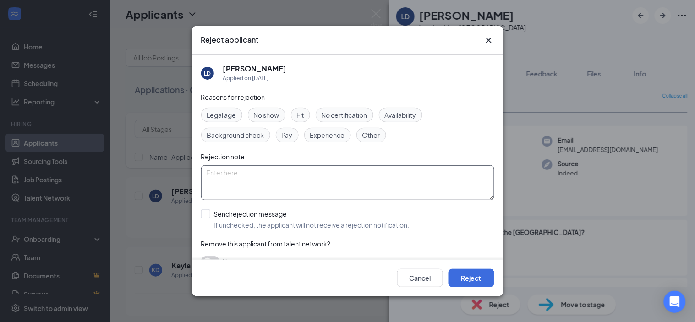
click at [326, 167] on textarea at bounding box center [347, 182] width 293 height 35
paste textarea "No response"
type textarea "No response"
click at [461, 278] on button "Reject" at bounding box center [472, 278] width 46 height 18
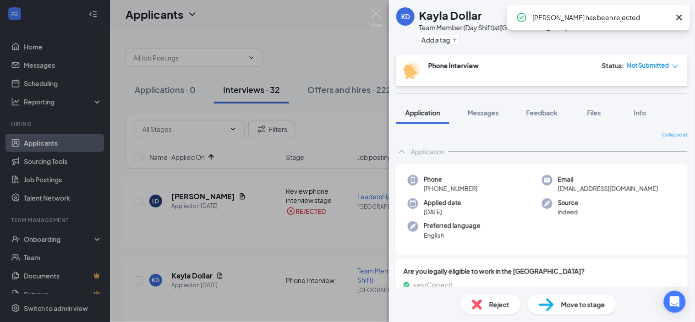
click at [685, 14] on icon "Cross" at bounding box center [679, 17] width 11 height 11
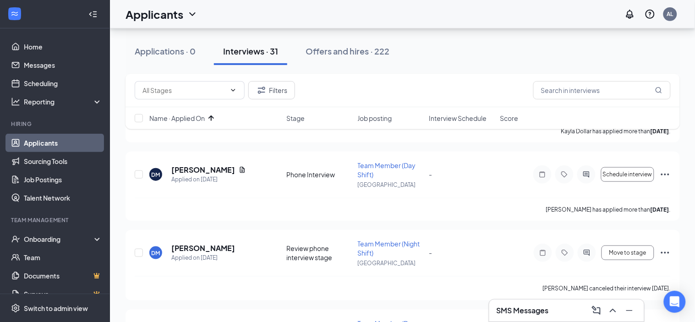
scroll to position [107, 0]
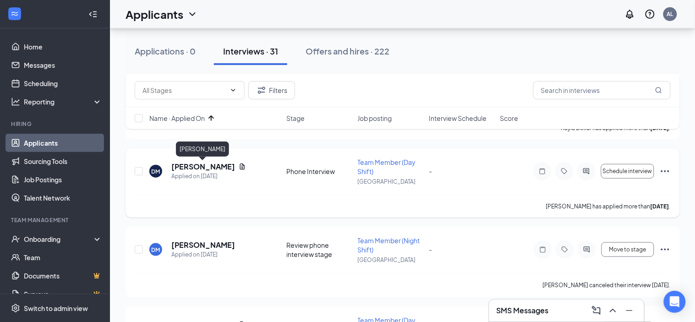
click at [210, 166] on h5 "[PERSON_NAME]" at bounding box center [203, 167] width 64 height 10
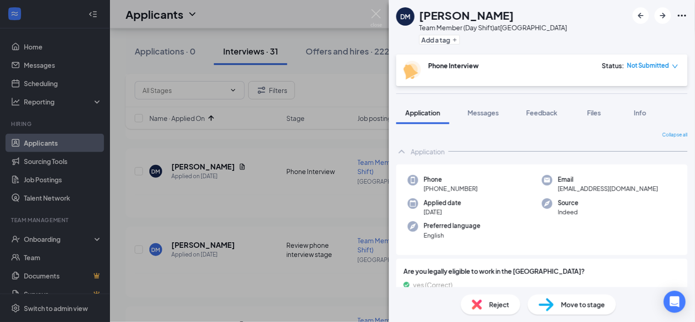
click at [485, 306] on div "Reject" at bounding box center [491, 305] width 60 height 20
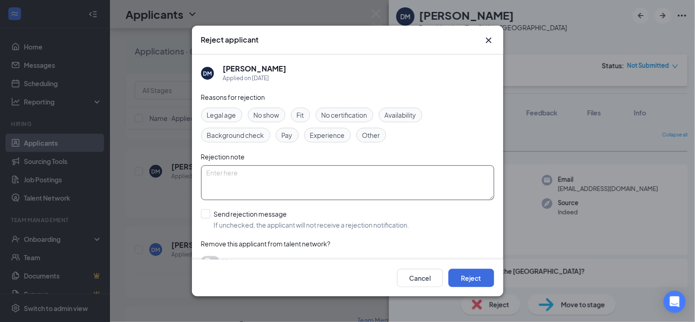
click at [401, 172] on textarea at bounding box center [347, 182] width 293 height 35
paste textarea "No response"
type textarea "No response"
click at [465, 278] on button "Reject" at bounding box center [472, 278] width 46 height 18
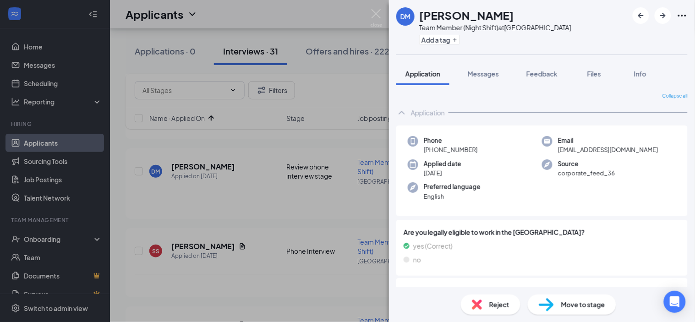
click at [494, 314] on div "Reject" at bounding box center [491, 305] width 60 height 20
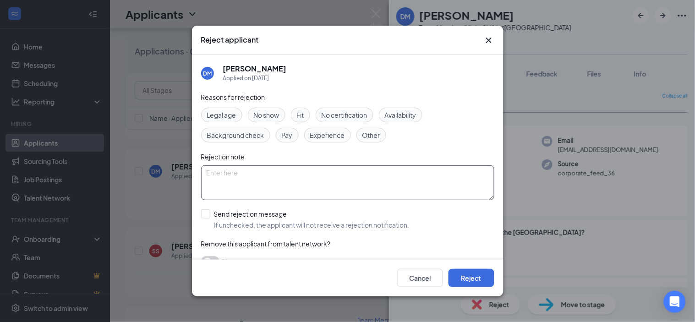
click at [335, 180] on textarea at bounding box center [347, 182] width 293 height 35
paste textarea "No response"
type textarea "No response"
click at [468, 280] on button "Reject" at bounding box center [472, 278] width 46 height 18
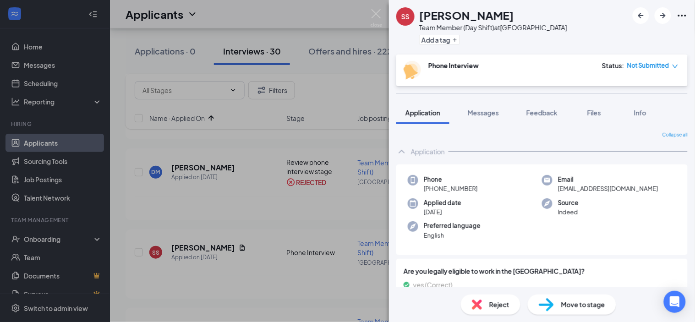
click at [488, 77] on div "Phone Interview Status : Not Submitted" at bounding box center [541, 70] width 275 height 19
click at [381, 19] on img at bounding box center [376, 18] width 11 height 18
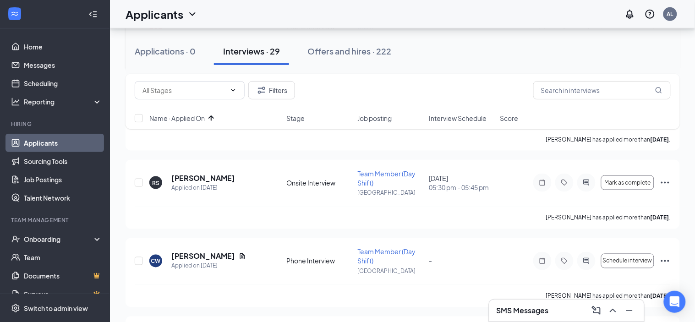
scroll to position [253, 0]
click at [502, 211] on div "Rachael Sperry has applied more than 13 days ago ." at bounding box center [403, 217] width 536 height 23
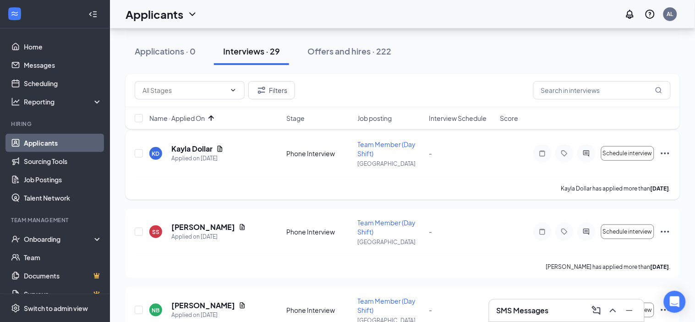
scroll to position [49, 0]
click at [181, 142] on h5 "Kayla Dollar" at bounding box center [191, 147] width 41 height 10
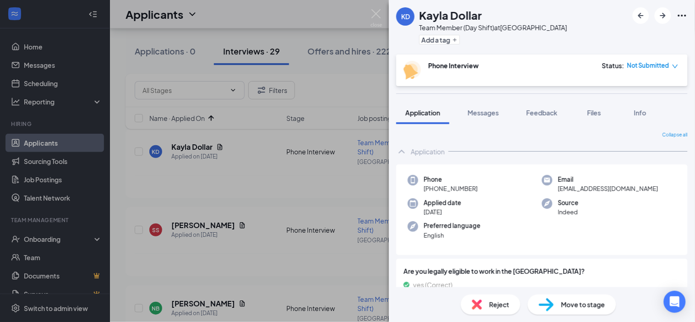
click at [489, 304] on span "Reject" at bounding box center [499, 305] width 20 height 10
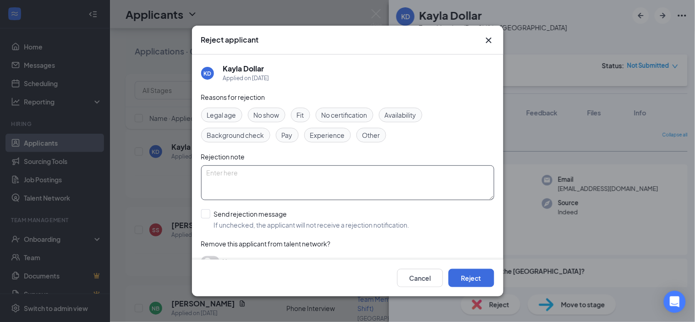
click at [286, 167] on textarea at bounding box center [347, 182] width 293 height 35
click at [288, 173] on textarea at bounding box center [347, 182] width 293 height 35
paste textarea "No response"
type textarea "No response"
click at [466, 274] on button "Reject" at bounding box center [472, 278] width 46 height 18
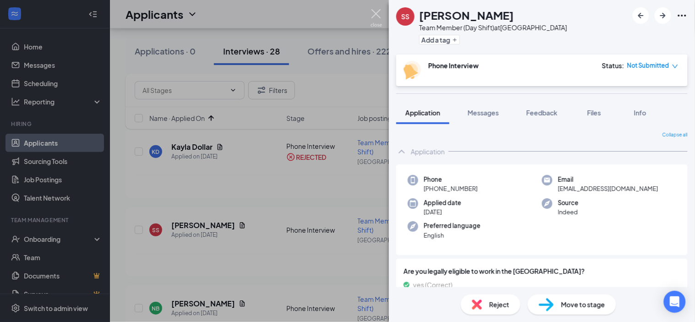
click at [376, 16] on img at bounding box center [376, 18] width 11 height 18
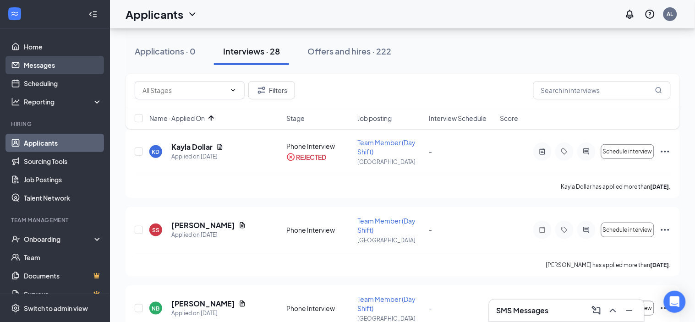
click at [39, 63] on link "Messages" at bounding box center [63, 65] width 78 height 18
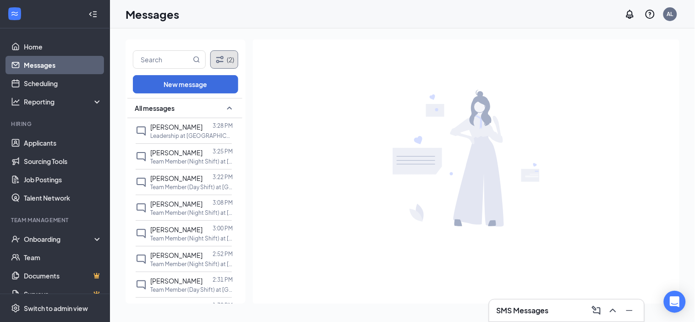
click at [228, 68] on button "(2)" at bounding box center [224, 59] width 28 height 18
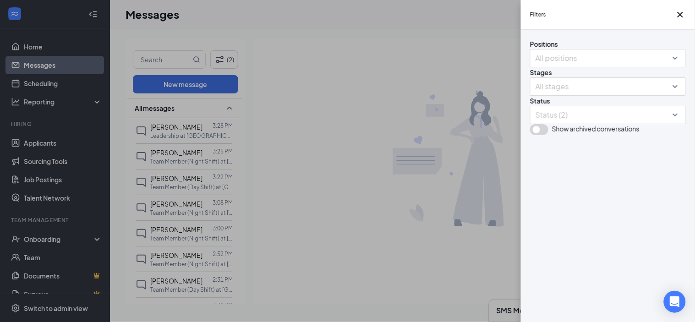
click at [540, 135] on button "button" at bounding box center [539, 129] width 18 height 11
click at [560, 94] on div at bounding box center [604, 86] width 142 height 15
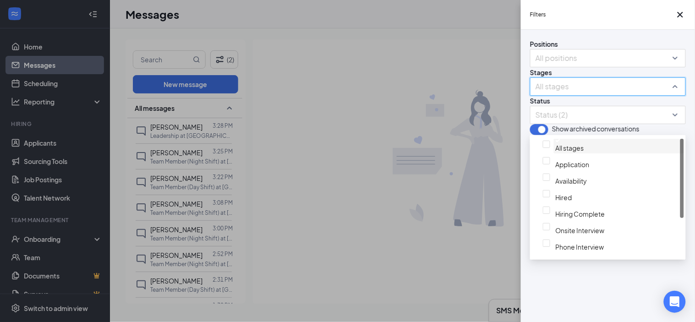
scroll to position [56, 0]
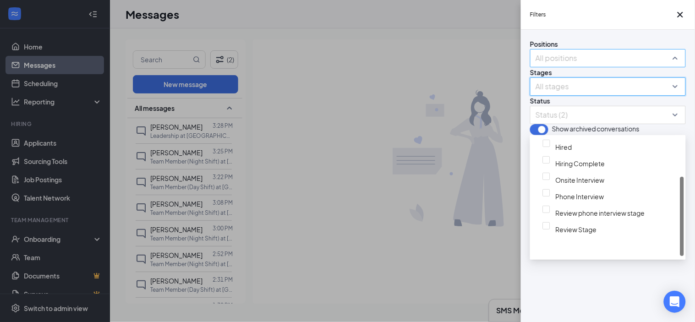
click at [600, 66] on div at bounding box center [604, 58] width 142 height 15
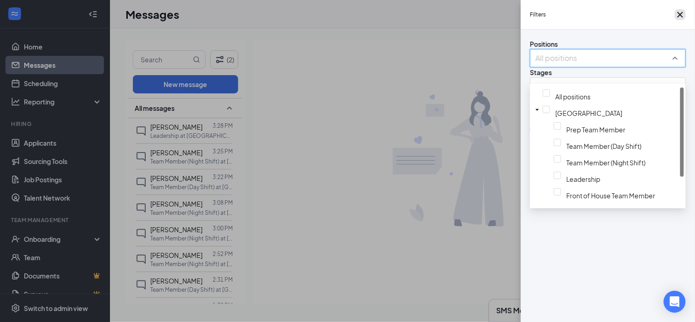
click at [681, 20] on icon "Cross" at bounding box center [680, 14] width 11 height 11
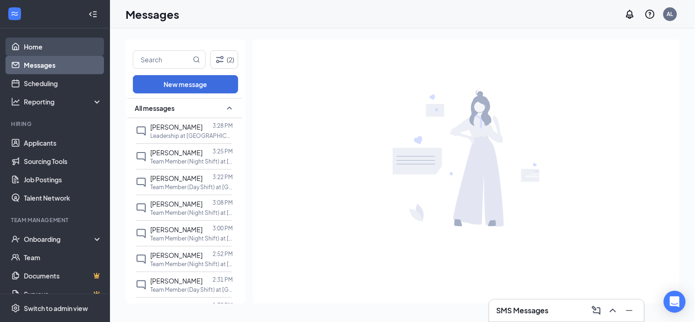
click at [48, 52] on link "Home" at bounding box center [63, 47] width 78 height 18
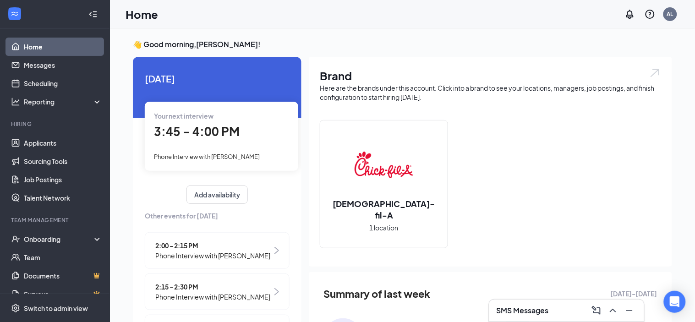
click at [43, 43] on link "Home" at bounding box center [63, 47] width 78 height 18
click at [72, 140] on link "Applicants" at bounding box center [63, 143] width 78 height 18
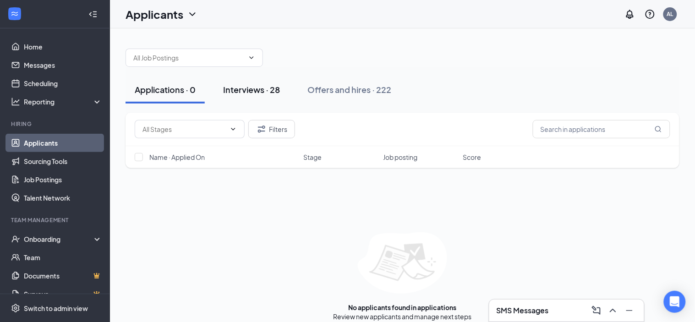
click at [252, 96] on button "Interviews · 28" at bounding box center [251, 89] width 75 height 27
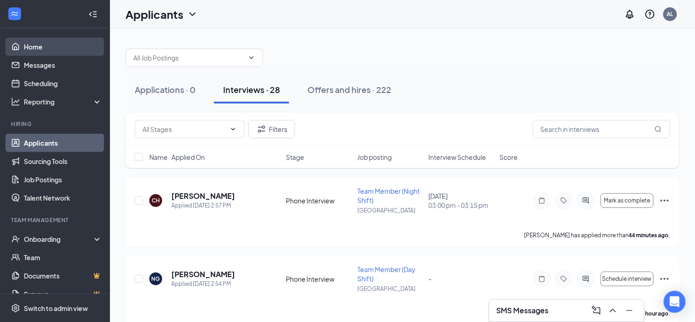
click at [25, 45] on link "Home" at bounding box center [63, 47] width 78 height 18
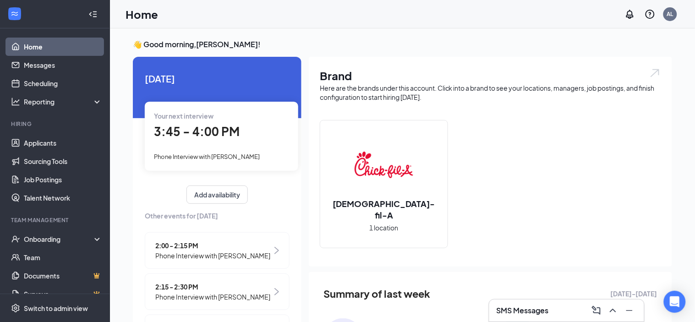
click at [175, 142] on div "Your next interview 3:45 - 4:00 PM Phone Interview with Melanie Miller" at bounding box center [222, 136] width 154 height 69
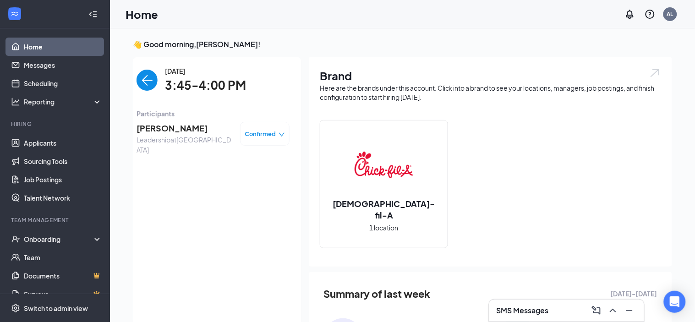
scroll to position [3, 0]
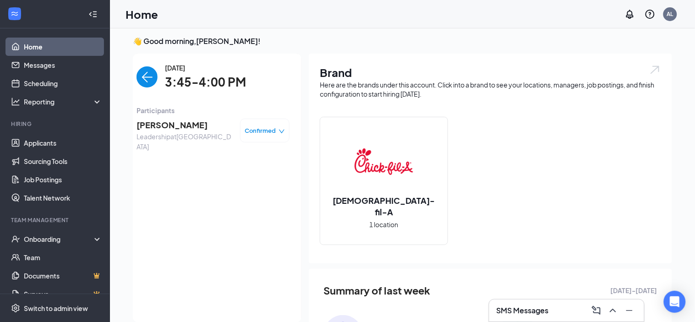
click at [142, 80] on img "back-button" at bounding box center [147, 76] width 21 height 21
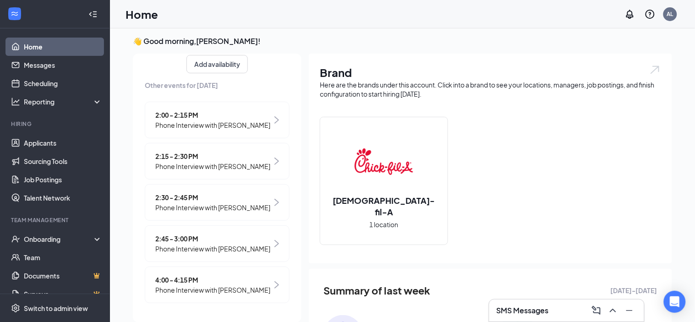
scroll to position [0, 0]
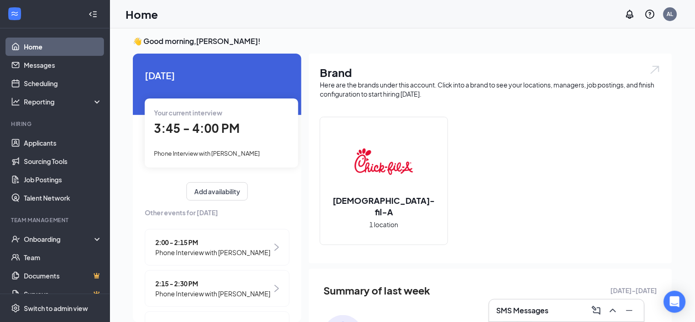
click at [228, 138] on div "Your current interview 3:45 - 4:00 PM Phone Interview with Melanie Miller" at bounding box center [222, 133] width 154 height 69
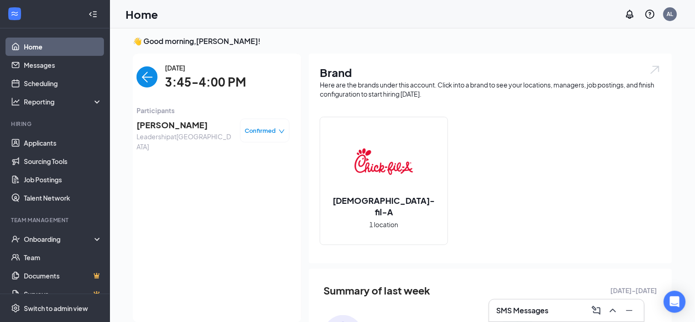
click at [147, 127] on span "Melanie Miller" at bounding box center [185, 125] width 96 height 13
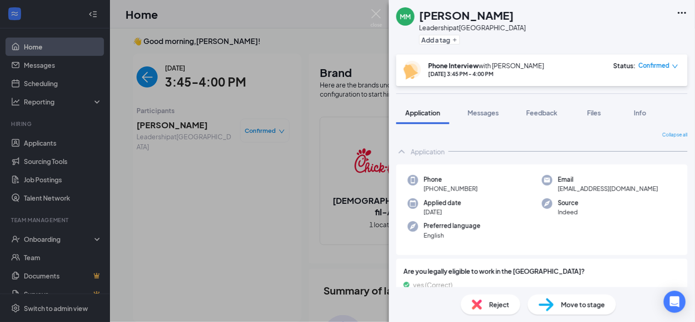
click at [443, 15] on h1 "Melanie Miller" at bounding box center [466, 15] width 95 height 16
copy h1 "Melanie Miller"
click at [372, 21] on img at bounding box center [376, 18] width 11 height 18
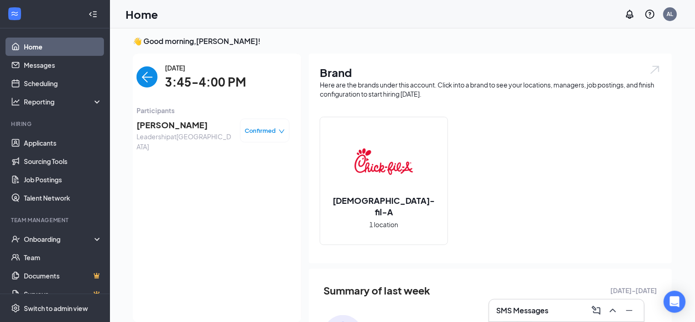
click at [139, 81] on img "back-button" at bounding box center [147, 76] width 21 height 21
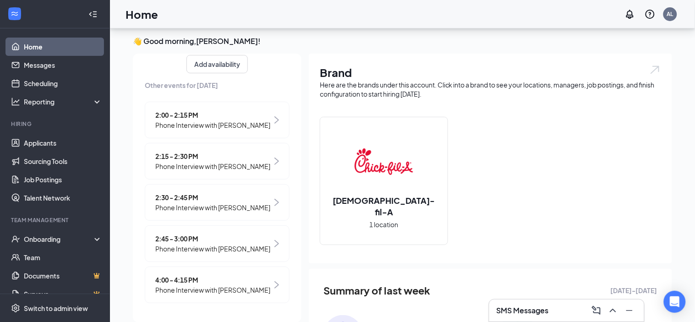
scroll to position [125, 0]
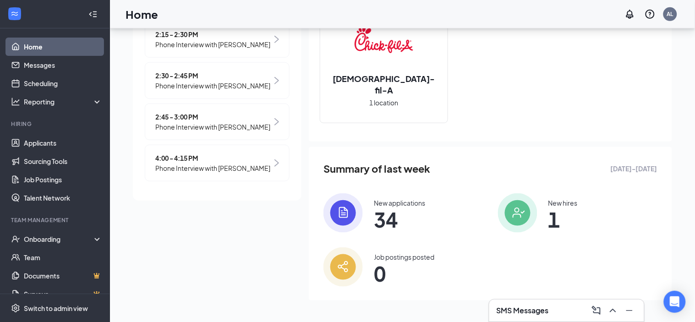
click at [213, 170] on span "Phone Interview with Samuel Bernstein" at bounding box center [212, 168] width 115 height 10
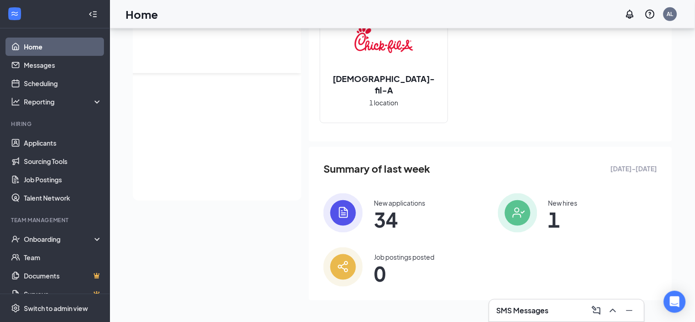
scroll to position [0, 0]
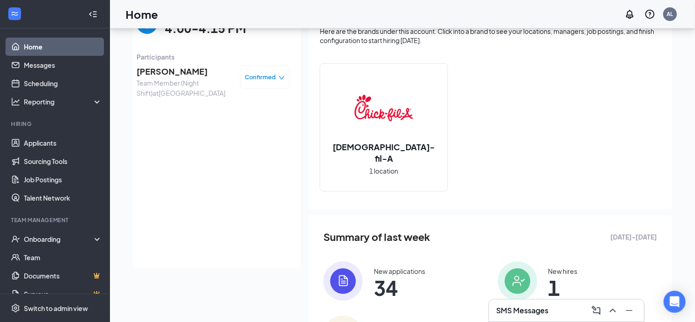
click at [195, 69] on span "Samuel Bernstein" at bounding box center [185, 71] width 96 height 13
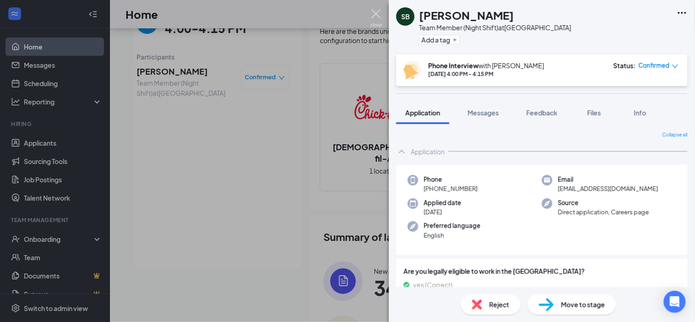
click at [381, 11] on img at bounding box center [376, 18] width 11 height 18
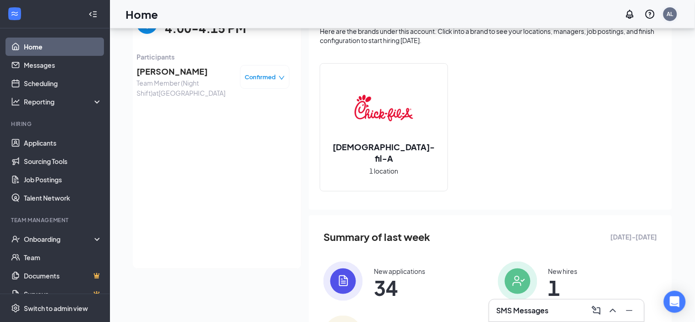
click at [668, 11] on div "AL" at bounding box center [670, 14] width 6 height 8
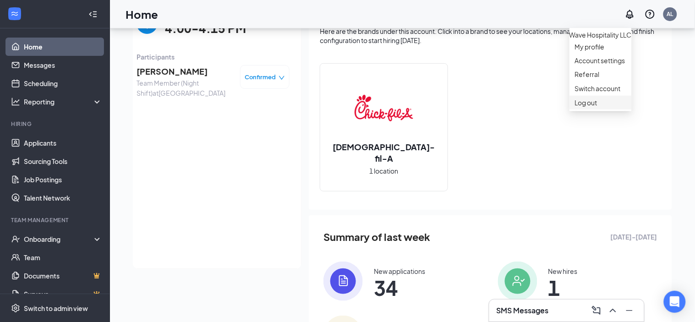
click at [601, 107] on div "Log out" at bounding box center [600, 102] width 51 height 9
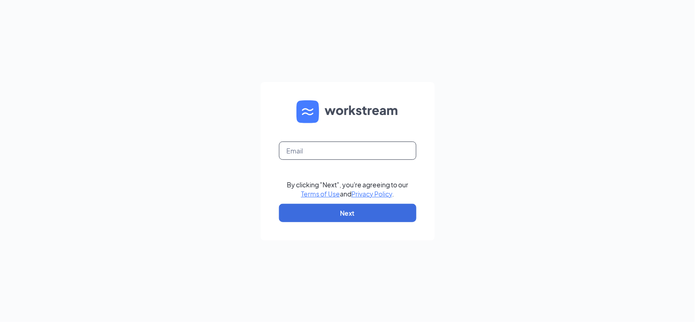
click at [316, 156] on input "text" at bounding box center [347, 151] width 137 height 18
type input "[EMAIL_ADDRESS][DOMAIN_NAME]"
click at [373, 214] on button "Next" at bounding box center [347, 213] width 137 height 18
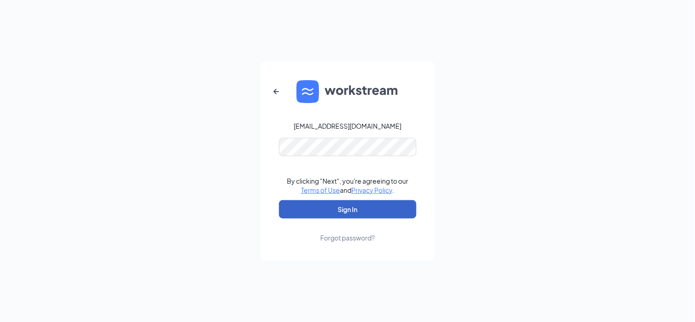
click at [333, 215] on button "Sign In" at bounding box center [347, 209] width 137 height 18
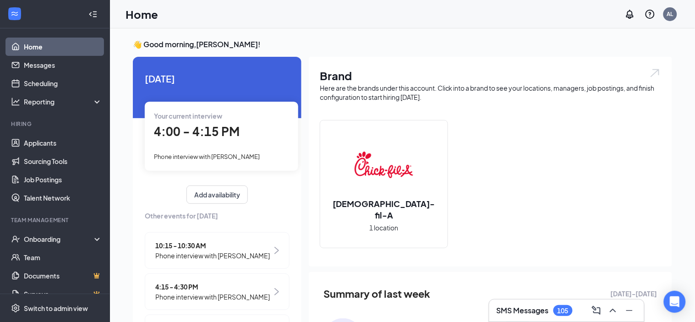
click at [227, 150] on div "Your current interview 4:00 - 4:15 PM Phone interview with [PERSON_NAME]" at bounding box center [222, 136] width 154 height 69
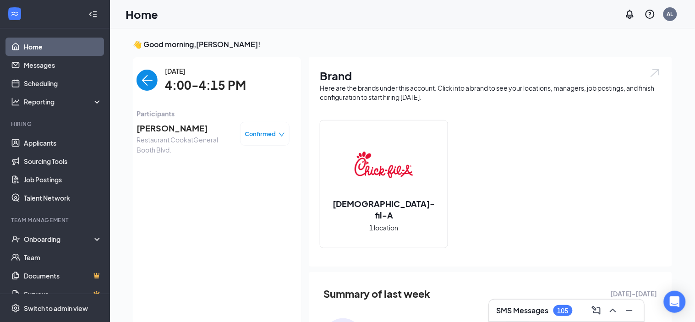
scroll to position [3, 0]
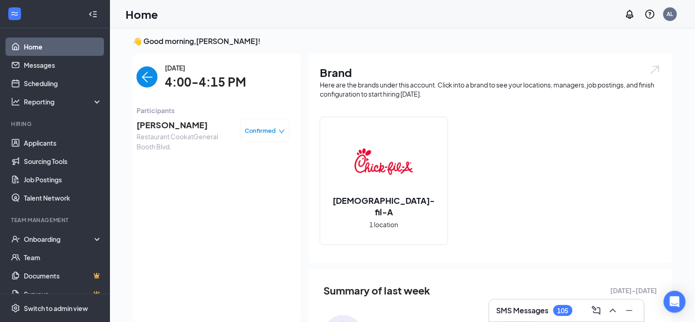
click at [155, 122] on span "[PERSON_NAME]" at bounding box center [185, 125] width 96 height 13
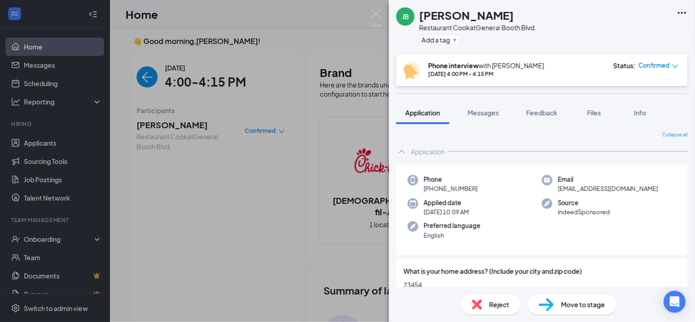
click at [460, 185] on span "[PHONE_NUMBER]" at bounding box center [451, 188] width 54 height 9
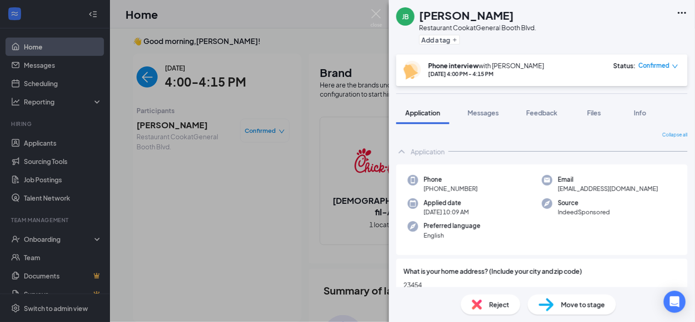
click at [460, 185] on span "[PHONE_NUMBER]" at bounding box center [451, 188] width 54 height 9
copy span "[PHONE_NUMBER]"
click at [489, 113] on span "Messages" at bounding box center [483, 113] width 31 height 8
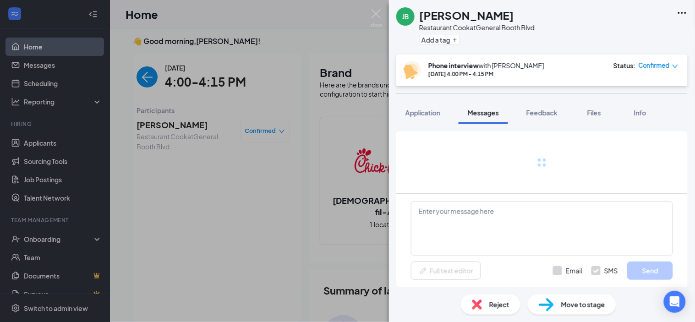
click at [454, 264] on button "Full text editor" at bounding box center [446, 271] width 70 height 18
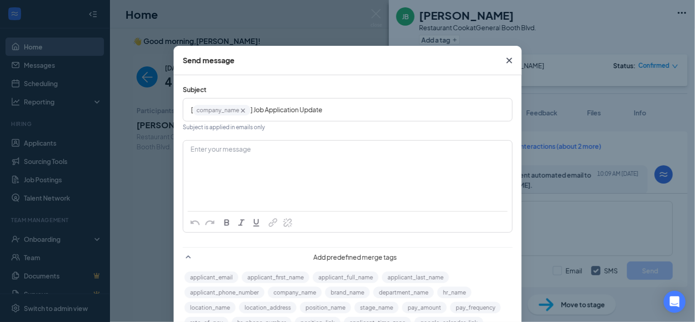
click at [472, 226] on div at bounding box center [348, 221] width 320 height 21
click at [510, 60] on icon "Cross" at bounding box center [508, 60] width 5 height 5
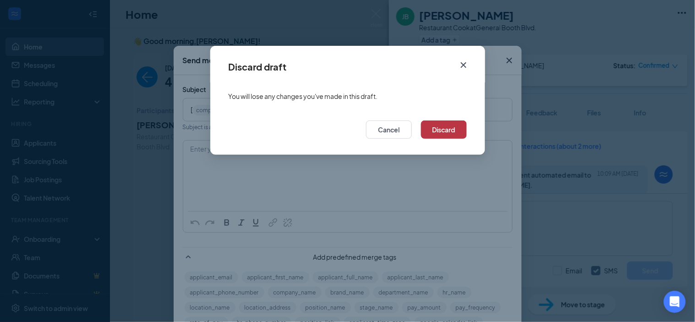
click at [453, 131] on button "Discard" at bounding box center [444, 130] width 46 height 18
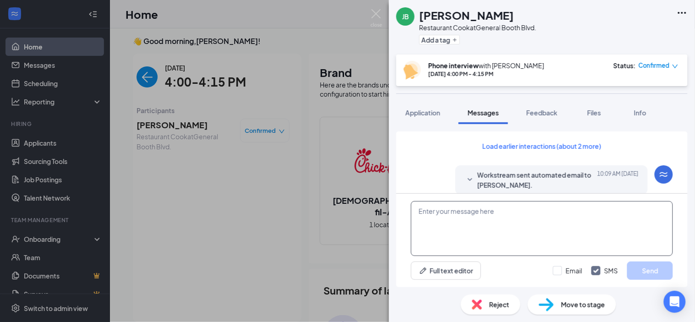
click at [497, 217] on textarea at bounding box center [542, 228] width 262 height 55
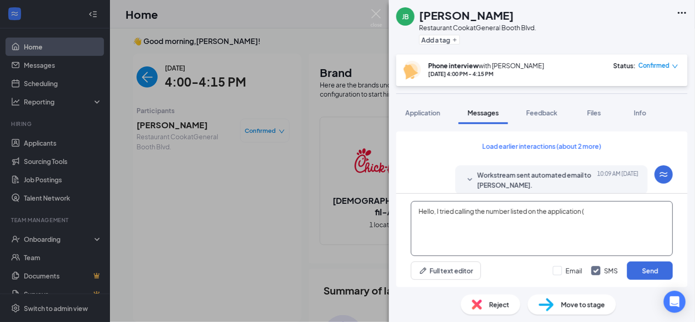
paste textarea "[PHONE_NUMBER]"
click at [598, 211] on textarea "Hello, I tried calling the number listed on the application ([PHONE_NUMBER]" at bounding box center [542, 228] width 262 height 55
click at [640, 210] on textarea "Hello, I tried calling the number listed on the application ([PHONE_NUMBER]" at bounding box center [542, 228] width 262 height 55
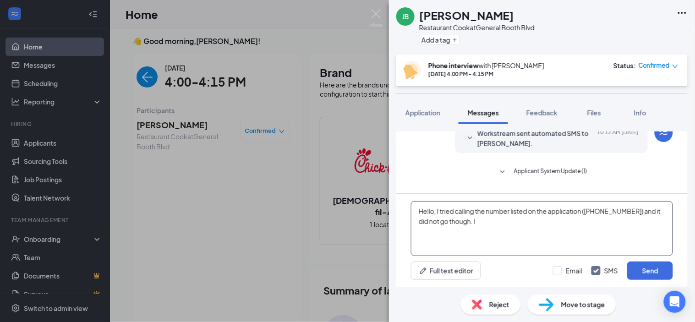
scroll to position [364, 0]
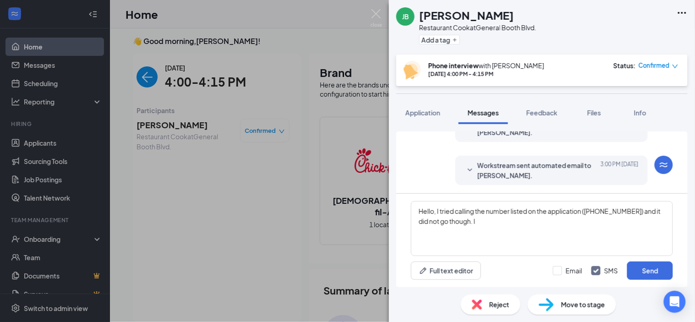
click at [535, 163] on span "Workstream sent automated email to [PERSON_NAME]." at bounding box center [538, 170] width 120 height 20
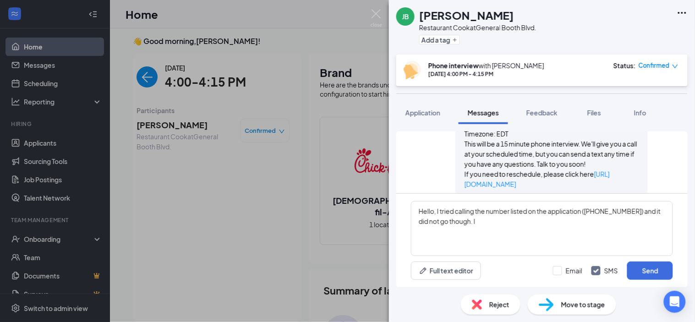
scroll to position [541, 0]
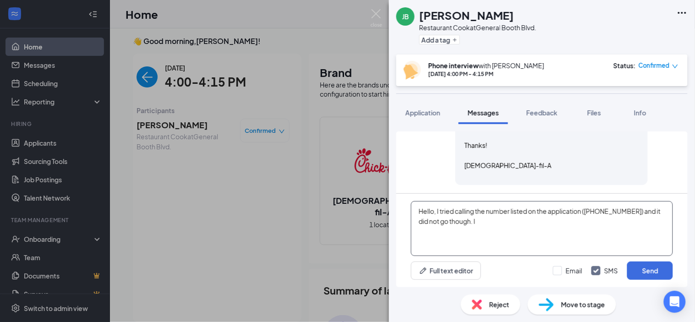
click at [464, 219] on textarea "Hello, I tried calling the number listed on the application ([PHONE_NUMBER]) an…" at bounding box center [542, 228] width 262 height 55
click at [446, 220] on textarea "Hello, I tried calling the number listed on the application ([PHONE_NUMBER]) an…" at bounding box center [542, 228] width 262 height 55
click at [475, 222] on textarea "Hello, I tried calling the number listed on the application ([PHONE_NUMBER]) an…" at bounding box center [542, 228] width 262 height 55
click at [437, 214] on textarea "Hello, I tried calling the number listed on the application ([PHONE_NUMBER]) an…" at bounding box center [542, 228] width 262 height 55
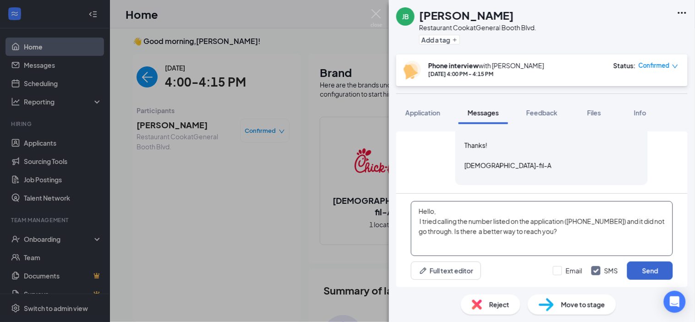
type textarea "Hello, I tried calling the number listed on the application ([PHONE_NUMBER]) an…"
click at [647, 273] on button "Send" at bounding box center [650, 271] width 46 height 18
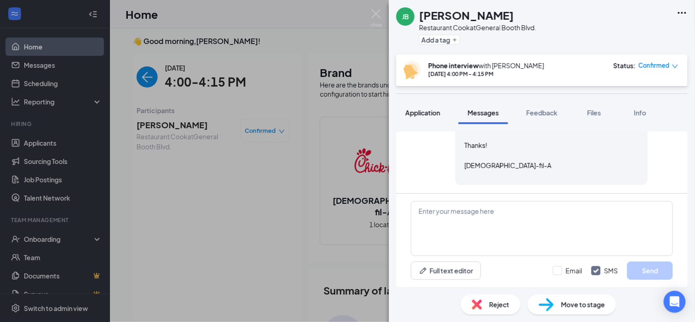
click at [431, 110] on span "Application" at bounding box center [423, 113] width 35 height 8
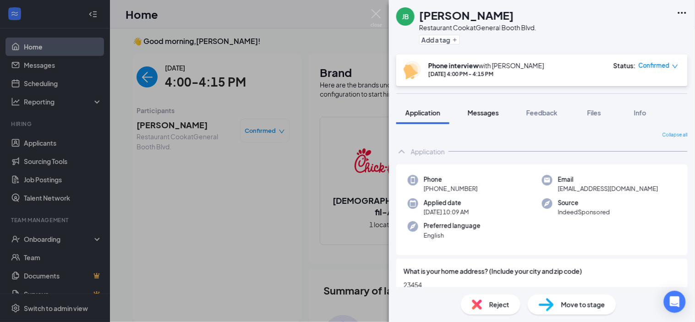
click at [477, 116] on span "Messages" at bounding box center [483, 113] width 31 height 8
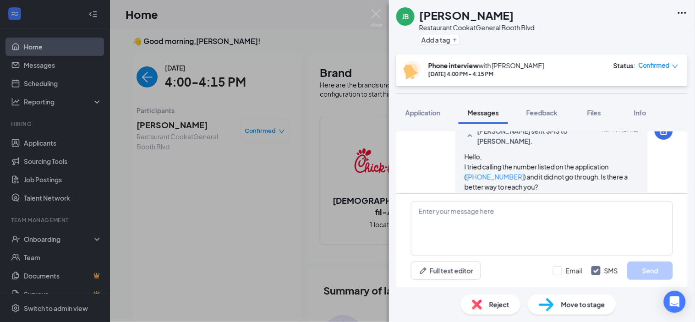
scroll to position [410, 0]
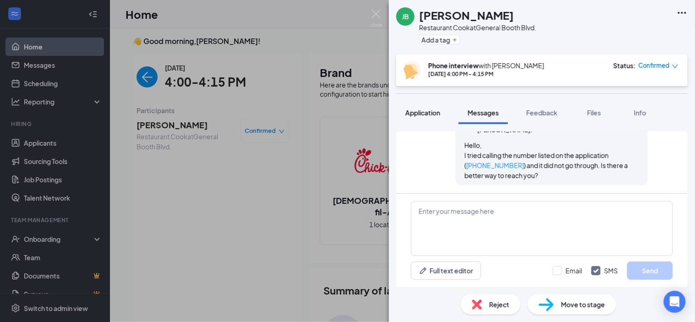
click at [437, 112] on span "Application" at bounding box center [423, 113] width 35 height 8
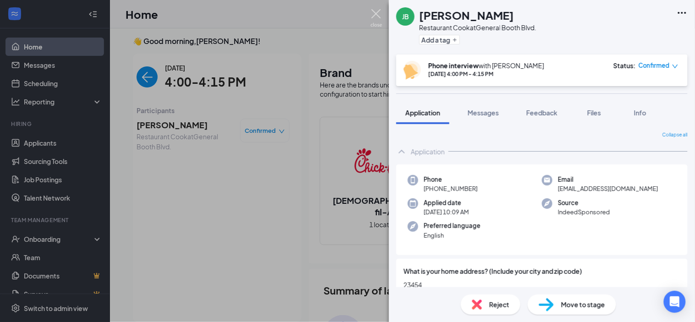
click at [374, 20] on img at bounding box center [376, 18] width 11 height 18
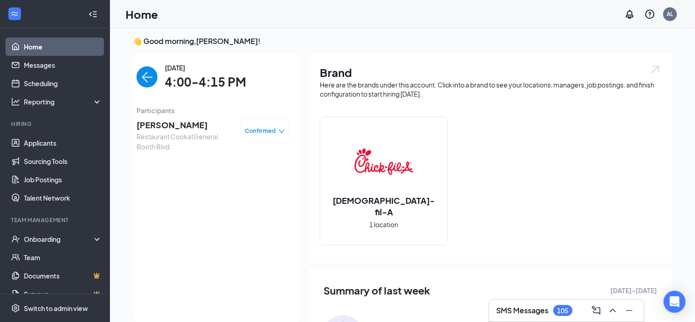
click at [559, 311] on div "105" at bounding box center [563, 311] width 11 height 8
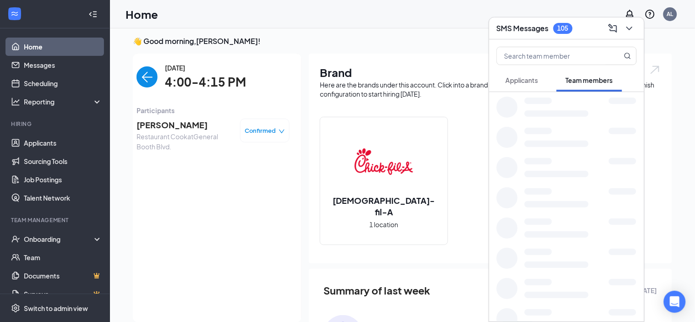
click at [533, 82] on span "Applicants" at bounding box center [522, 80] width 33 height 8
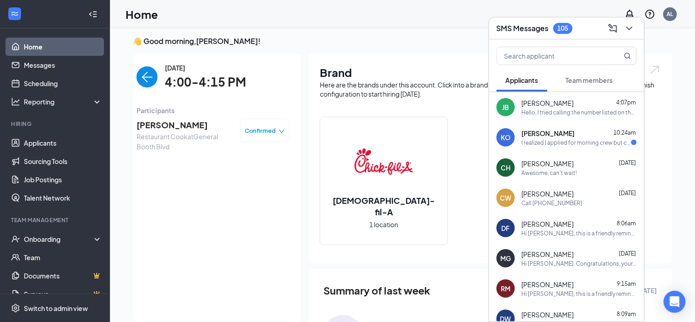
click at [554, 143] on div "I realized I applied for morning crew but can only work evenings after school, …" at bounding box center [577, 143] width 110 height 8
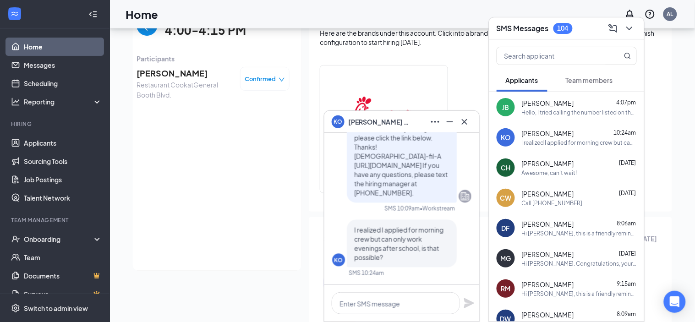
scroll to position [57, 0]
click at [373, 306] on textarea at bounding box center [396, 303] width 128 height 22
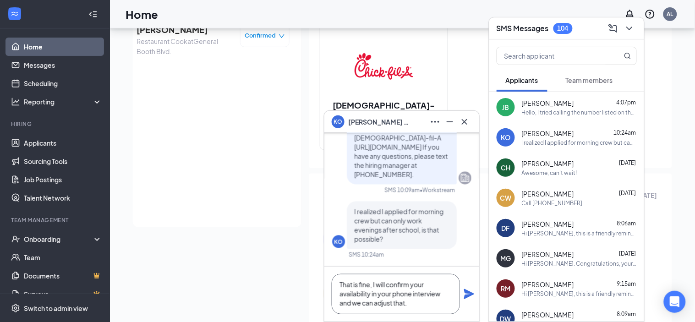
scroll to position [100, 0]
type textarea "That is fine, I will confirm your availability in your phone interview and we c…"
click at [468, 293] on icon "Plane" at bounding box center [469, 294] width 10 height 10
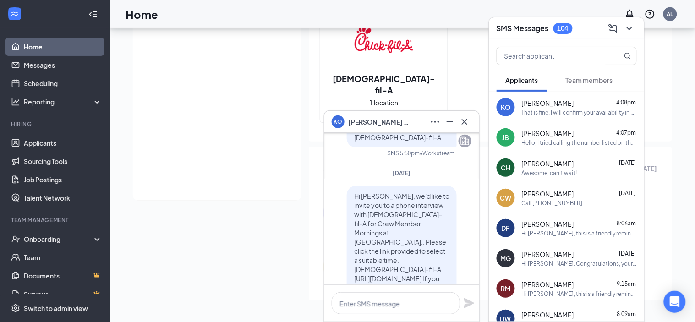
scroll to position [-433, 0]
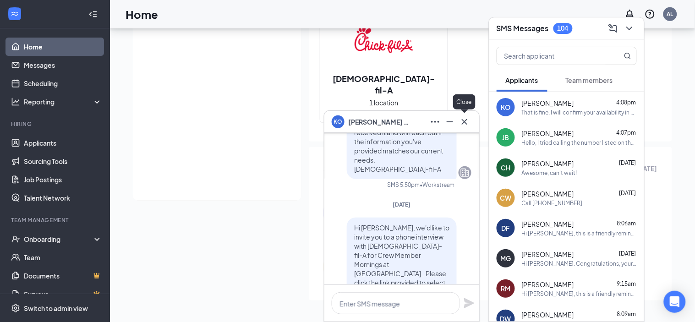
click at [467, 129] on div "KO [PERSON_NAME]" at bounding box center [401, 122] width 155 height 22
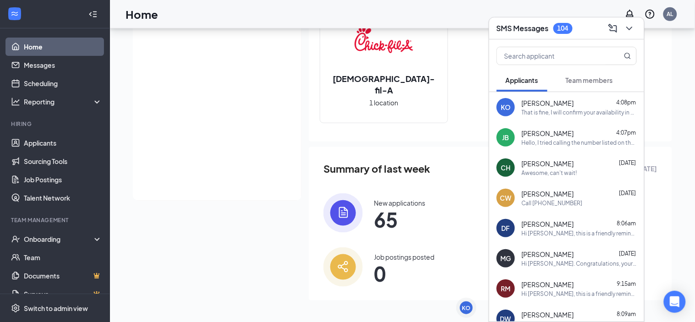
scroll to position [0, 0]
click at [586, 77] on span "Team members" at bounding box center [589, 80] width 47 height 8
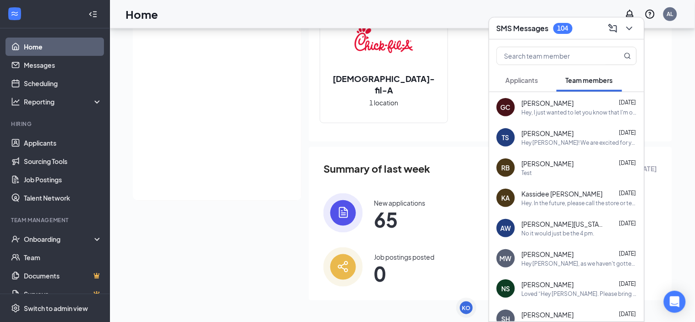
click at [514, 80] on span "Applicants" at bounding box center [522, 80] width 33 height 8
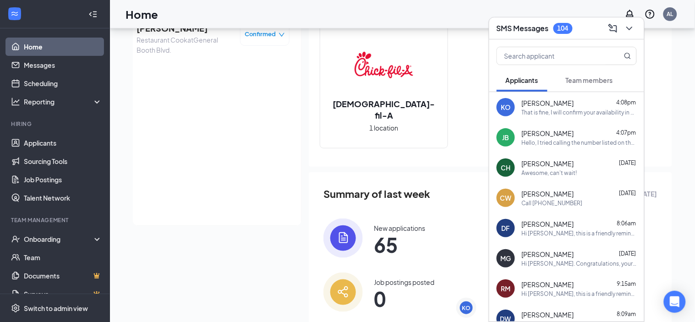
scroll to position [89, 0]
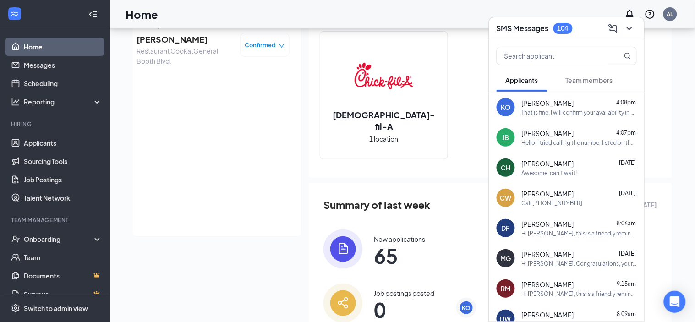
click at [565, 142] on div "Hello, I tried calling the number listed on the application ([PHONE_NUMBER]) an…" at bounding box center [579, 143] width 115 height 8
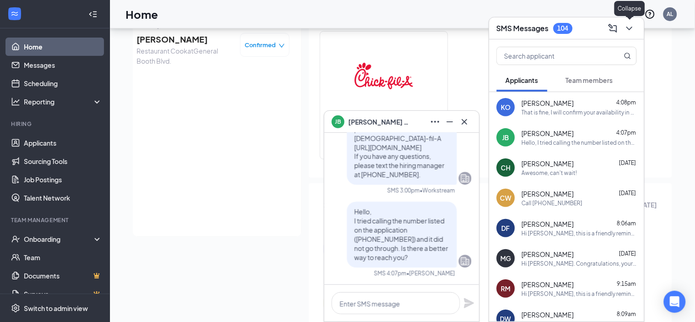
click at [634, 32] on icon "ChevronDown" at bounding box center [629, 28] width 11 height 11
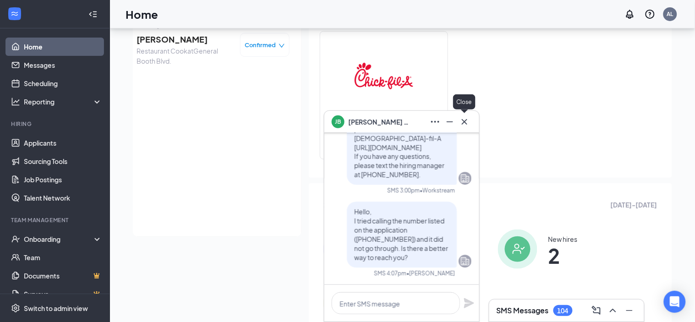
click at [467, 119] on icon "Cross" at bounding box center [464, 121] width 5 height 5
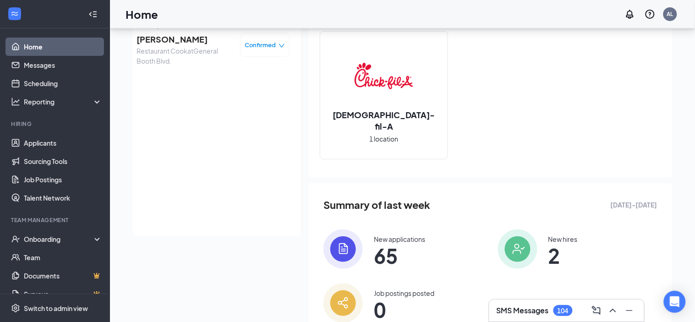
scroll to position [0, 0]
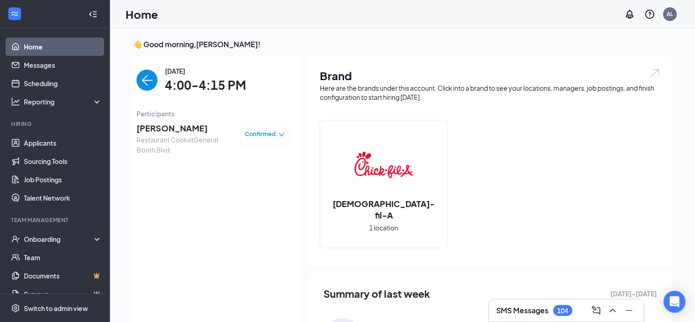
click at [150, 79] on img "back-button" at bounding box center [147, 80] width 21 height 21
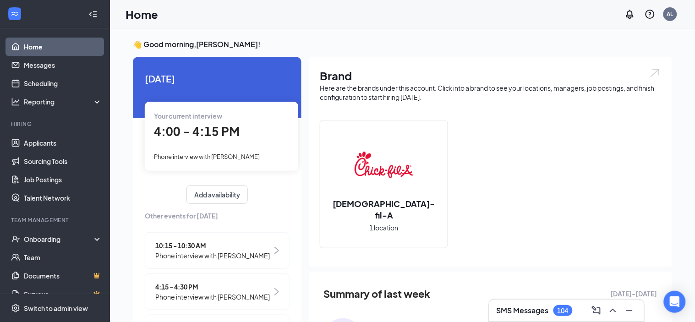
click at [514, 314] on h3 "SMS Messages" at bounding box center [523, 311] width 52 height 10
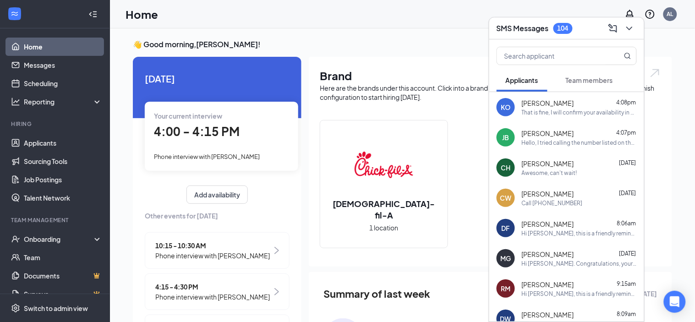
click at [604, 83] on span "Team members" at bounding box center [589, 80] width 47 height 8
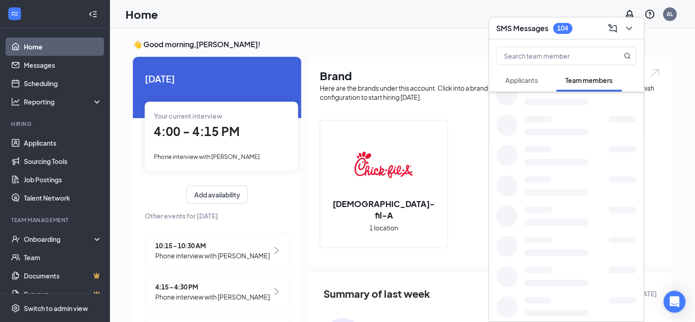
scroll to position [711, 0]
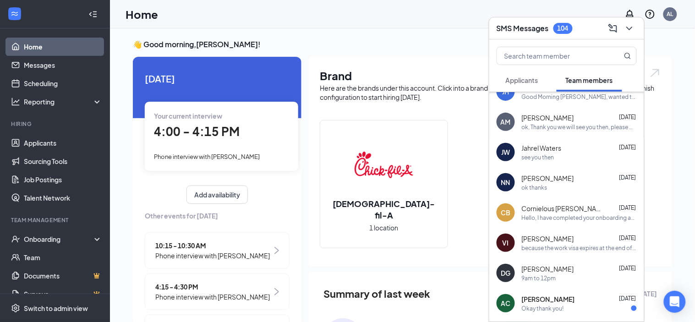
click at [561, 27] on div "104" at bounding box center [563, 28] width 11 height 8
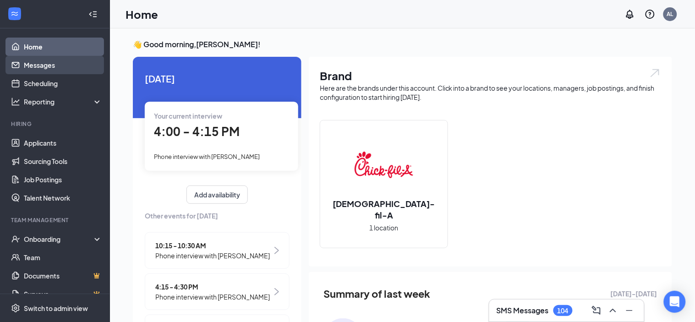
click at [69, 71] on link "Messages" at bounding box center [63, 65] width 78 height 18
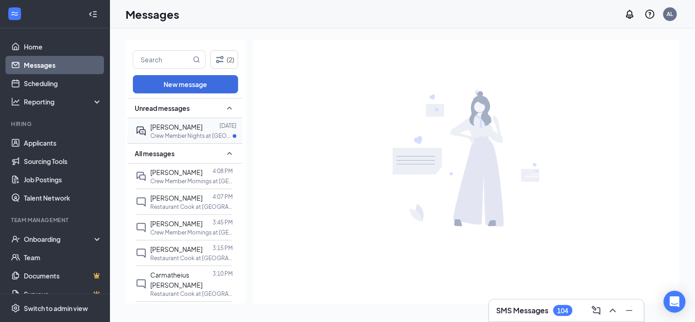
click at [220, 132] on div "[DATE]" at bounding box center [228, 127] width 17 height 10
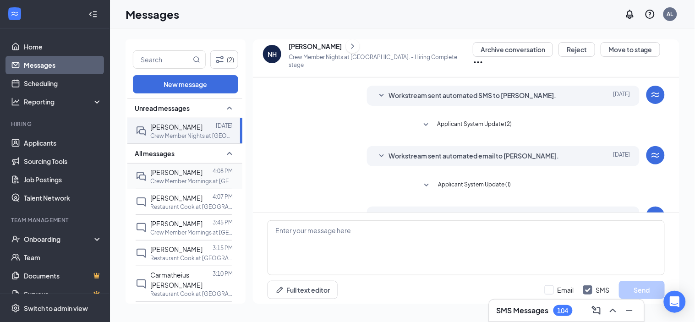
scroll to position [210, 0]
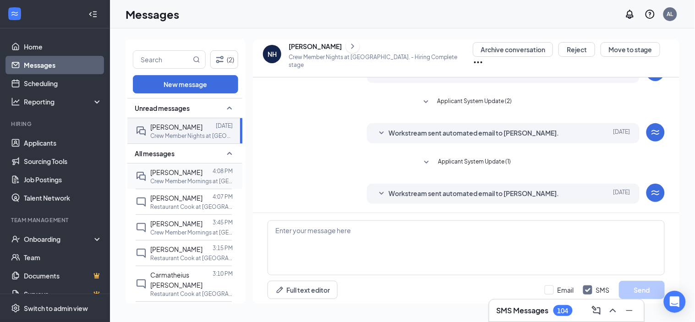
click at [196, 185] on p "Crew Member Mornings at [GEOGRAPHIC_DATA]." at bounding box center [191, 181] width 82 height 8
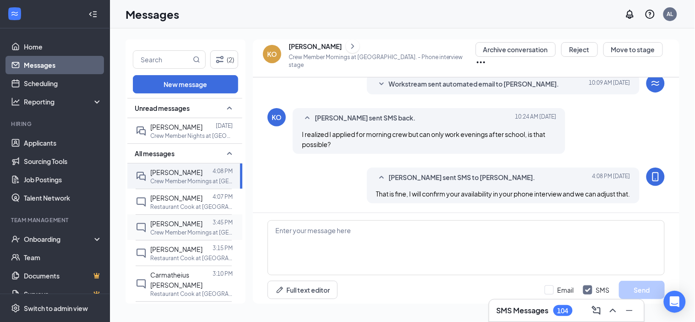
scroll to position [225, 0]
click at [226, 108] on icon "SmallChevronUp" at bounding box center [229, 108] width 11 height 11
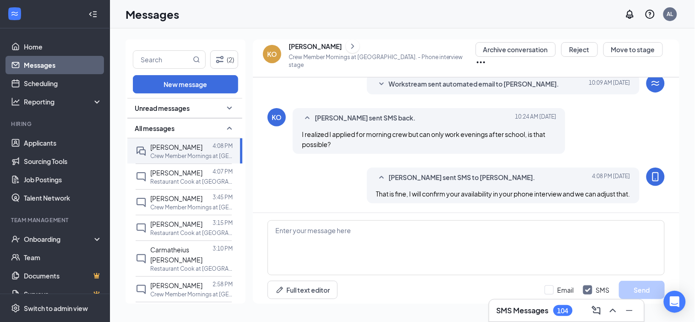
click at [231, 108] on icon "SmallChevronDown" at bounding box center [229, 108] width 5 height 3
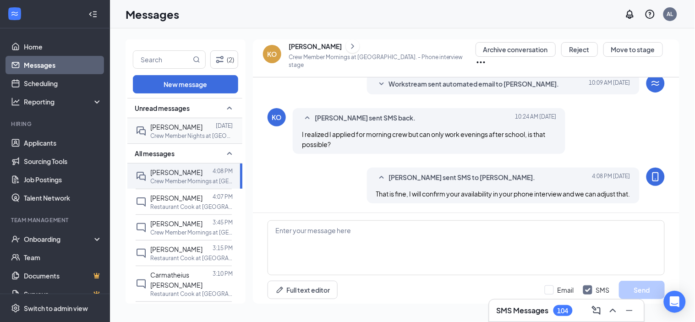
click at [190, 130] on div "[PERSON_NAME]" at bounding box center [176, 127] width 52 height 10
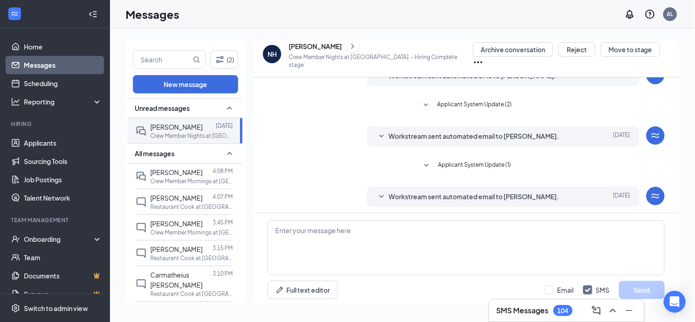
scroll to position [210, 0]
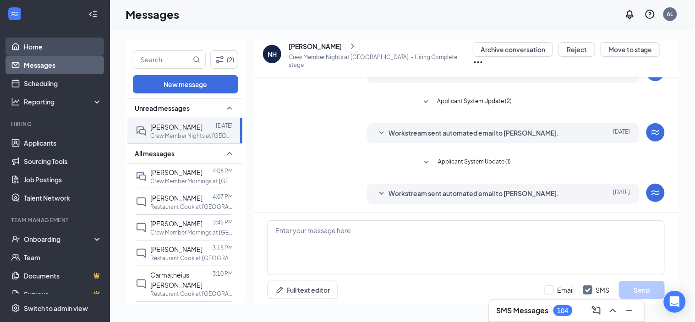
click at [27, 49] on link "Home" at bounding box center [63, 47] width 78 height 18
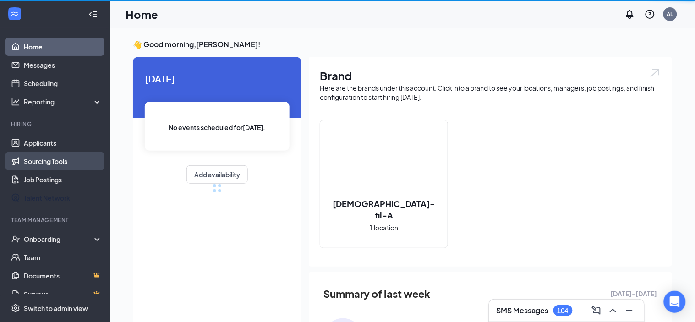
click at [60, 164] on link "Sourcing Tools" at bounding box center [63, 161] width 78 height 18
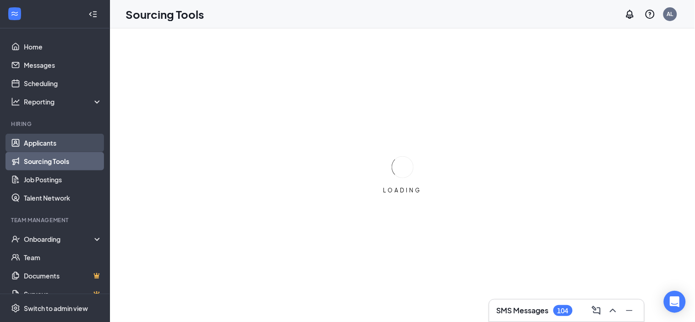
click at [54, 140] on link "Applicants" at bounding box center [63, 143] width 78 height 18
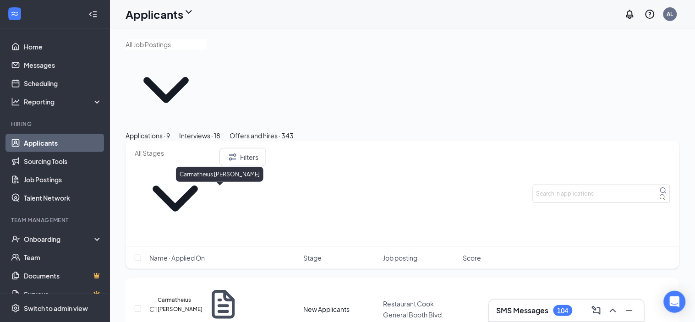
click at [203, 296] on h5 "Carmatheius [PERSON_NAME]" at bounding box center [180, 305] width 45 height 18
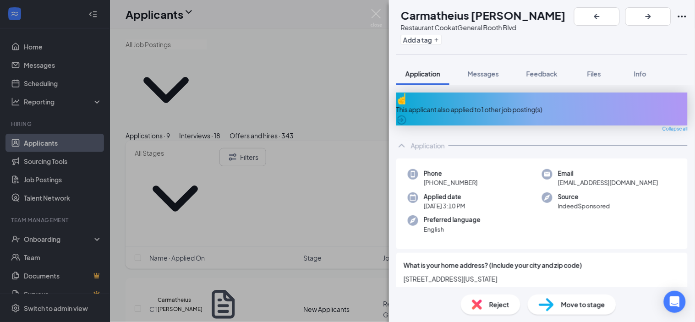
click at [551, 107] on div "This applicant also applied to 1 other job posting(s)" at bounding box center [541, 109] width 291 height 33
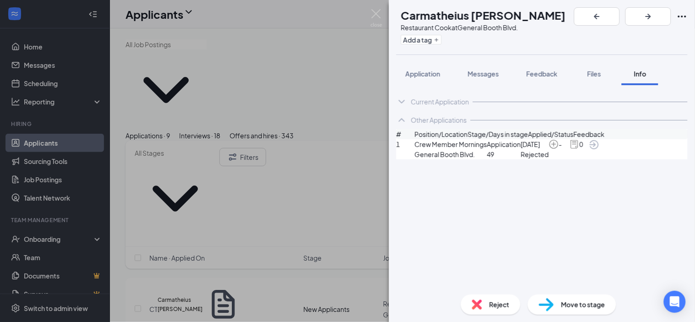
click at [600, 150] on icon "ArrowCircle" at bounding box center [594, 144] width 11 height 11
click at [374, 15] on img at bounding box center [376, 18] width 11 height 18
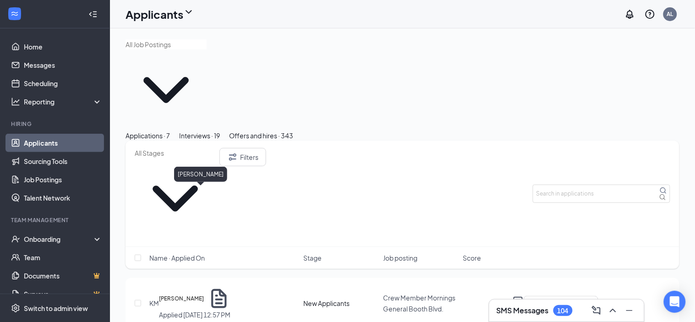
click at [187, 294] on h5 "[PERSON_NAME]" at bounding box center [181, 298] width 45 height 9
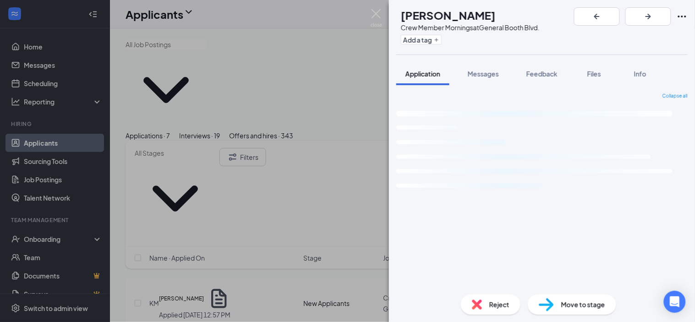
click at [565, 302] on span "Move to stage" at bounding box center [583, 305] width 44 height 10
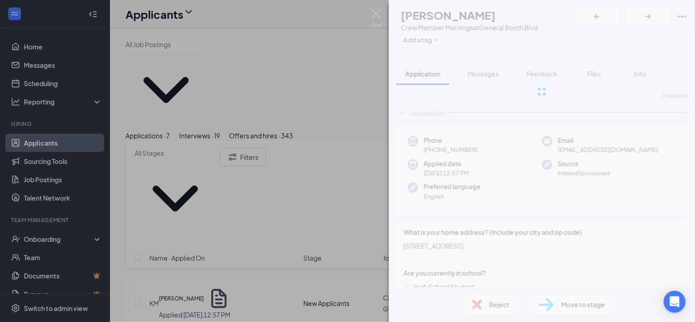
type input "Phone interview (next stage)"
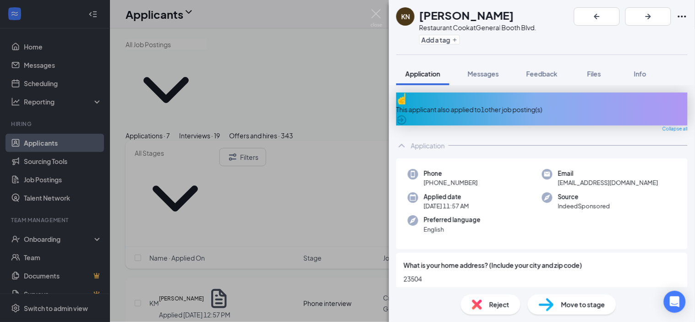
click at [554, 104] on div "This applicant also applied to 1 other job posting(s)" at bounding box center [541, 109] width 291 height 10
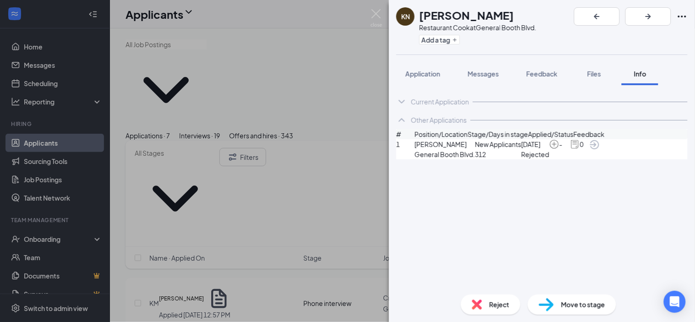
click at [496, 304] on span "Reject" at bounding box center [499, 305] width 20 height 10
checkbox input "true"
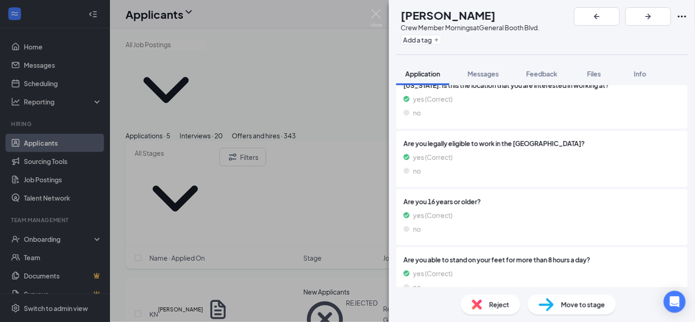
scroll to position [686, 0]
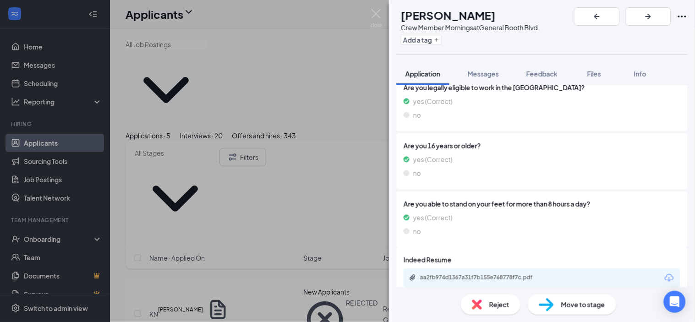
click at [507, 274] on div "aa2fb974d1367a31f7b155e768778f7c.pdf" at bounding box center [484, 277] width 128 height 7
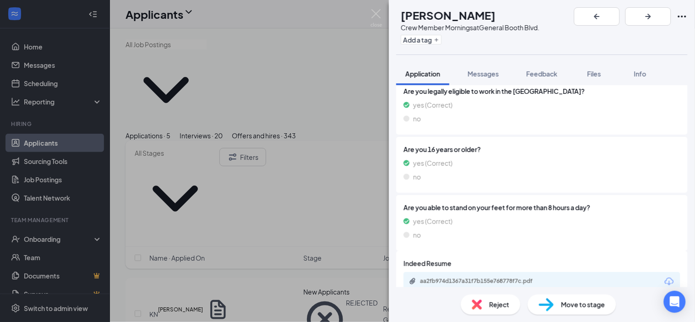
click at [569, 306] on span "Move to stage" at bounding box center [583, 305] width 44 height 10
type input "Phone interview (next stage)"
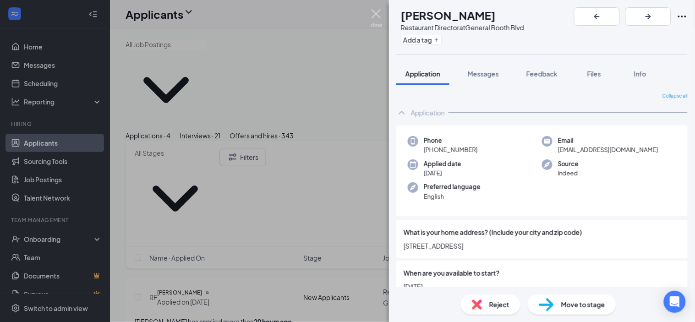
click at [373, 15] on img at bounding box center [376, 18] width 11 height 18
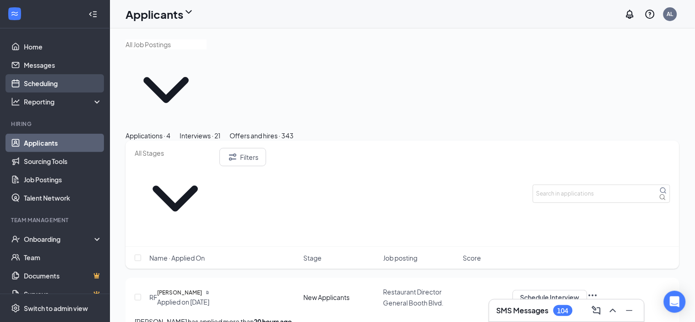
click at [52, 86] on link "Scheduling" at bounding box center [63, 83] width 78 height 18
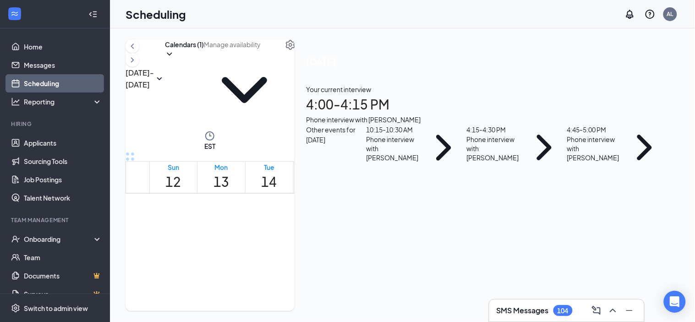
scroll to position [513, 0]
click at [46, 68] on link "Messages" at bounding box center [63, 65] width 78 height 18
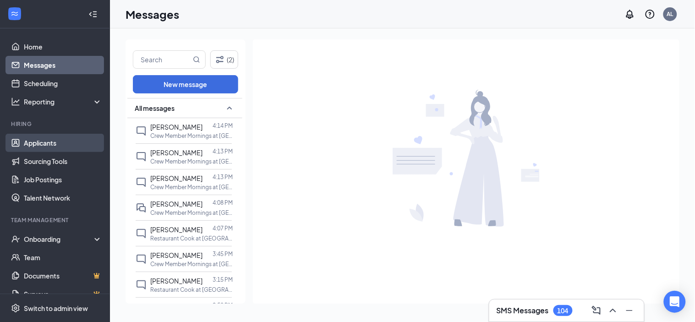
click at [35, 144] on link "Applicants" at bounding box center [63, 143] width 78 height 18
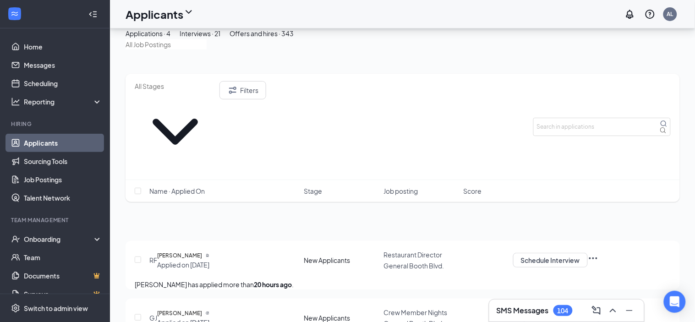
scroll to position [60, 0]
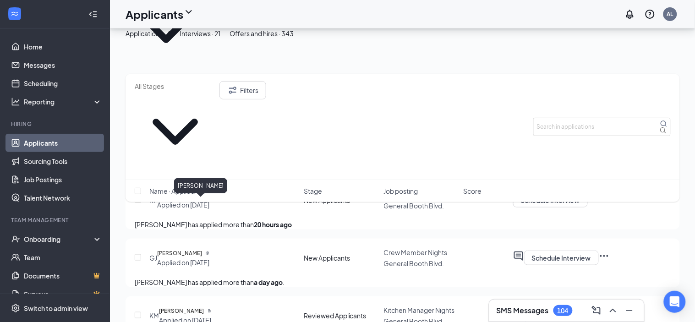
click at [201, 249] on h5 "[PERSON_NAME]" at bounding box center [179, 253] width 45 height 9
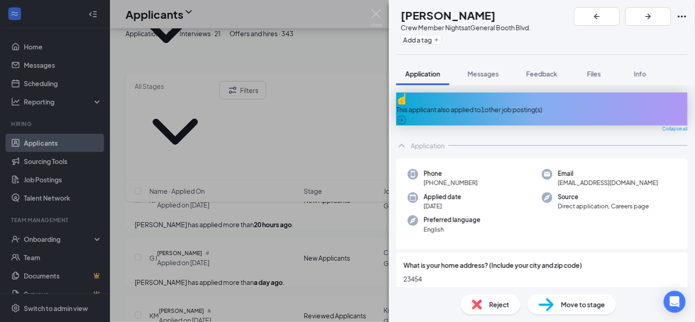
click at [584, 318] on div "Reject Move to stage" at bounding box center [542, 304] width 306 height 35
click at [583, 302] on span "Move to stage" at bounding box center [583, 305] width 44 height 10
type input "Phone interview (next stage)"
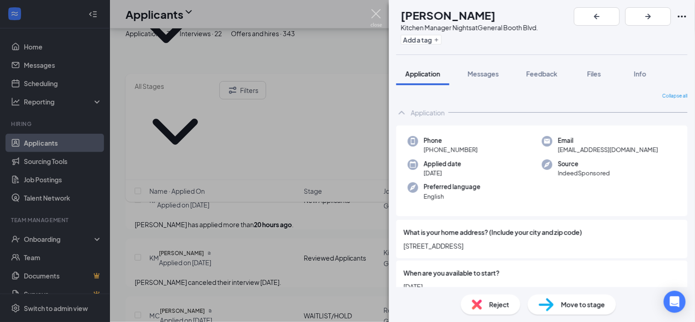
click at [375, 12] on img at bounding box center [376, 18] width 11 height 18
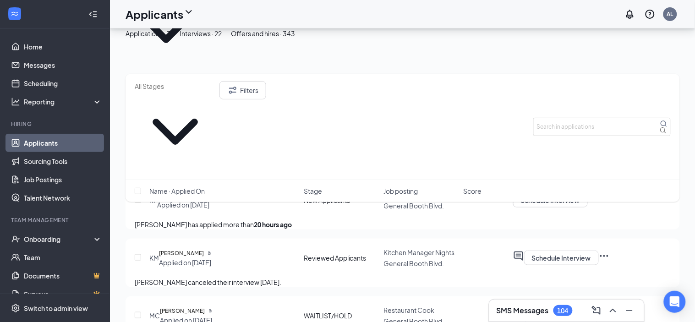
scroll to position [21, 0]
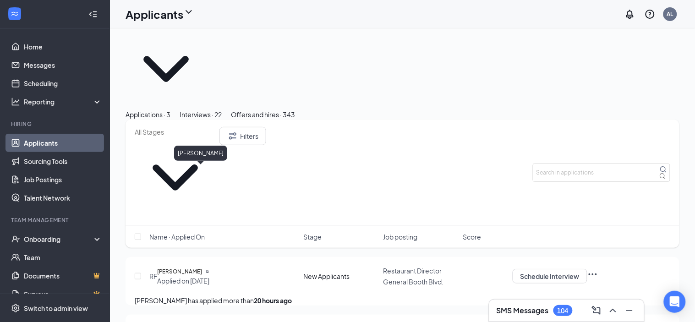
click at [190, 267] on h5 "[PERSON_NAME]" at bounding box center [179, 271] width 45 height 9
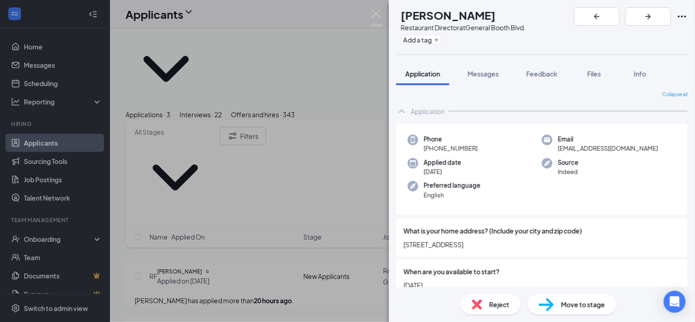
scroll to position [2, 0]
click at [487, 77] on span "Messages" at bounding box center [483, 74] width 31 height 8
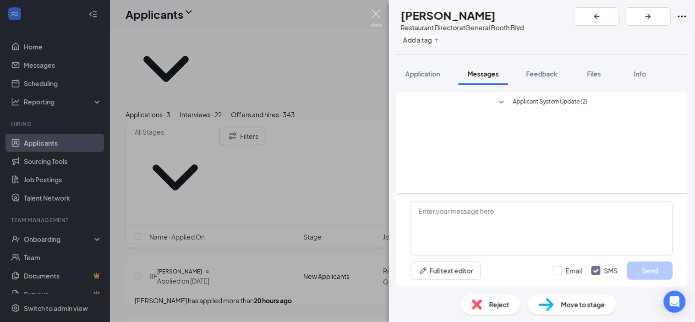
click at [372, 17] on img at bounding box center [376, 18] width 11 height 18
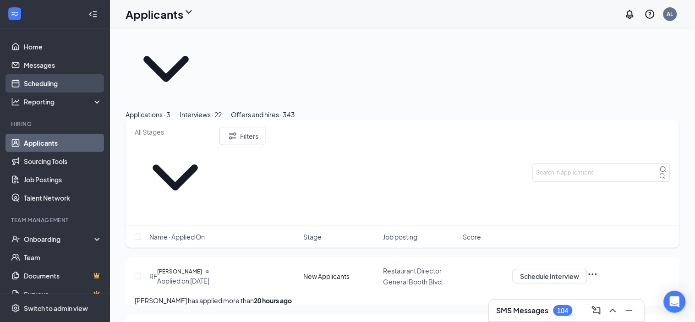
click at [41, 88] on link "Scheduling" at bounding box center [63, 83] width 78 height 18
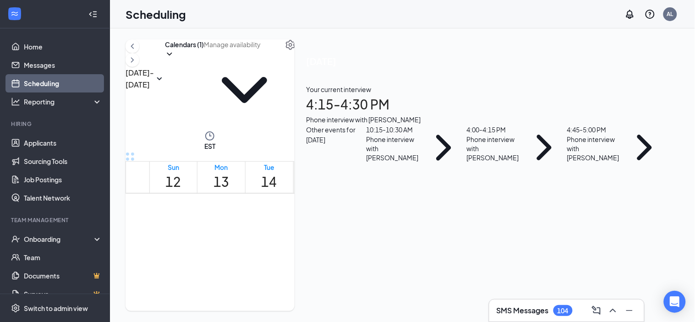
scroll to position [726, 0]
click at [57, 141] on link "Applicants" at bounding box center [63, 143] width 78 height 18
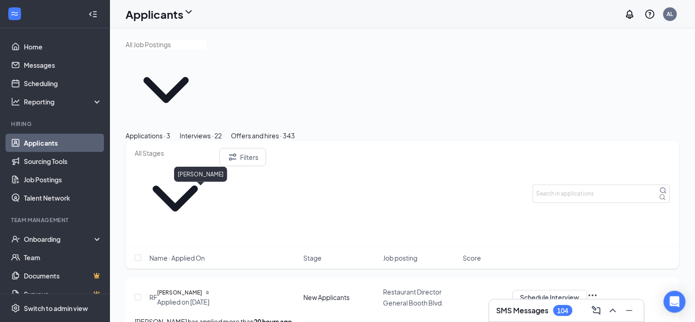
click at [202, 288] on h5 "[PERSON_NAME]" at bounding box center [179, 292] width 45 height 9
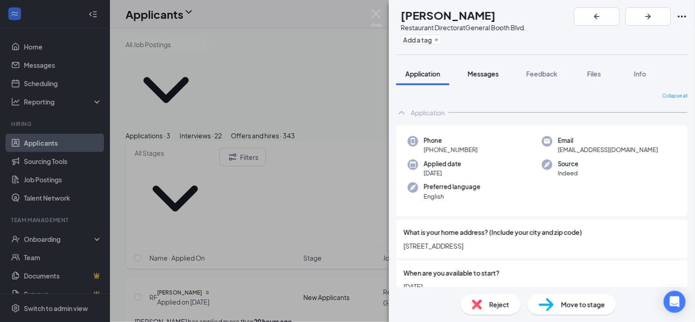
click at [482, 74] on span "Messages" at bounding box center [483, 74] width 31 height 8
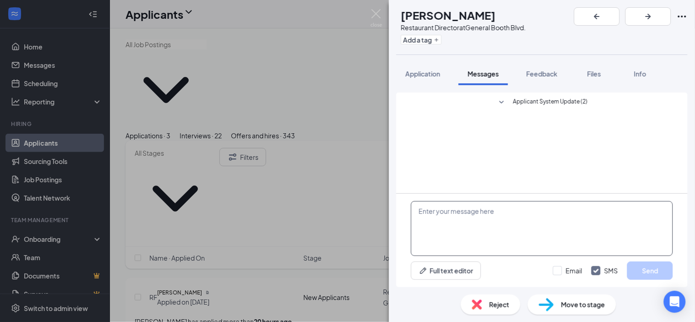
click at [458, 231] on textarea at bounding box center [542, 228] width 262 height 55
type textarea "H"
type textarea "R"
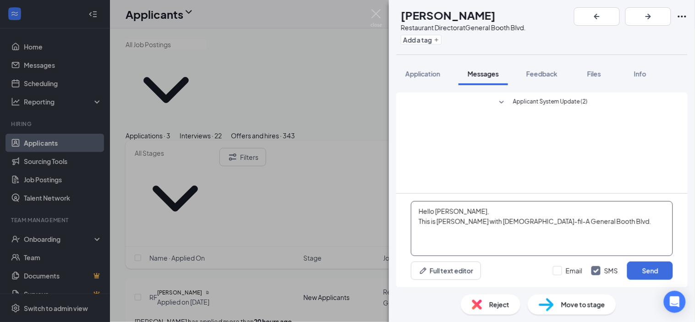
click at [502, 222] on textarea "Hello Racine, This is Alicia with Chick-fil-A General Booth Blvd." at bounding box center [542, 228] width 262 height 55
click at [576, 219] on textarea "Hello Racine, This is Alicia with Chick-fil-A General Booth Blvd." at bounding box center [542, 228] width 262 height 55
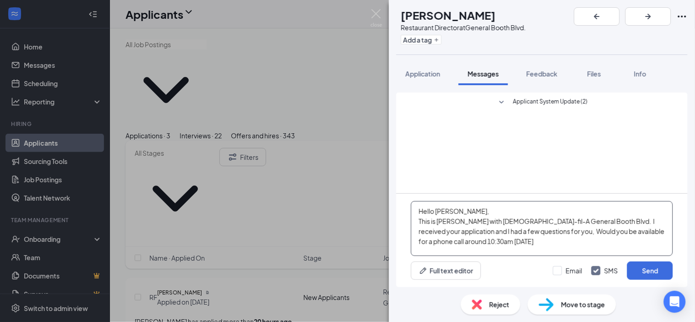
click at [447, 242] on textarea "Hello Racine, This is Alicia with Chick-fil-A General Booth Blvd. I received yo…" at bounding box center [542, 228] width 262 height 55
drag, startPoint x: 491, startPoint y: 240, endPoint x: 454, endPoint y: 239, distance: 37.1
click at [454, 239] on textarea "Hello Racine, This is Alicia with Chick-fil-A General Booth Blvd. I received yo…" at bounding box center [542, 228] width 262 height 55
click at [506, 242] on textarea "Hello Racine, This is Alicia with Chick-fil-A General Booth Blvd. I received yo…" at bounding box center [542, 228] width 262 height 55
type textarea "Hello [PERSON_NAME], This is [PERSON_NAME] with [DEMOGRAPHIC_DATA]-fil-A Genera…"
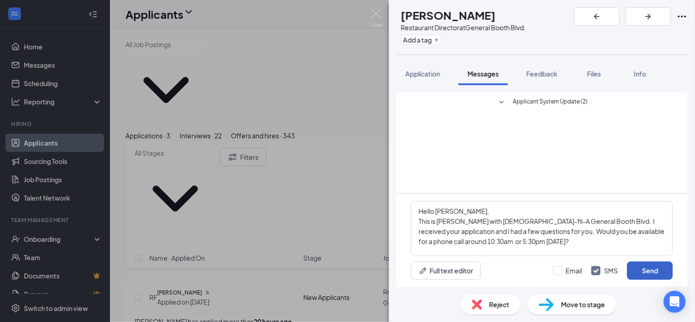
click at [654, 273] on button "Send" at bounding box center [650, 271] width 46 height 18
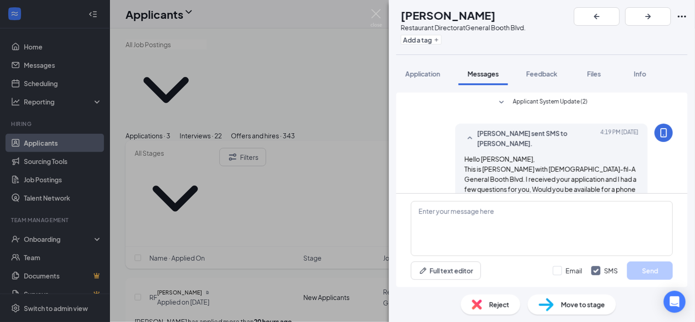
scroll to position [24, 0]
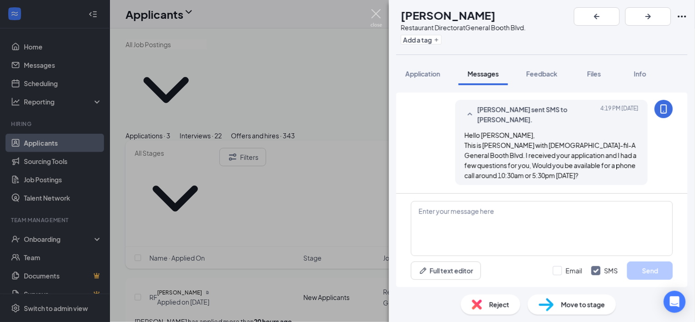
click at [373, 20] on img at bounding box center [376, 18] width 11 height 18
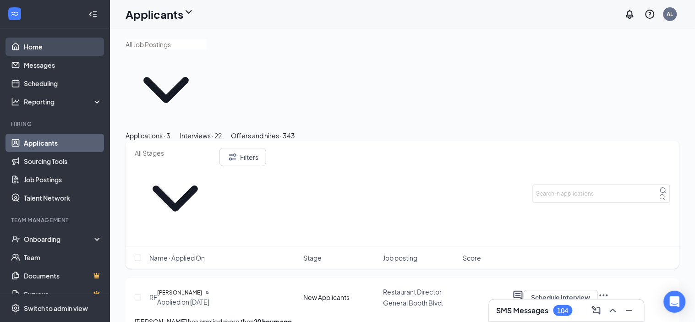
click at [26, 53] on link "Home" at bounding box center [63, 47] width 78 height 18
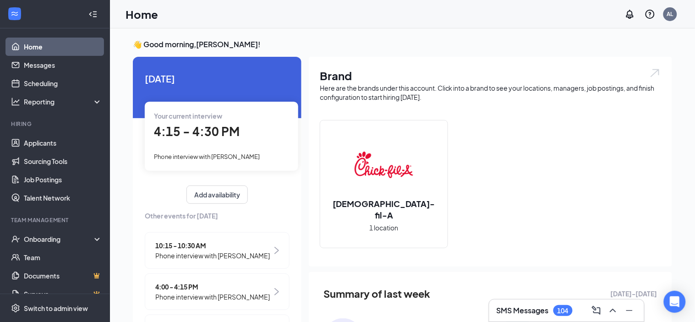
click at [201, 128] on span "4:15 - 4:30 PM" at bounding box center [197, 131] width 86 height 15
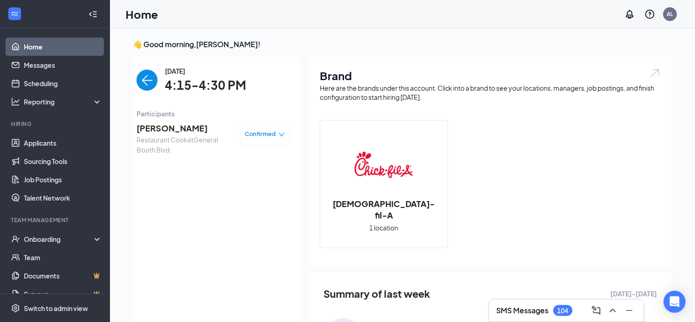
scroll to position [3, 0]
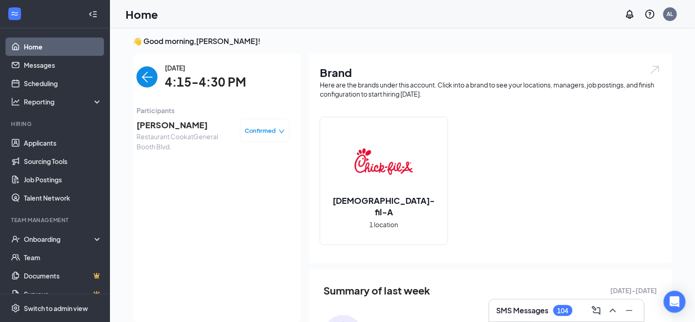
click at [171, 127] on span "[PERSON_NAME]" at bounding box center [185, 125] width 96 height 13
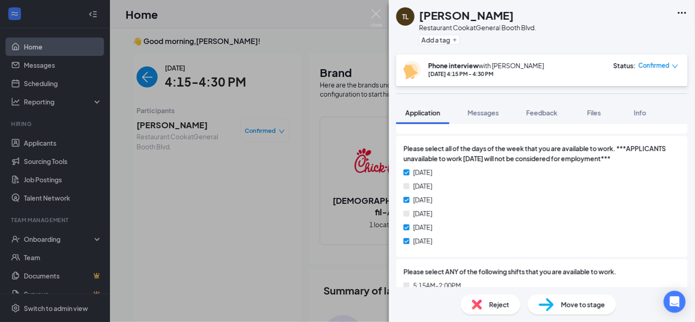
scroll to position [209, 0]
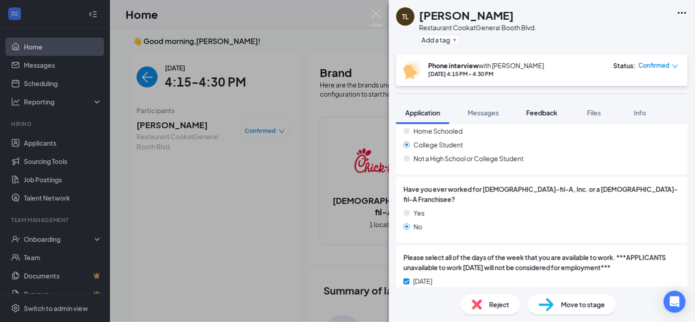
click at [537, 109] on span "Feedback" at bounding box center [542, 113] width 31 height 8
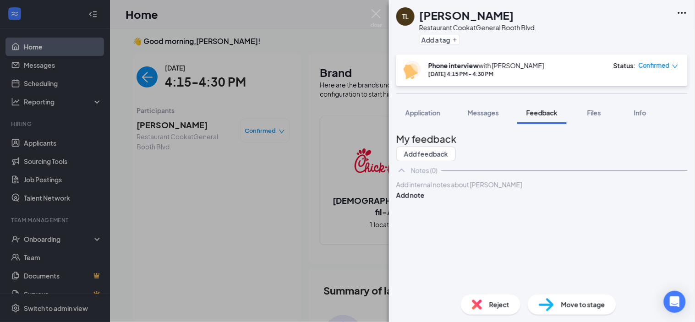
click at [468, 190] on div at bounding box center [542, 185] width 291 height 10
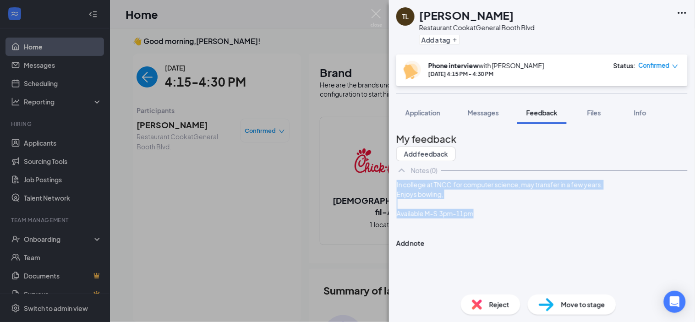
drag, startPoint x: 509, startPoint y: 245, endPoint x: 411, endPoint y: 205, distance: 105.6
click at [411, 205] on div "In college at TNCC for computer science, may transfer in a few years. Enjoys bo…" at bounding box center [541, 214] width 291 height 69
click at [526, 219] on div "Available M-S 3pm-11pm" at bounding box center [542, 214] width 291 height 10
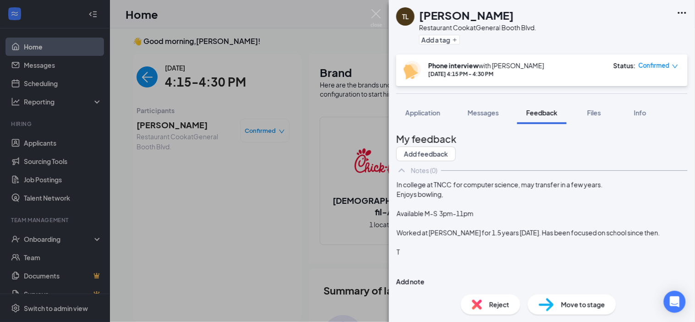
scroll to position [5, 0]
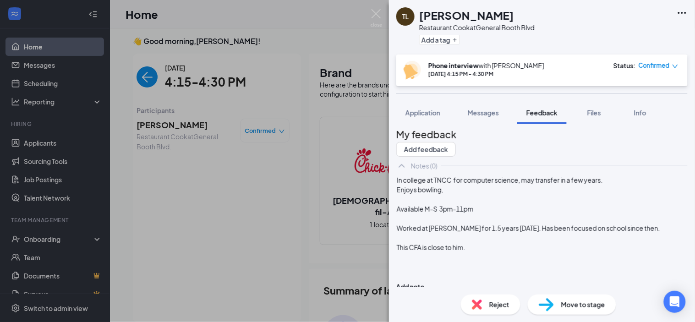
click at [491, 253] on div "This CFA is close to him." at bounding box center [542, 248] width 291 height 10
click at [488, 253] on div "This CFA is close to him." at bounding box center [542, 248] width 291 height 10
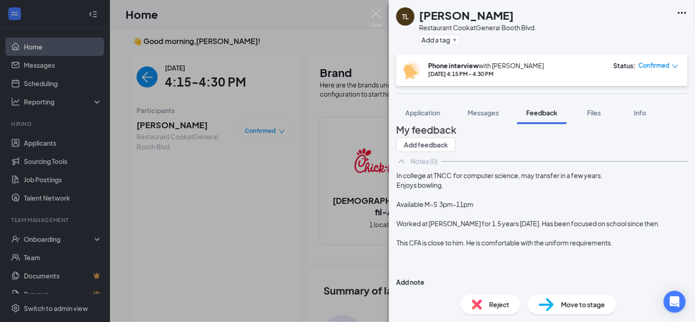
click at [488, 247] on span "This CFA is close to him. He is comfortable with the uniform requirements." at bounding box center [505, 243] width 216 height 8
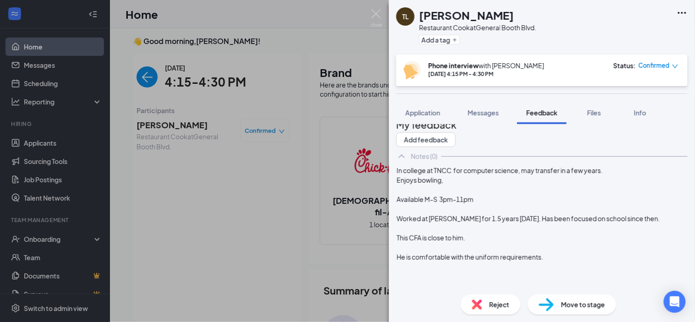
click at [492, 243] on div "This CFA is close to him." at bounding box center [542, 238] width 291 height 10
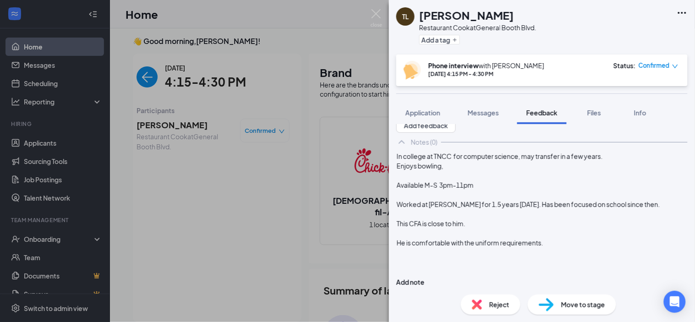
scroll to position [34, 0]
click at [513, 209] on span "Worked at Ray Rays for 1.5 years 2 years ago. Has been focused on school since …" at bounding box center [529, 204] width 264 height 8
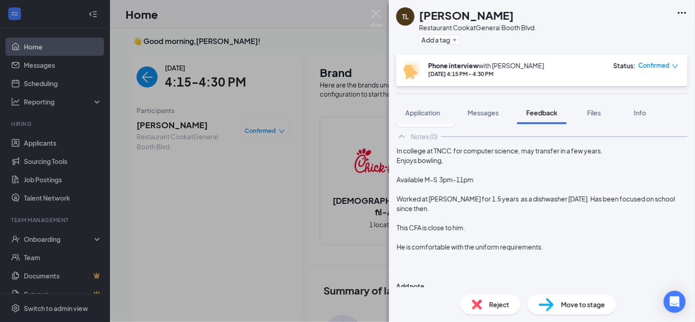
scroll to position [66, 0]
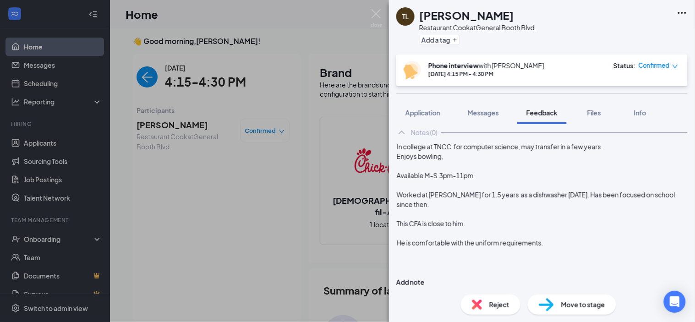
click at [576, 268] on div at bounding box center [542, 272] width 291 height 10
click at [502, 202] on span "Worked at Ray Rays for 1.5 years as a dishwasher 2 years ago. Has been focused …" at bounding box center [537, 200] width 280 height 18
click at [466, 228] on span "This CFA is close to him." at bounding box center [431, 224] width 69 height 8
click at [429, 228] on span "This CFA is close to him." at bounding box center [431, 224] width 69 height 8
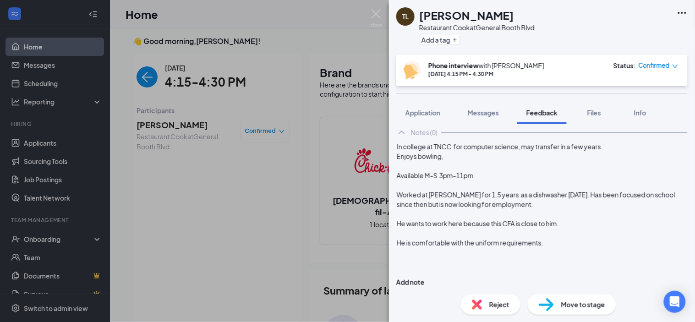
click at [434, 276] on div at bounding box center [542, 272] width 291 height 10
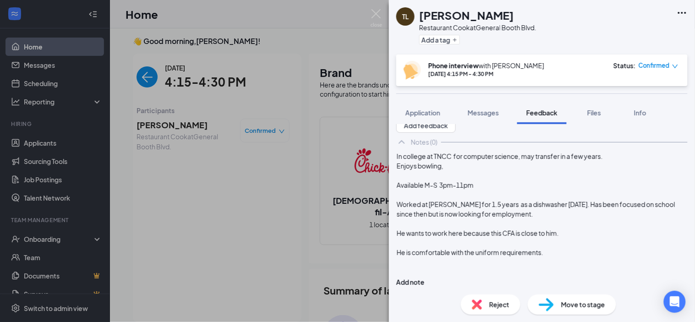
scroll to position [47, 0]
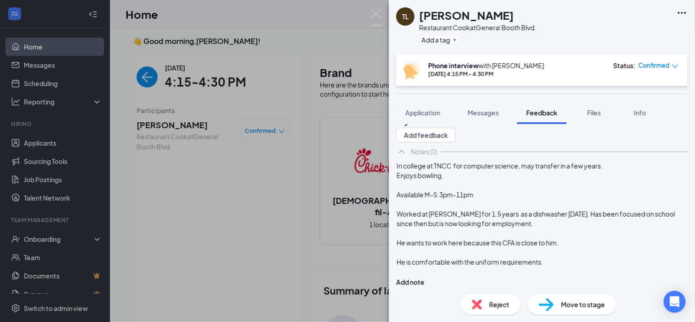
click at [504, 229] on div at bounding box center [542, 234] width 291 height 10
click at [425, 277] on button "Add note" at bounding box center [410, 282] width 28 height 10
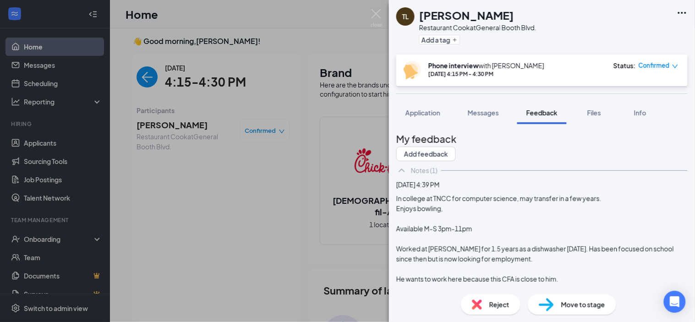
scroll to position [116, 0]
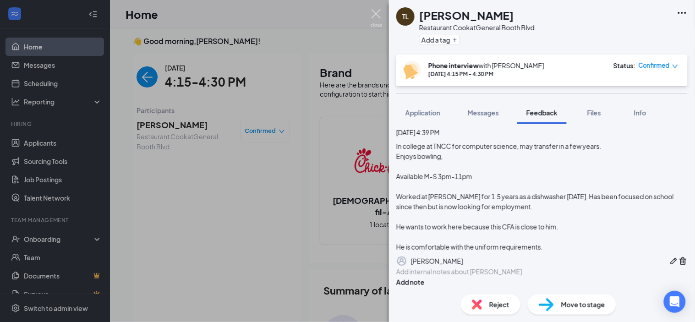
click at [373, 14] on img at bounding box center [376, 18] width 11 height 18
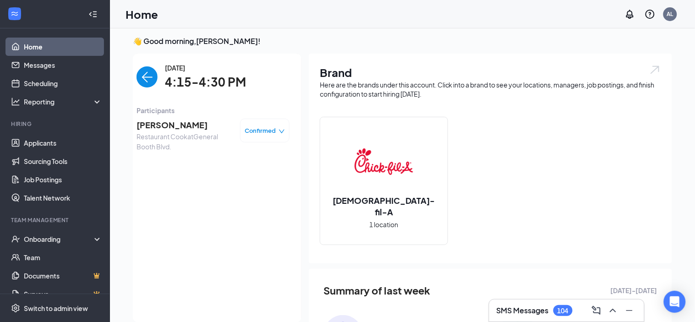
click at [154, 73] on img "back-button" at bounding box center [147, 76] width 21 height 21
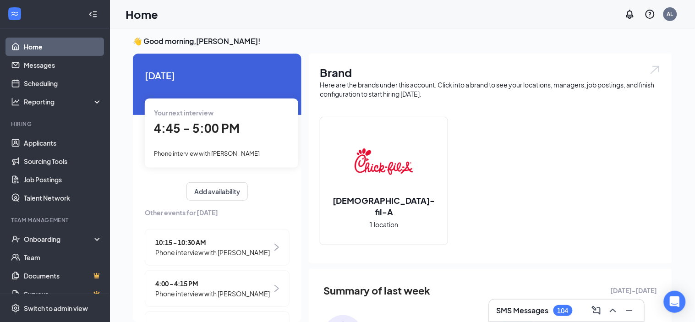
scroll to position [44, 0]
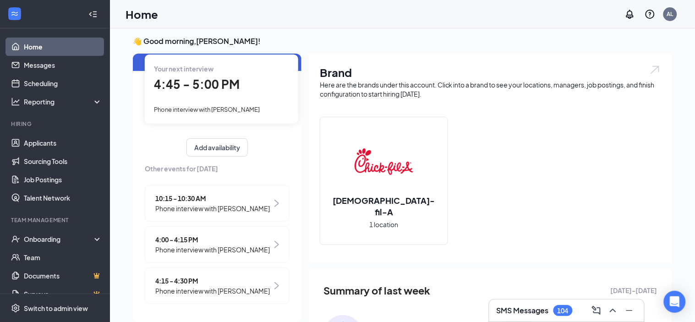
click at [203, 75] on div "4:45 - 5:00 PM" at bounding box center [221, 84] width 135 height 19
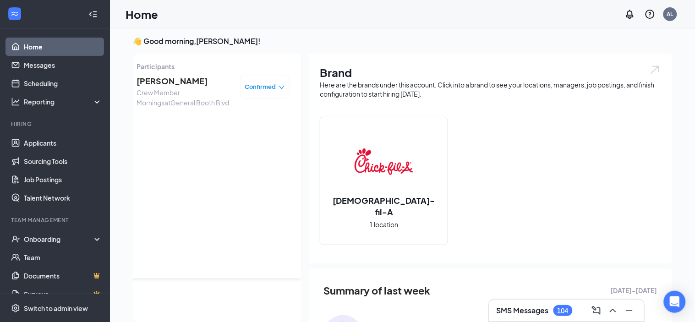
scroll to position [0, 0]
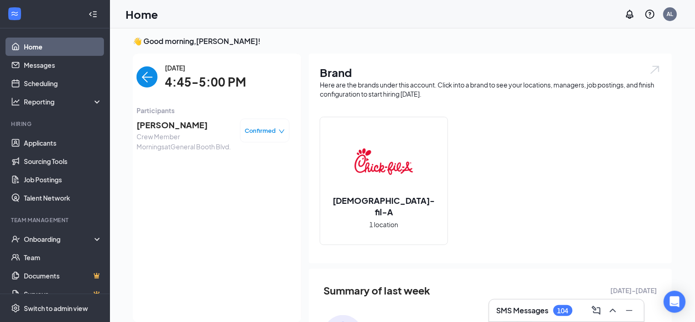
click at [154, 125] on span "[PERSON_NAME]" at bounding box center [185, 125] width 96 height 13
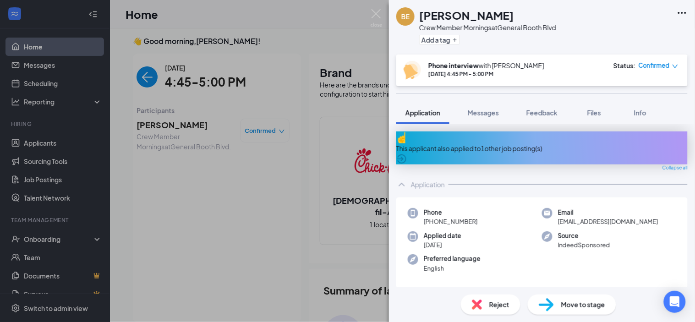
click at [517, 143] on div "This applicant also applied to 1 other job posting(s)" at bounding box center [541, 148] width 291 height 10
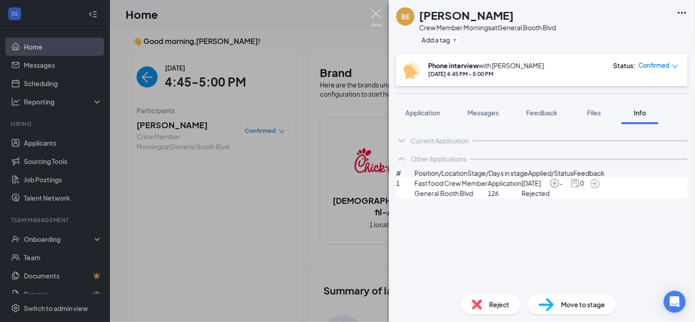
click at [377, 16] on img at bounding box center [376, 18] width 11 height 18
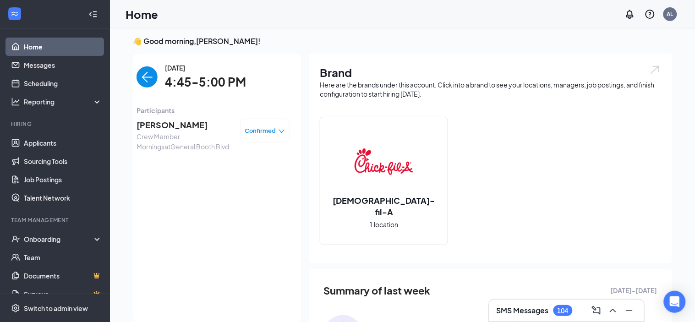
click at [153, 77] on img "back-button" at bounding box center [147, 76] width 21 height 21
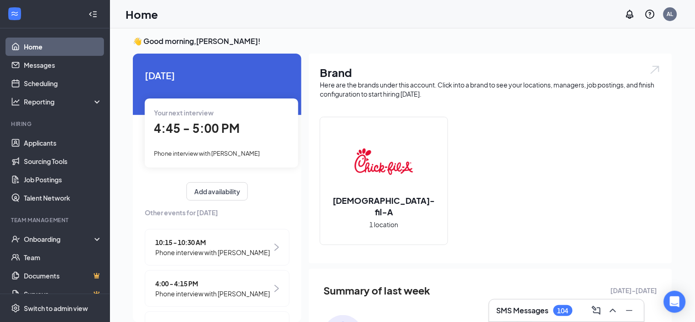
click at [209, 148] on div "Phone interview with [PERSON_NAME]" at bounding box center [221, 153] width 135 height 10
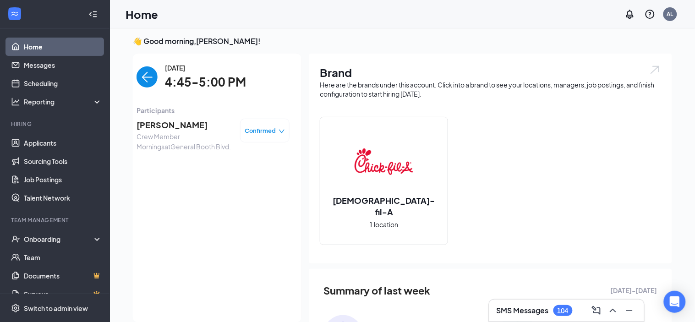
click at [163, 123] on span "[PERSON_NAME]" at bounding box center [185, 125] width 96 height 13
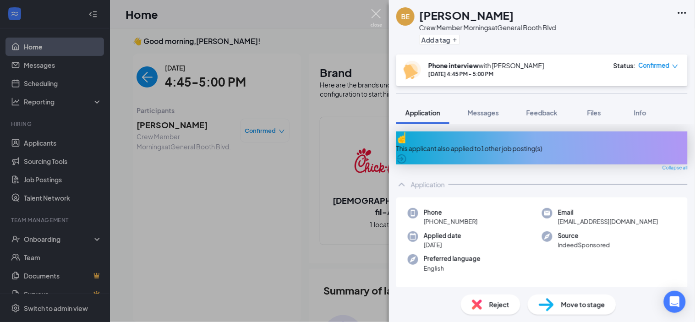
click at [373, 21] on img at bounding box center [376, 18] width 11 height 18
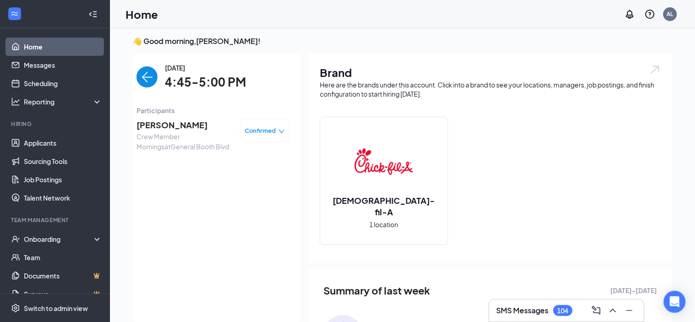
click at [152, 121] on span "[PERSON_NAME]" at bounding box center [185, 125] width 96 height 13
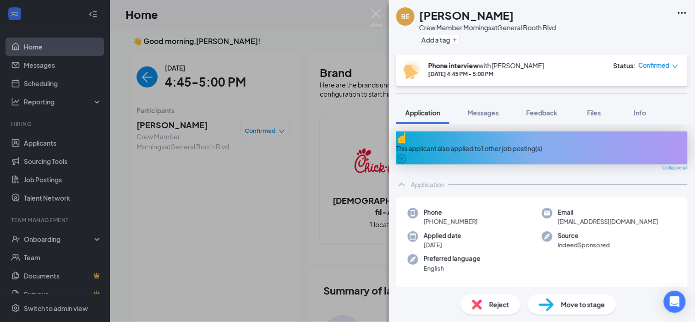
click at [146, 80] on div "BE [PERSON_NAME] Crew Member Mornings at [GEOGRAPHIC_DATA]. Add a tag Phone int…" at bounding box center [347, 161] width 695 height 322
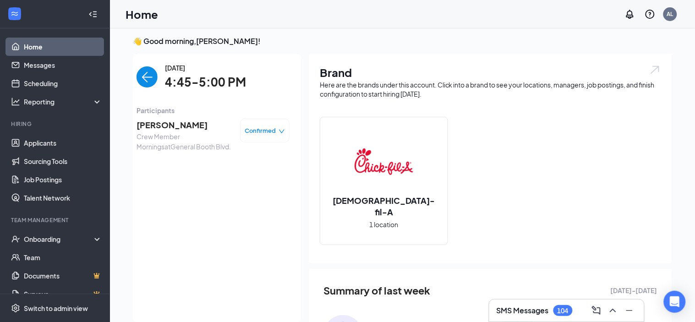
click at [147, 79] on img "back-button" at bounding box center [147, 76] width 21 height 21
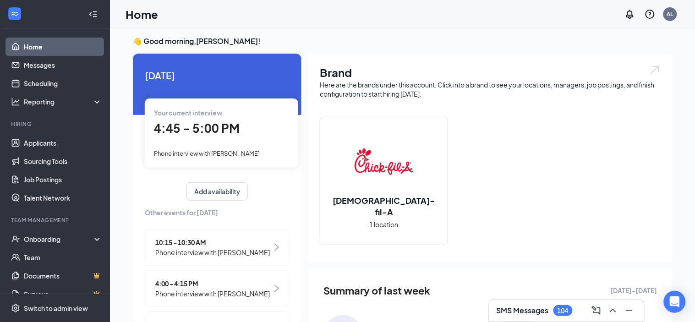
scroll to position [44, 0]
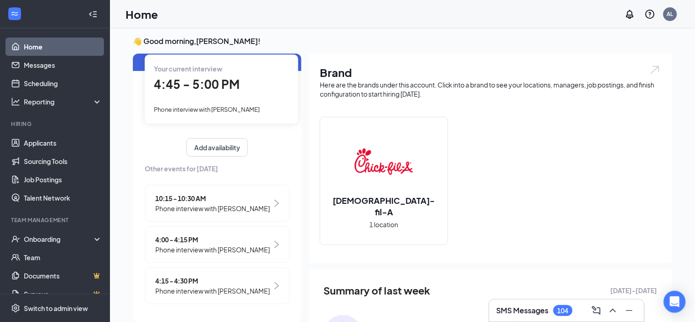
click at [217, 89] on span "4:45 - 5:00 PM" at bounding box center [197, 84] width 86 height 15
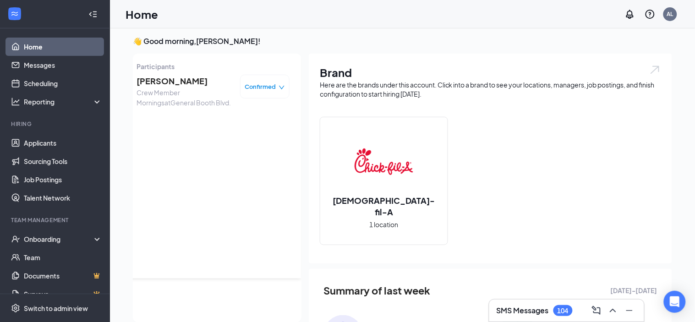
scroll to position [0, 0]
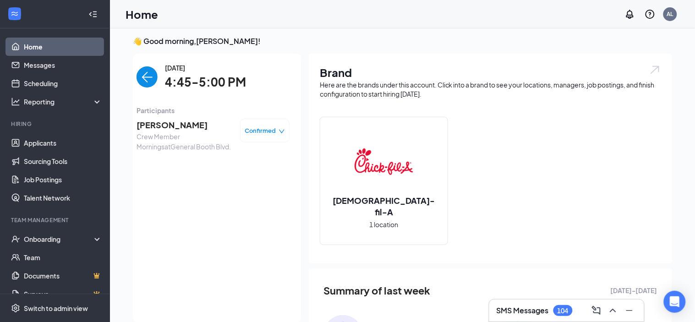
click at [146, 75] on img "back-button" at bounding box center [147, 76] width 21 height 21
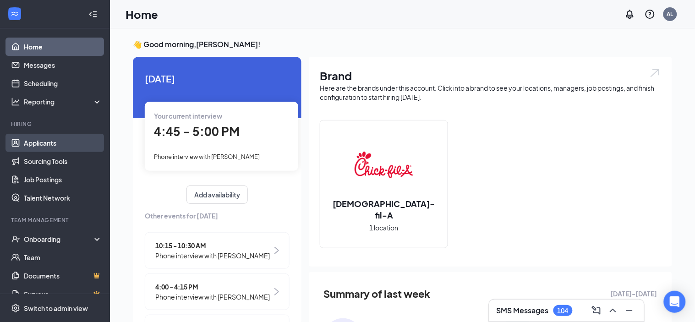
click at [60, 139] on link "Applicants" at bounding box center [63, 143] width 78 height 18
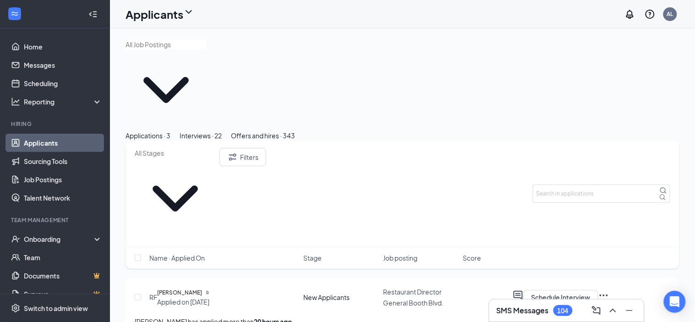
click at [222, 131] on button "Interviews · 22" at bounding box center [201, 136] width 42 height 10
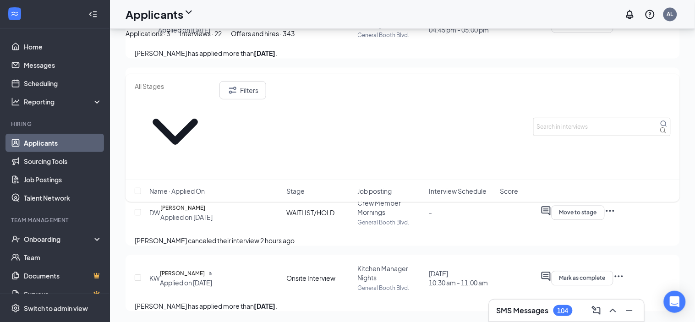
scroll to position [1363, 0]
click at [295, 38] on button "Offers and hires · 343" at bounding box center [263, 33] width 64 height 10
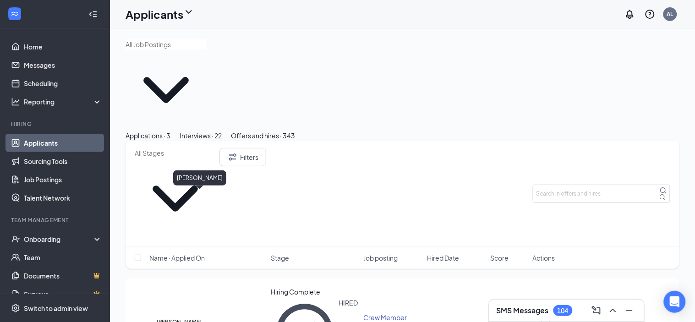
click at [193, 318] on h5 "Tracie Slate" at bounding box center [179, 322] width 45 height 9
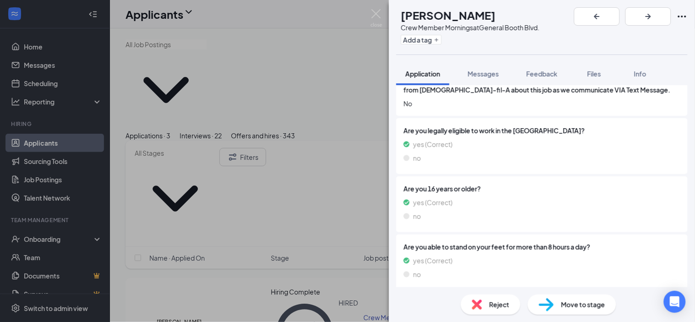
scroll to position [845, 0]
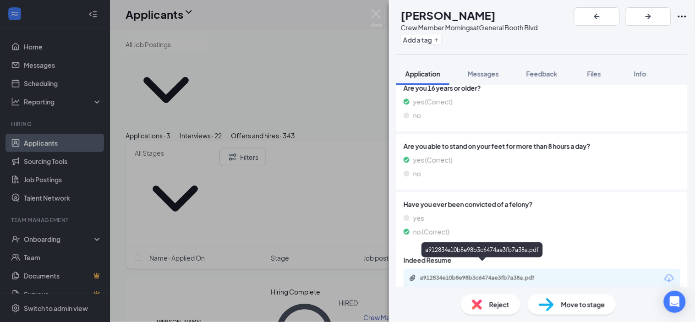
click at [506, 275] on div "a912834e10b8e98b3c6474ae3fb7a38a.pdf" at bounding box center [484, 278] width 128 height 7
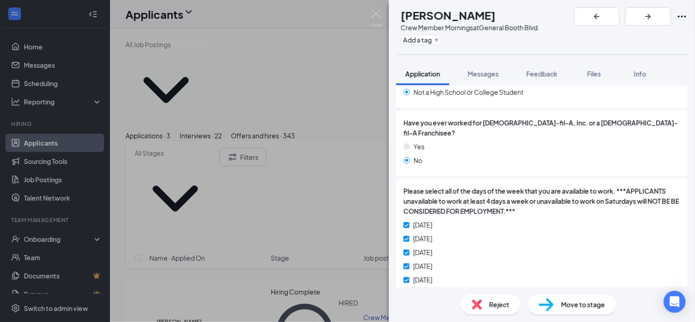
scroll to position [0, 0]
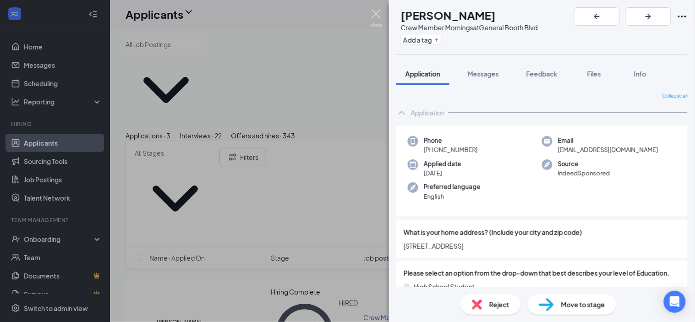
click at [378, 25] on img at bounding box center [376, 18] width 11 height 18
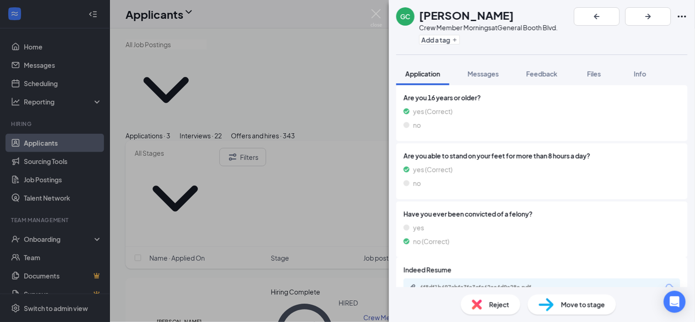
scroll to position [845, 0]
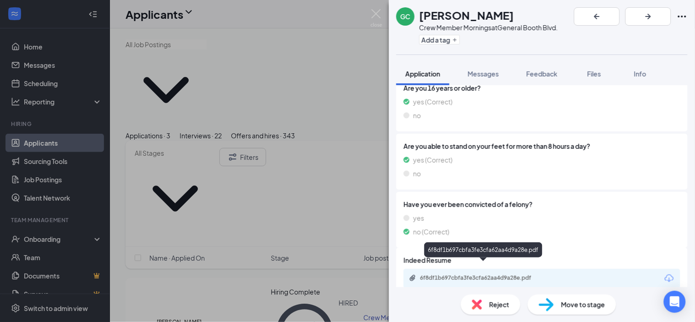
click at [462, 275] on div "6f8df1b697cbfa3fe3cfa62aa4d9a28e.pdf" at bounding box center [484, 278] width 128 height 7
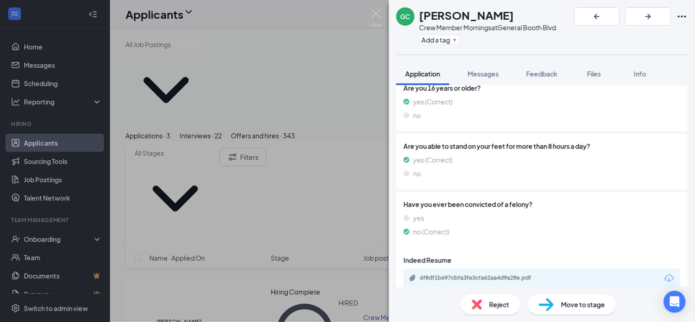
scroll to position [841, 0]
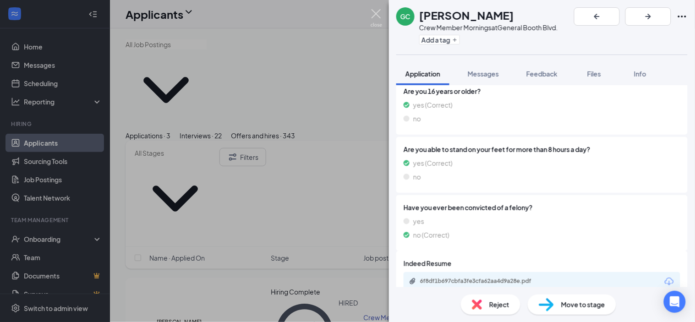
click at [375, 15] on img at bounding box center [376, 18] width 11 height 18
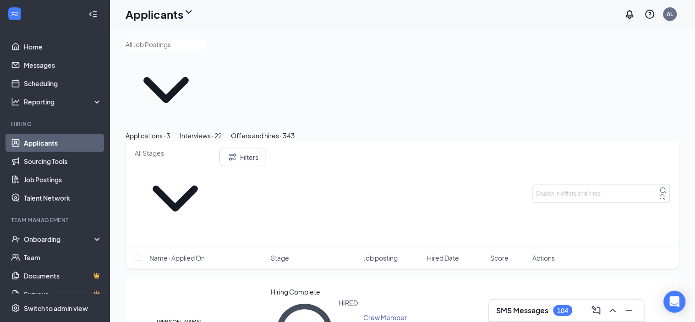
click at [222, 131] on button "Interviews · 22" at bounding box center [201, 136] width 42 height 10
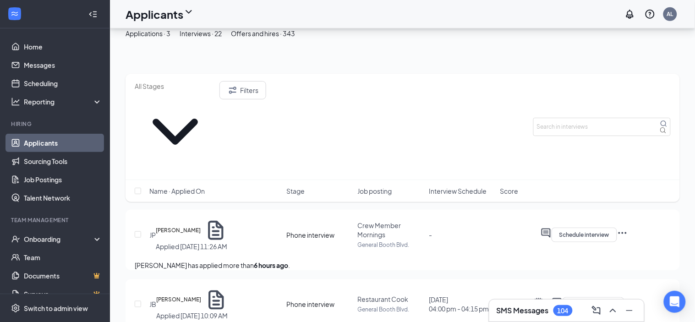
scroll to position [169, 0]
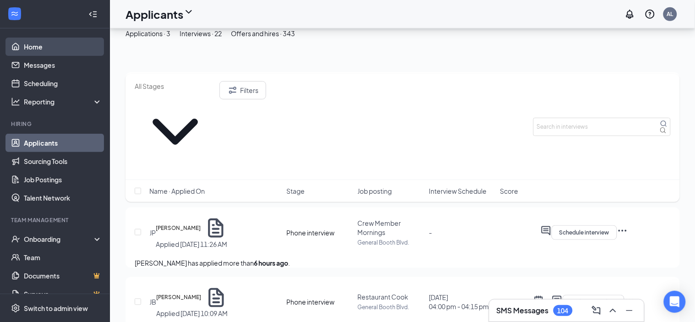
click at [27, 52] on link "Home" at bounding box center [63, 47] width 78 height 18
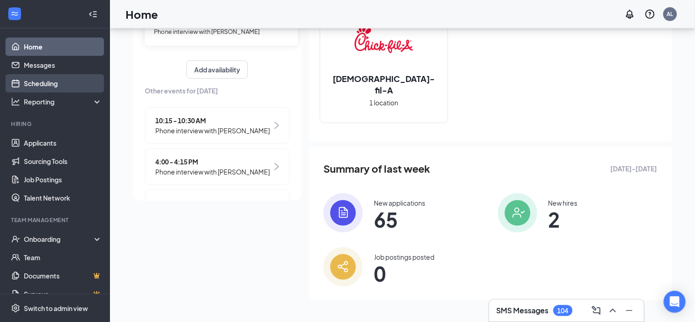
click at [78, 77] on link "Scheduling" at bounding box center [63, 83] width 78 height 18
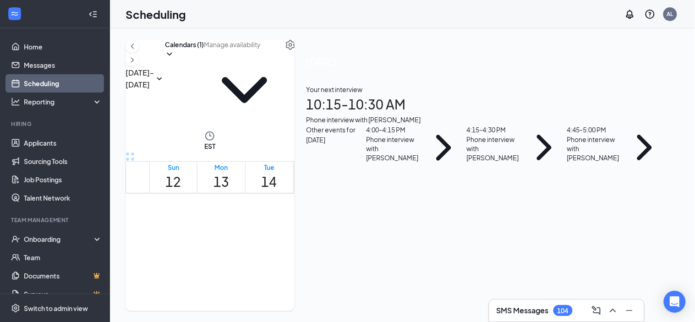
scroll to position [520, 0]
click at [204, 59] on button "Calendars (1)" at bounding box center [184, 48] width 39 height 19
click at [330, 120] on input "Ryan Buck" at bounding box center [325, 114] width 65 height 9
checkbox input "true"
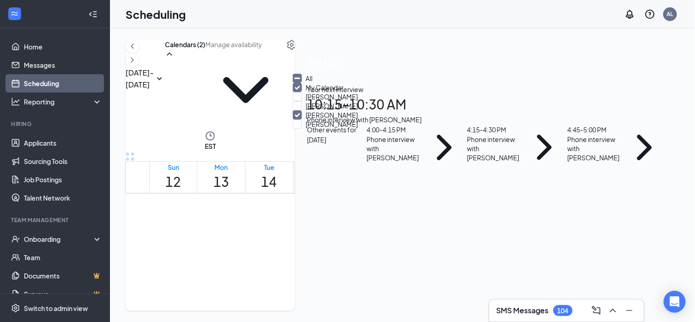
click at [436, 20] on div "Scheduling AL" at bounding box center [402, 14] width 585 height 28
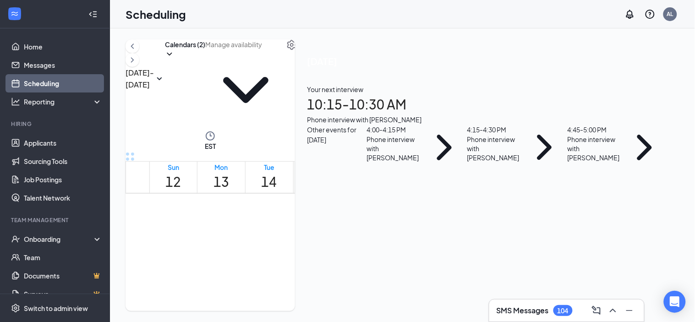
scroll to position [517, 0]
click at [205, 59] on button "Calendars (2)" at bounding box center [185, 48] width 40 height 19
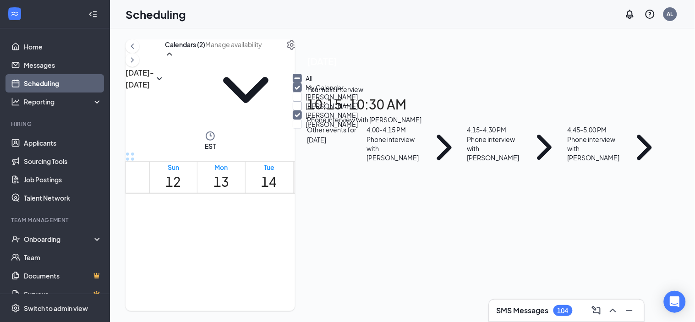
click at [325, 110] on input "Roberta Gilbert" at bounding box center [325, 105] width 65 height 9
click at [270, 52] on div "Oct 12 - Oct 18 Calendars (3) EST Sun 12 Mon 13 Tue 14 Wed 15 Thu 16 Fri 17 Sat…" at bounding box center [211, 175] width 170 height 272
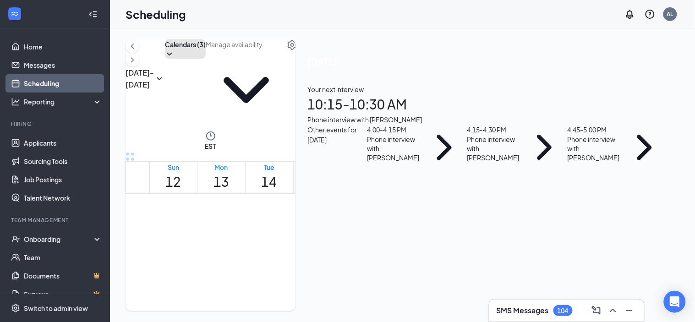
click at [206, 59] on button "Calendars (3)" at bounding box center [185, 48] width 41 height 19
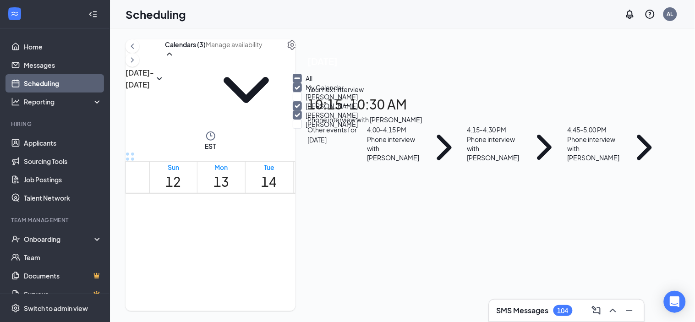
click at [308, 110] on input "Roberta Gilbert" at bounding box center [325, 105] width 65 height 9
checkbox input "false"
click at [412, 35] on div "Oct 12 - Oct 18 Calendars (2) EST Sun 12 Mon 13 Tue 14 Wed 15 Thu 16 Fri 17 Sat…" at bounding box center [402, 175] width 585 height 294
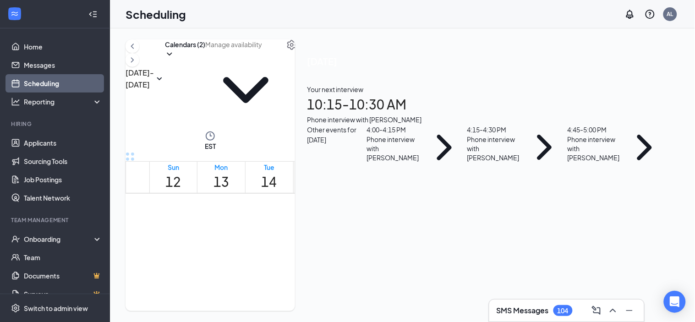
scroll to position [882, 0]
click at [373, 250] on span "4:00-4:15 PM" at bounding box center [365, 263] width 16 height 27
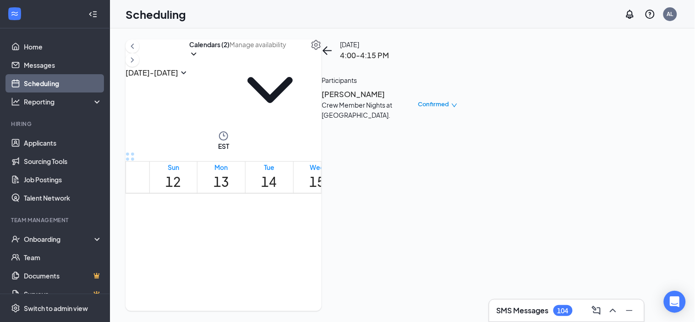
click at [374, 250] on span "4:15-4:30 PM" at bounding box center [381, 263] width 16 height 27
click at [388, 250] on span "4:30-4:45 PM" at bounding box center [396, 263] width 16 height 27
click at [404, 250] on span "4:45-5:00 PM" at bounding box center [412, 263] width 16 height 27
click at [419, 250] on span "5:00-5:15 PM" at bounding box center [427, 263] width 16 height 27
click at [435, 255] on span "5:15-5:30 PM" at bounding box center [443, 263] width 16 height 27
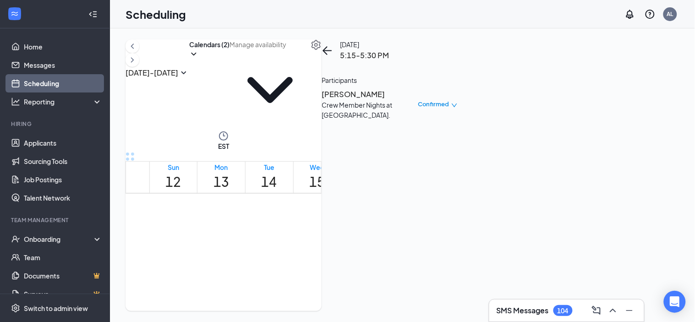
click at [423, 250] on span "4:45-5:00 PM" at bounding box center [422, 259] width 20 height 18
click at [341, 298] on span "4:45-5:00 PM" at bounding box center [349, 311] width 16 height 27
click at [335, 298] on span "4:15-4:30 PM" at bounding box center [333, 311] width 16 height 27
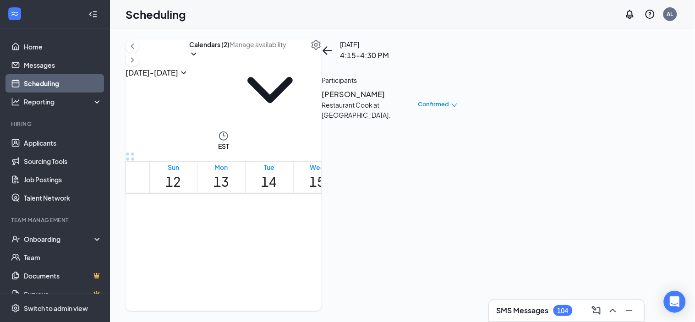
click at [418, 107] on div "Restaurant Cook at [GEOGRAPHIC_DATA]." at bounding box center [370, 110] width 96 height 20
click at [418, 100] on h3 "[PERSON_NAME]" at bounding box center [370, 94] width 96 height 12
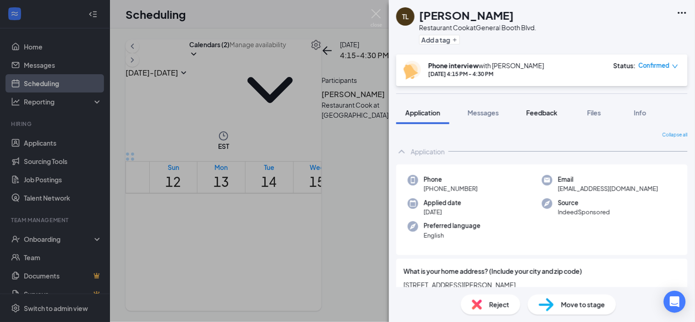
click at [541, 113] on span "Feedback" at bounding box center [542, 113] width 31 height 8
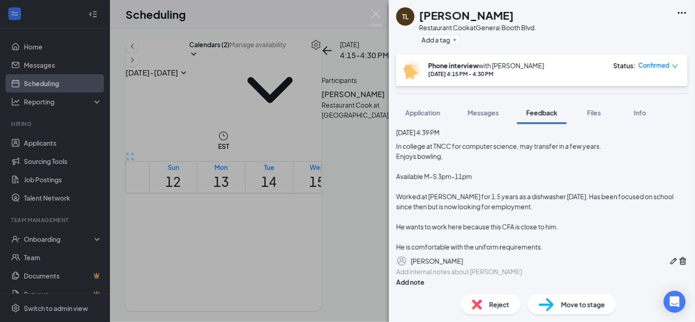
scroll to position [2, 0]
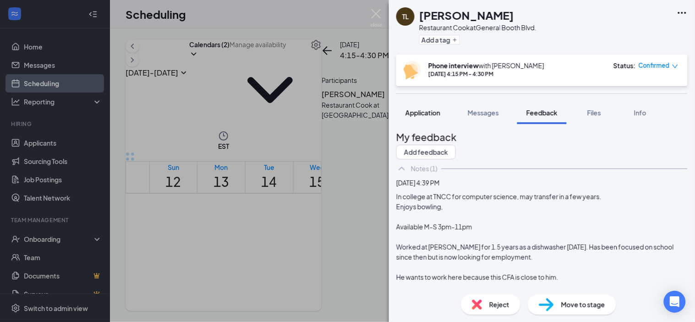
click at [427, 104] on button "Application" at bounding box center [422, 112] width 53 height 23
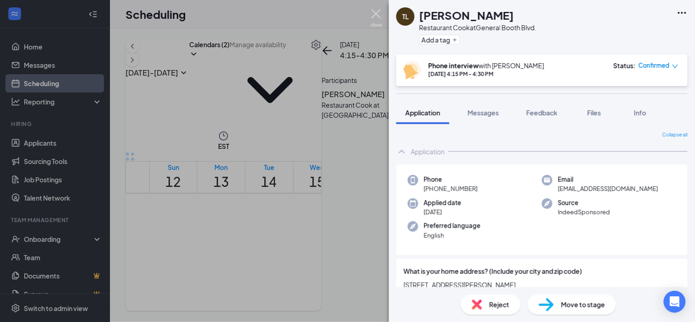
click at [377, 16] on img at bounding box center [376, 18] width 11 height 18
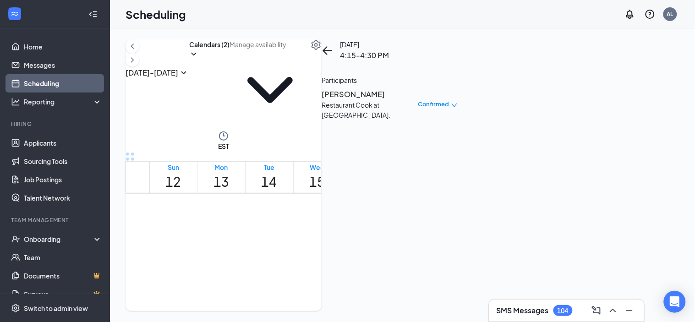
scroll to position [836, 0]
click at [333, 55] on icon "ArrowLeft" at bounding box center [327, 50] width 11 height 11
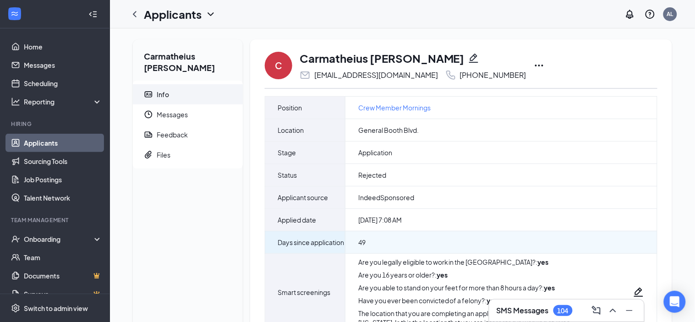
scroll to position [2, 0]
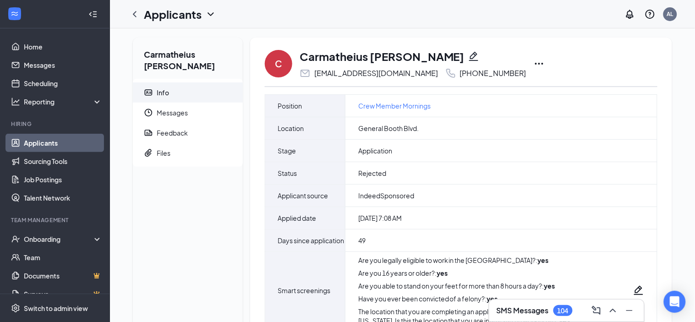
click at [59, 148] on link "Applicants" at bounding box center [63, 143] width 78 height 18
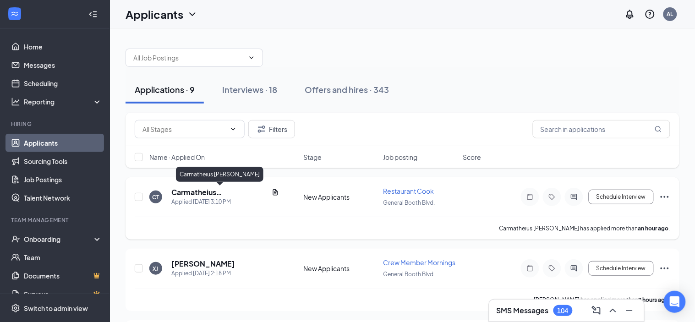
click at [195, 192] on h5 "Carmatheius [PERSON_NAME]" at bounding box center [219, 192] width 97 height 10
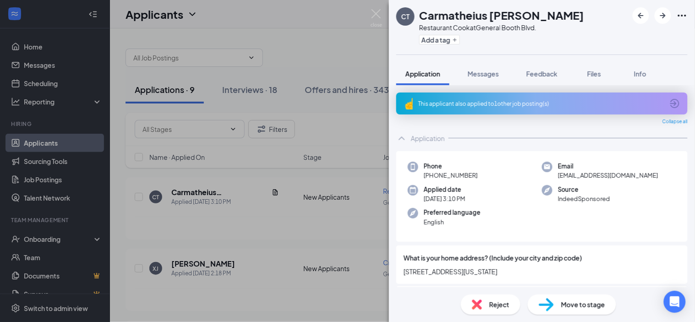
click at [546, 108] on div "This applicant also applied to 1 other job posting(s)" at bounding box center [541, 104] width 291 height 22
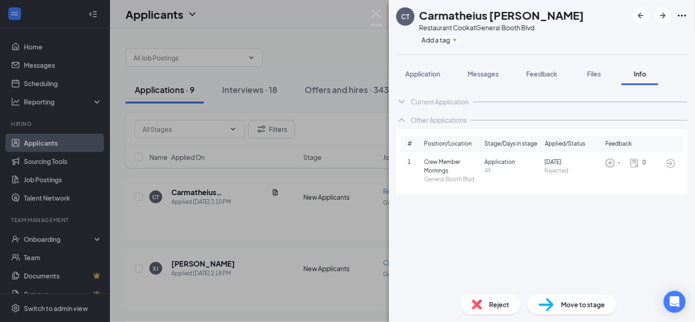
click at [671, 163] on icon "ArrowCircle" at bounding box center [670, 163] width 9 height 9
click at [380, 16] on img at bounding box center [376, 18] width 11 height 18
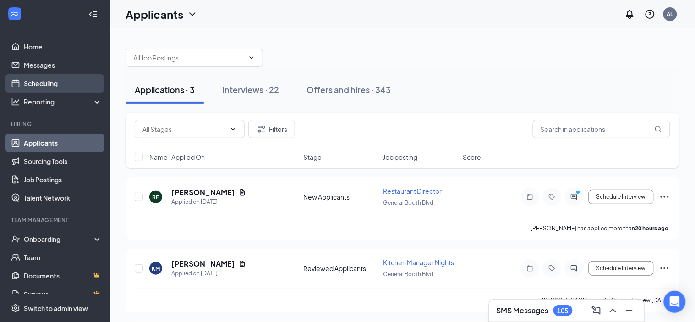
click at [45, 87] on link "Scheduling" at bounding box center [63, 83] width 78 height 18
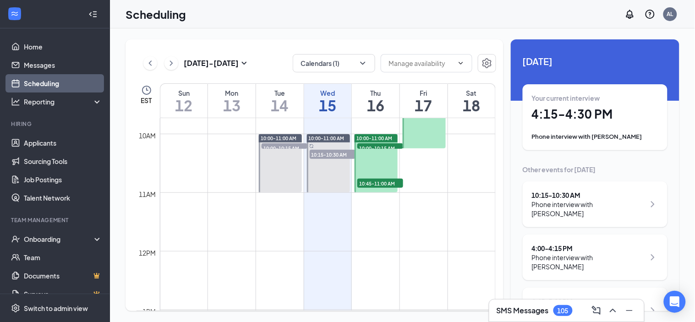
scroll to position [577, 0]
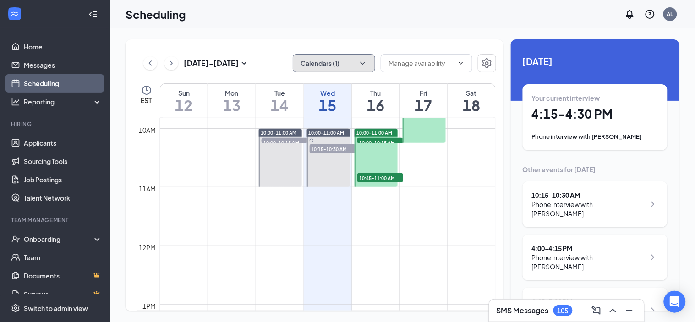
click at [339, 64] on button "Calendars (1)" at bounding box center [334, 63] width 82 height 18
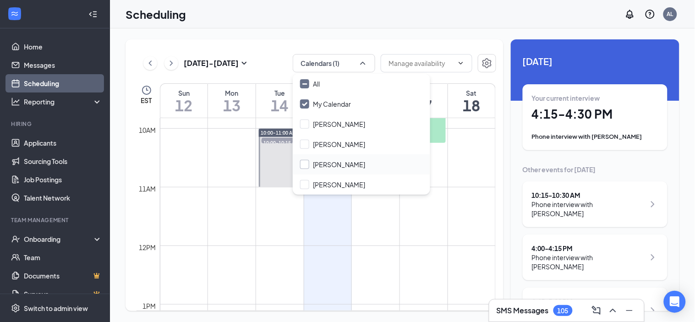
click at [303, 166] on input "[PERSON_NAME]" at bounding box center [332, 164] width 65 height 9
checkbox input "true"
click at [280, 46] on div "[DATE] - [DATE] Calendars (2) EST Sun 12 Mon 13 Tue 14 Wed 15 Thu 16 Fri 17 Sat…" at bounding box center [315, 175] width 378 height 272
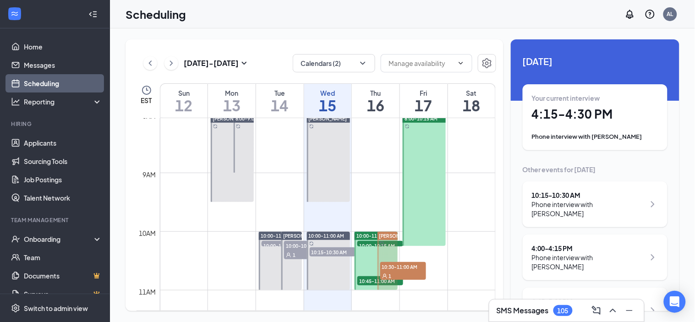
scroll to position [473, 0]
click at [560, 310] on div "105" at bounding box center [563, 311] width 11 height 8
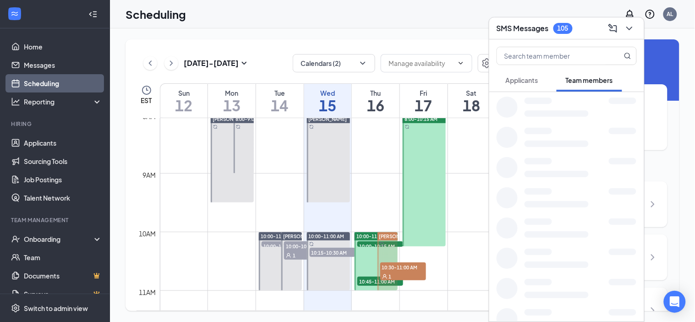
click at [560, 286] on div at bounding box center [581, 282] width 112 height 6
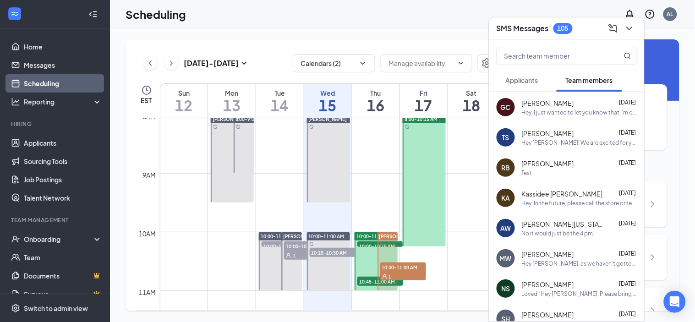
click at [525, 81] on span "Applicants" at bounding box center [522, 80] width 33 height 8
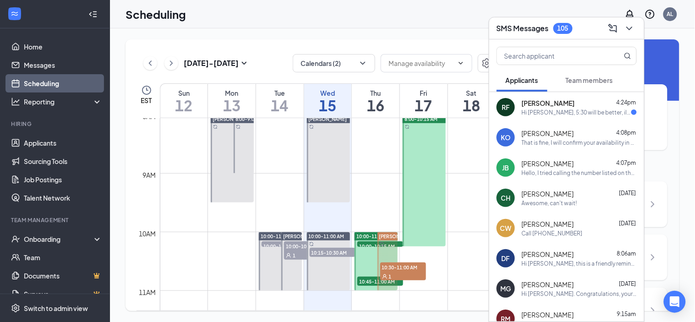
click at [557, 111] on div "Hi [PERSON_NAME], 5:30 will be better, ill be at work but i can step away for a…" at bounding box center [577, 113] width 110 height 8
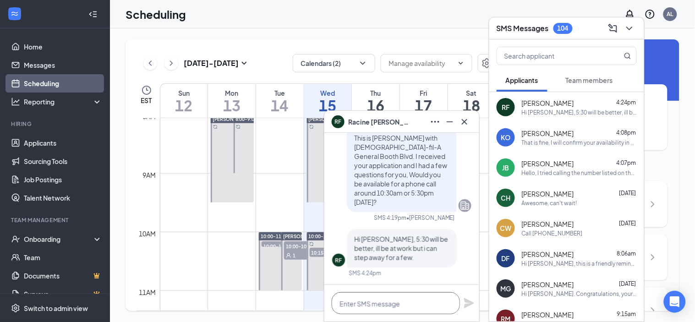
click at [364, 297] on textarea at bounding box center [396, 303] width 128 height 22
type textarea "O"
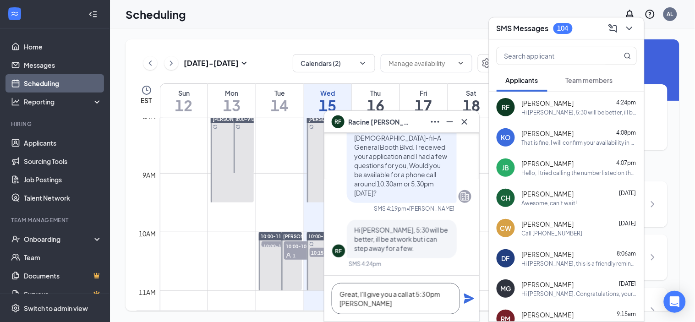
scroll to position [1, 0]
type textarea "Great, I'll give you a call at 5:30pm [DATE]."
click at [465, 297] on icon "Plane" at bounding box center [469, 299] width 10 height 10
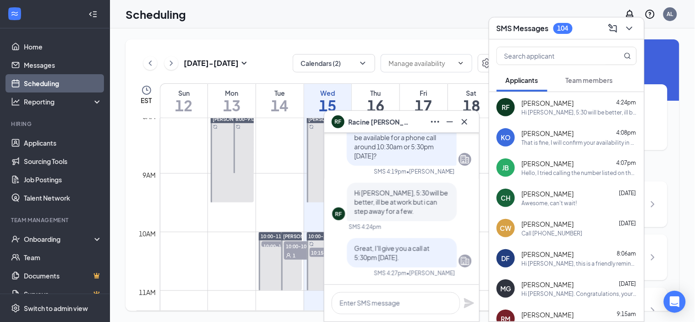
scroll to position [0, 0]
click at [461, 126] on icon "Cross" at bounding box center [464, 121] width 11 height 11
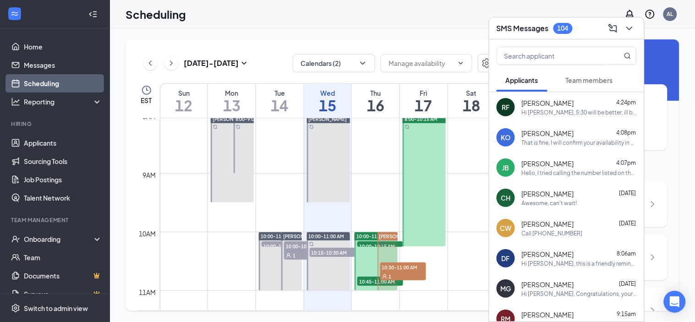
click at [605, 106] on div "[PERSON_NAME] 4:24pm" at bounding box center [579, 103] width 115 height 9
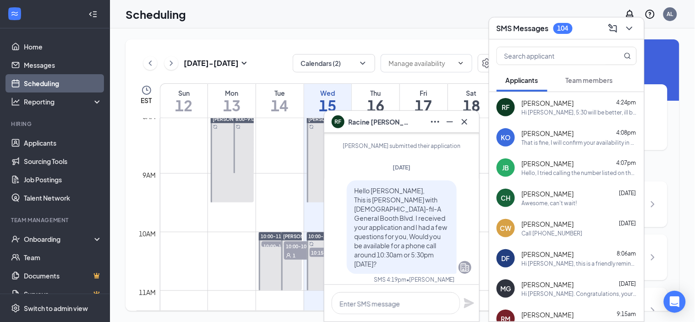
scroll to position [-153, 0]
click at [462, 123] on icon "Cross" at bounding box center [464, 121] width 11 height 11
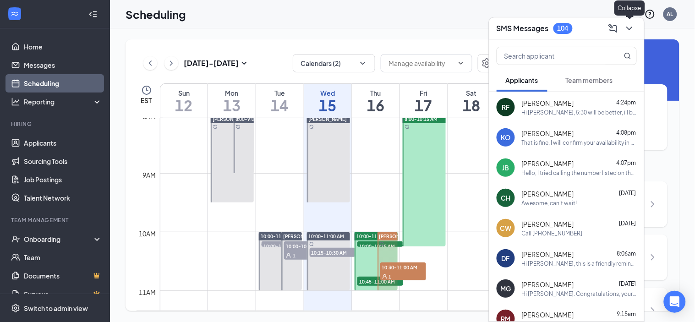
click at [634, 33] on icon "ChevronDown" at bounding box center [629, 28] width 11 height 11
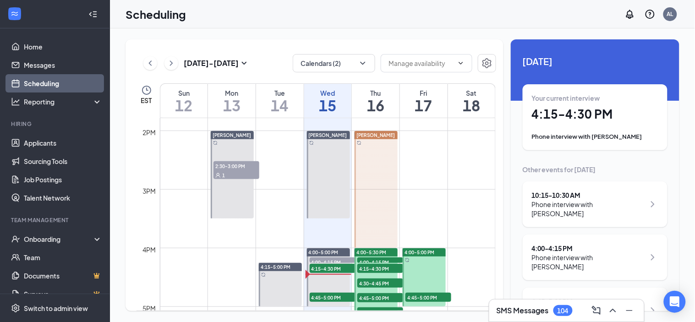
scroll to position [19, 0]
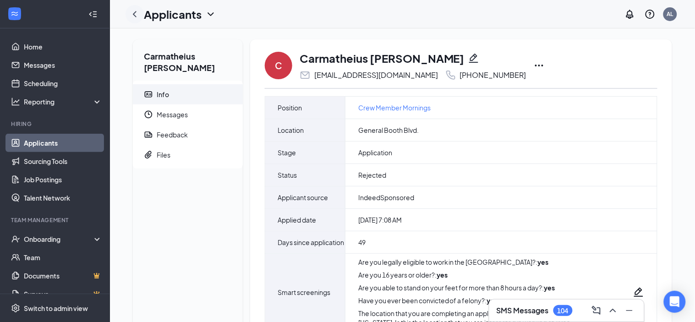
click at [134, 19] on icon "ChevronLeft" at bounding box center [134, 14] width 11 height 11
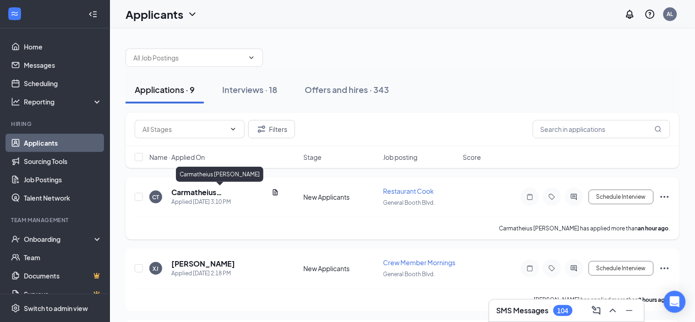
click at [205, 193] on h5 "Carmatheius [PERSON_NAME]" at bounding box center [219, 192] width 97 height 10
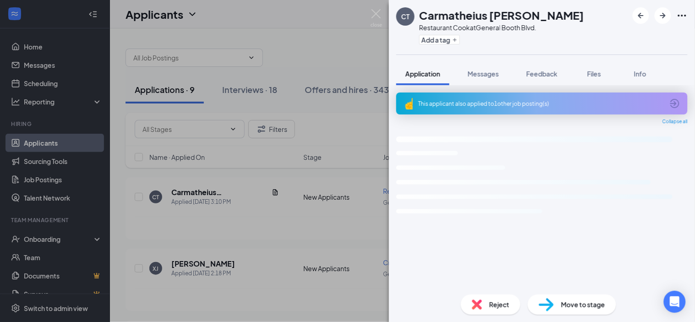
click at [498, 308] on span "Reject" at bounding box center [499, 305] width 20 height 10
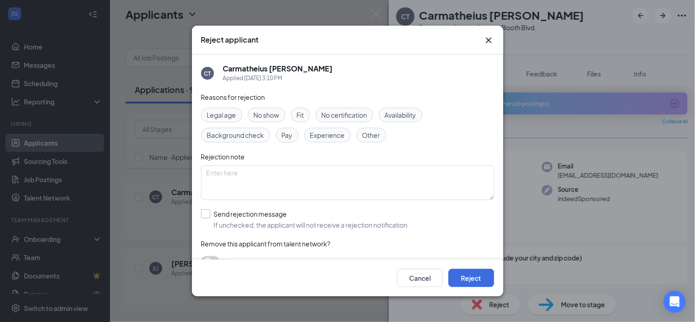
click at [224, 223] on input "Send rejection message If unchecked, the applicant will not receive a rejection…" at bounding box center [305, 219] width 209 height 20
checkbox input "true"
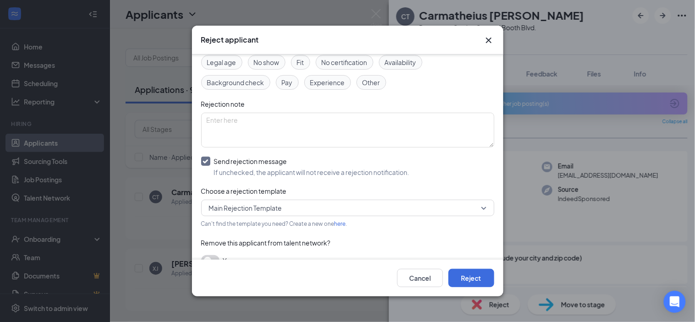
scroll to position [56, 0]
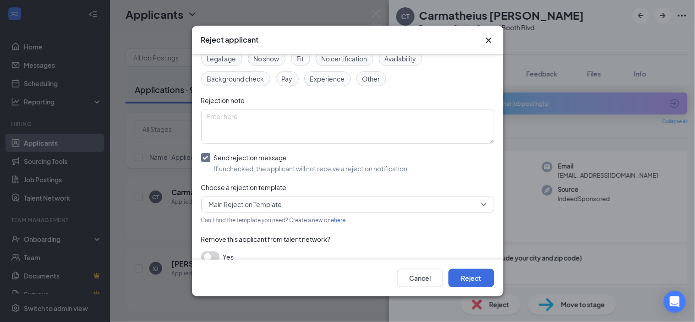
click at [303, 201] on span "Main Rejection Template" at bounding box center [343, 205] width 269 height 14
click at [450, 171] on div "Send rejection message If unchecked, the applicant will not receive a rejection…" at bounding box center [347, 163] width 293 height 20
click at [476, 275] on button "Reject" at bounding box center [472, 278] width 46 height 18
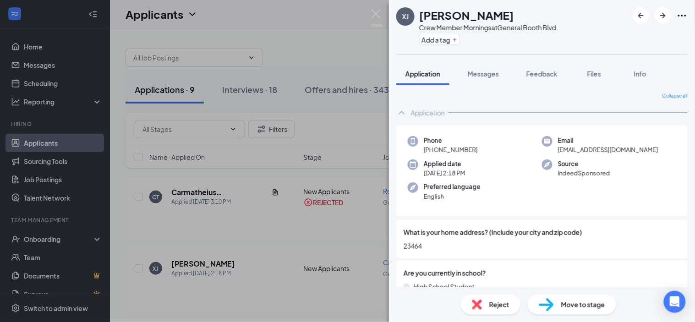
scroll to position [1, 0]
click at [564, 309] on span "Move to stage" at bounding box center [583, 305] width 44 height 10
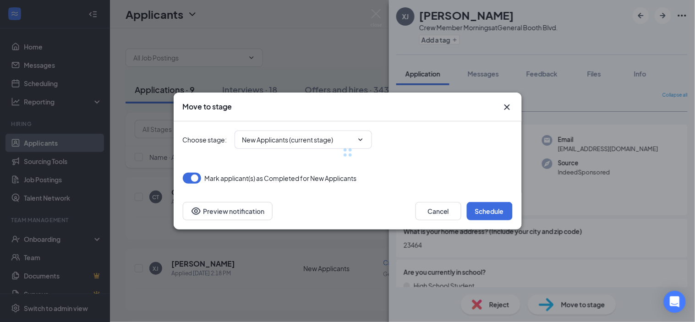
type input "Phone interview (next stage)"
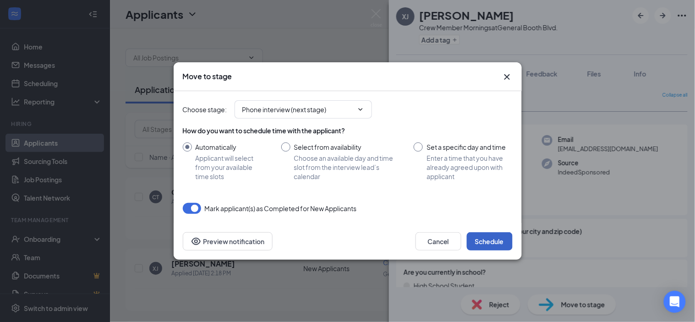
click at [483, 237] on button "Schedule" at bounding box center [490, 241] width 46 height 18
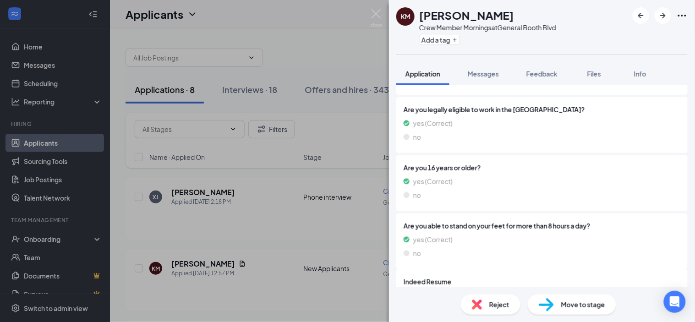
scroll to position [686, 0]
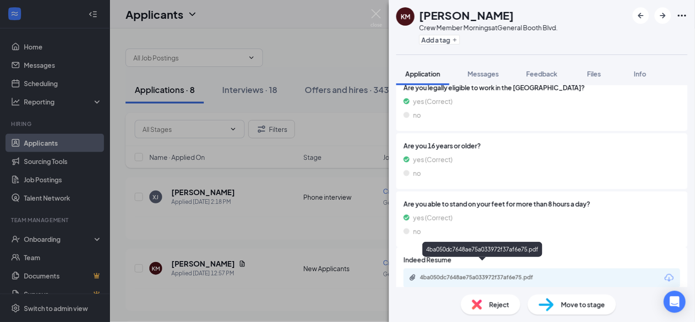
click at [504, 274] on div "4ba050dc7648ae75a033972f37af6e75.pdf" at bounding box center [484, 277] width 128 height 7
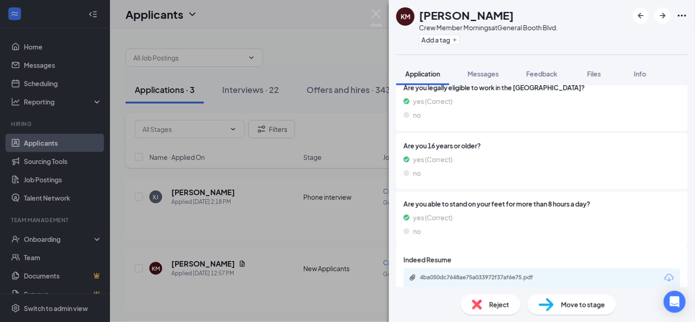
scroll to position [682, 0]
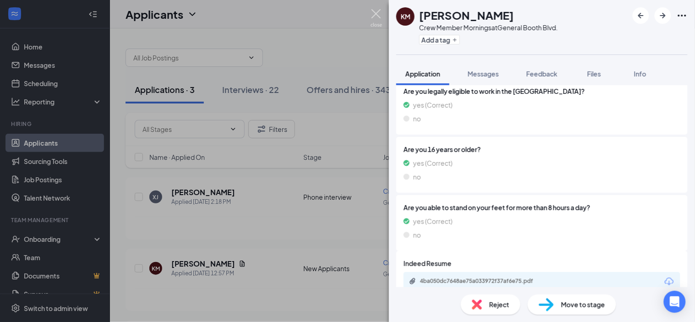
click at [381, 13] on img at bounding box center [376, 18] width 11 height 18
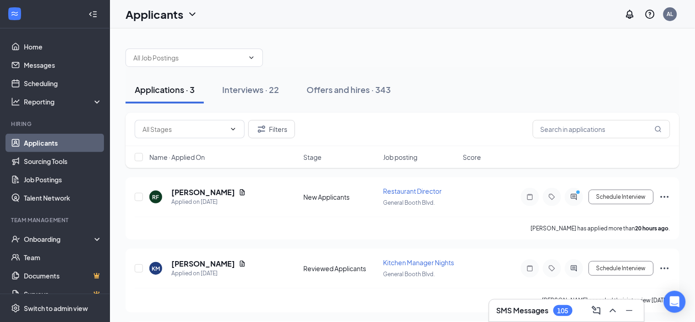
click at [552, 313] on div "SMS Messages 105" at bounding box center [535, 310] width 76 height 11
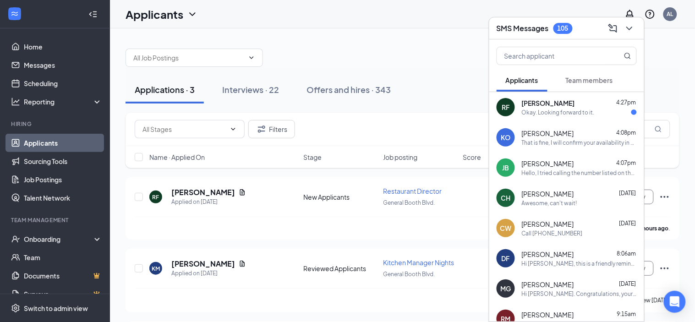
click at [559, 102] on span "[PERSON_NAME]" at bounding box center [548, 103] width 53 height 9
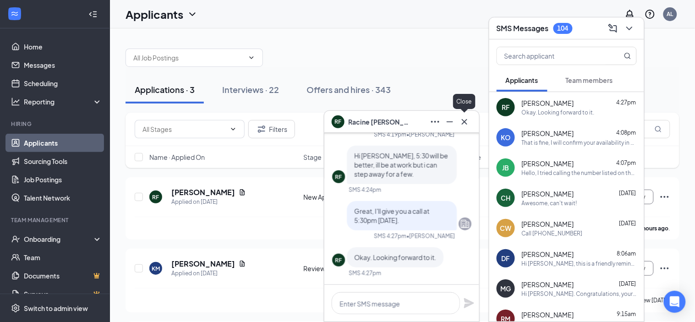
click at [466, 120] on icon "Cross" at bounding box center [464, 121] width 11 height 11
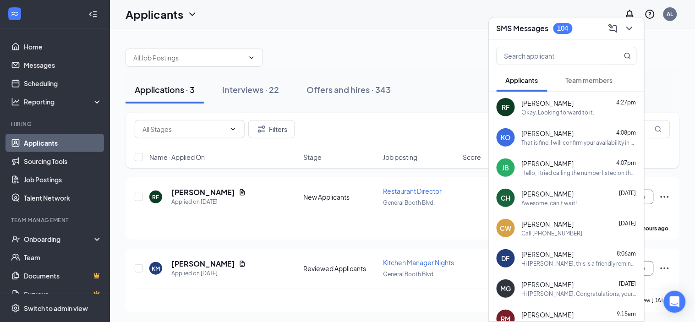
click at [420, 91] on div "Applications · 3 Interviews · 22 Offers and hires · 343" at bounding box center [403, 89] width 554 height 27
click at [255, 88] on div "Interviews · 22" at bounding box center [250, 89] width 57 height 11
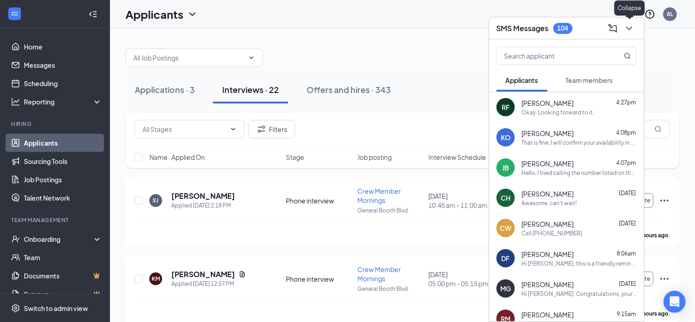
click at [631, 31] on icon "ChevronDown" at bounding box center [629, 28] width 11 height 11
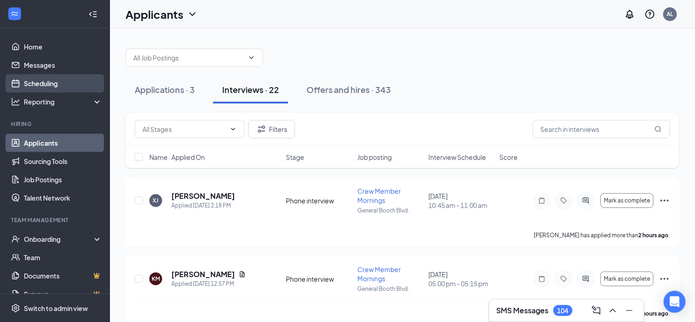
click at [53, 85] on link "Scheduling" at bounding box center [63, 83] width 78 height 18
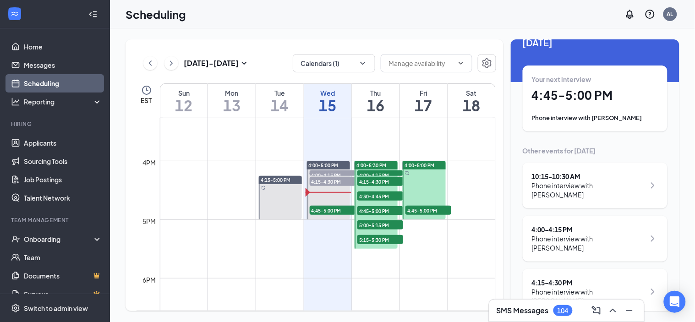
scroll to position [901, 0]
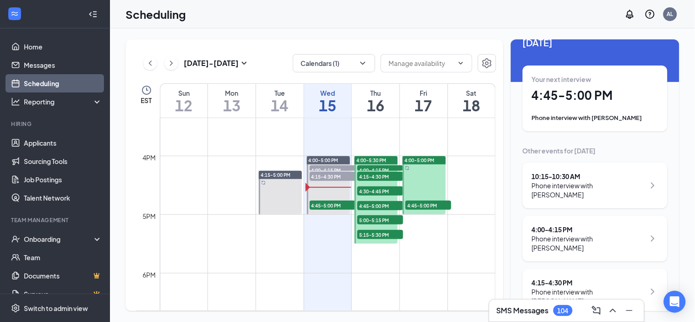
click at [586, 226] on div "4:00 - 4:15 PM" at bounding box center [588, 229] width 113 height 9
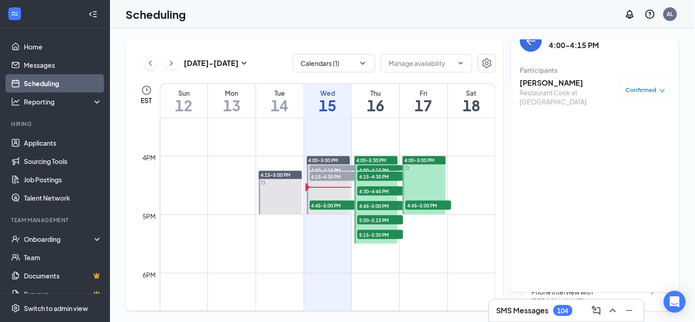
click at [544, 86] on h3 "[PERSON_NAME]" at bounding box center [568, 83] width 96 height 10
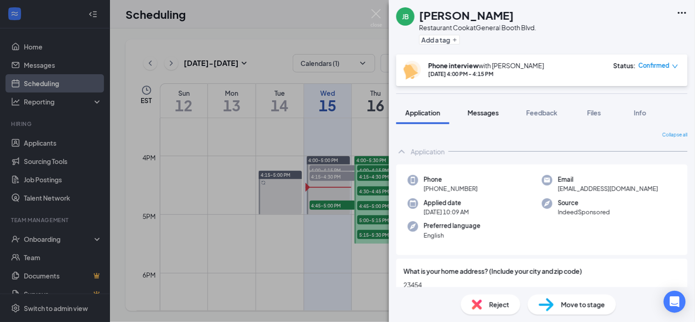
click at [477, 113] on span "Messages" at bounding box center [483, 113] width 31 height 8
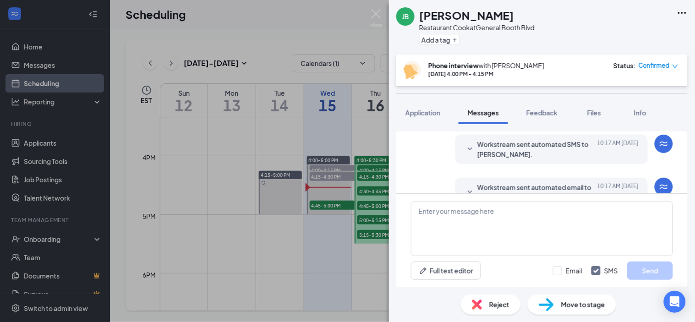
scroll to position [212, 0]
click at [538, 118] on button "Feedback" at bounding box center [541, 112] width 49 height 23
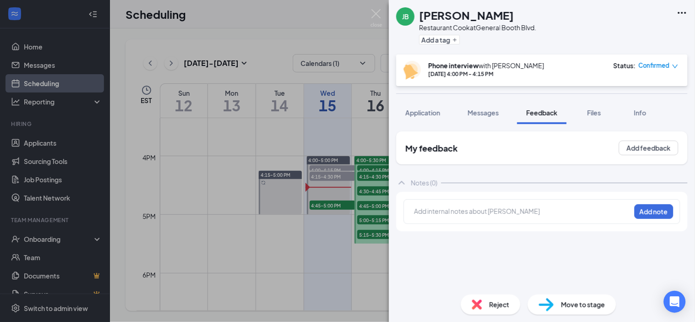
click at [488, 204] on div "Add internal notes about [PERSON_NAME] Add note" at bounding box center [542, 211] width 277 height 25
click at [492, 211] on div at bounding box center [523, 212] width 216 height 10
click at [639, 210] on button "Add note" at bounding box center [654, 211] width 39 height 15
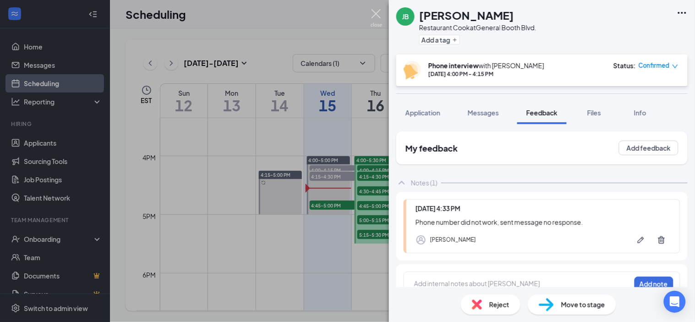
click at [374, 15] on img at bounding box center [376, 18] width 11 height 18
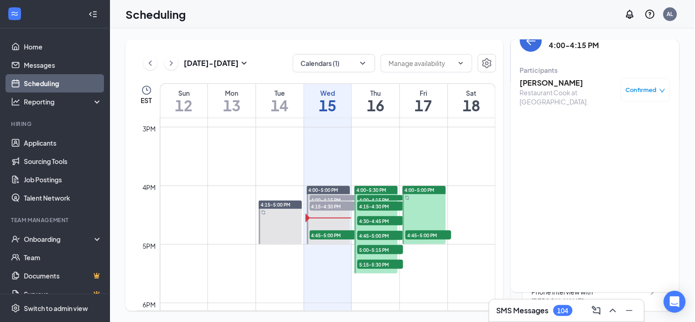
scroll to position [874, 0]
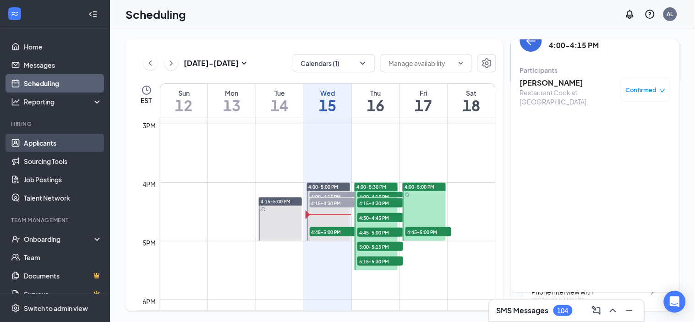
click at [60, 140] on link "Applicants" at bounding box center [63, 143] width 78 height 18
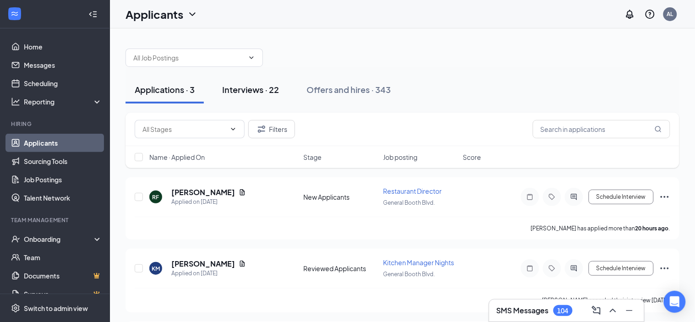
click at [257, 86] on div "Interviews · 22" at bounding box center [250, 89] width 57 height 11
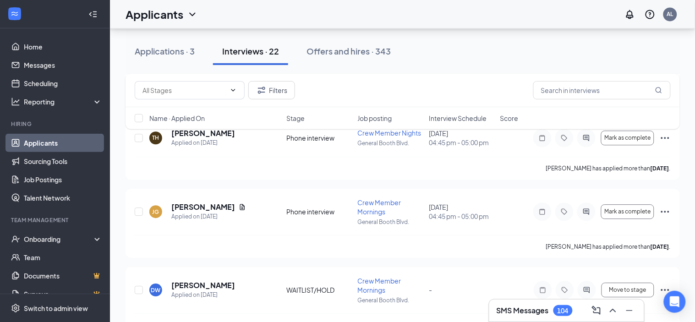
scroll to position [1531, 0]
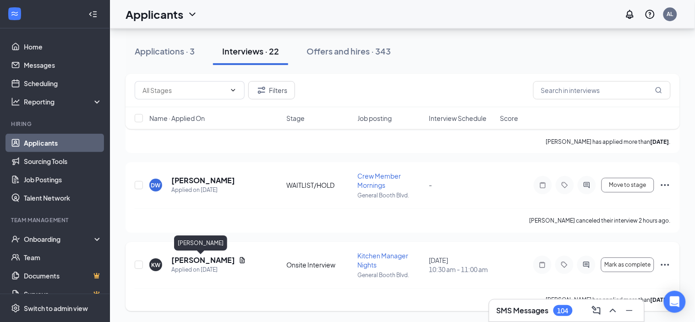
click at [195, 263] on h5 "[PERSON_NAME]" at bounding box center [203, 260] width 64 height 10
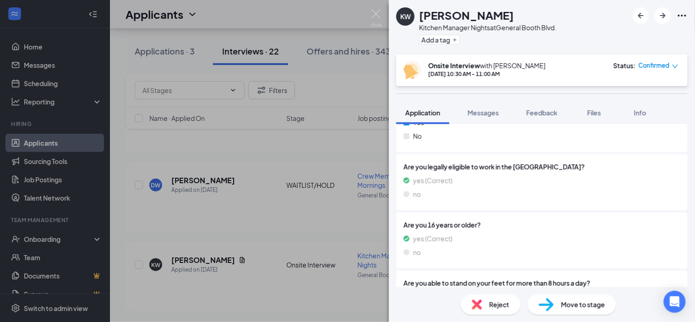
scroll to position [1235, 0]
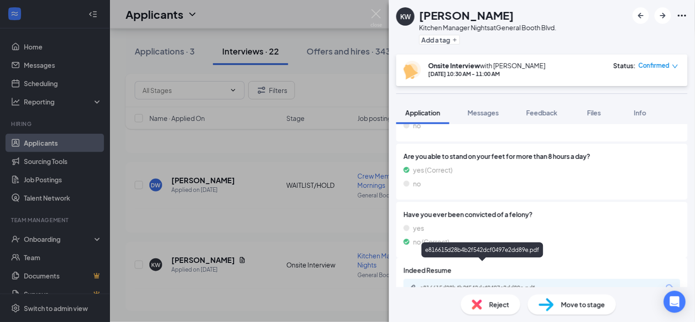
click at [527, 285] on div "e816615d28b4b2f542dcf0497e2dd89e.pdf" at bounding box center [484, 288] width 128 height 7
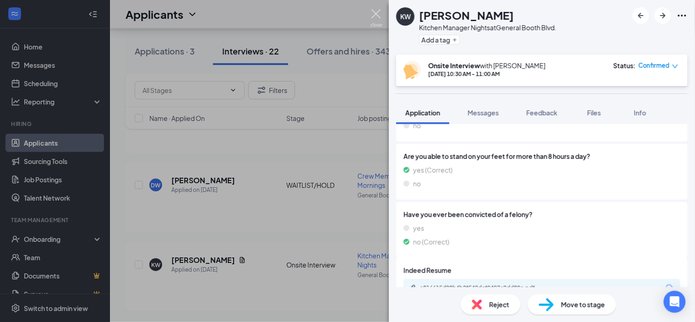
scroll to position [1231, 0]
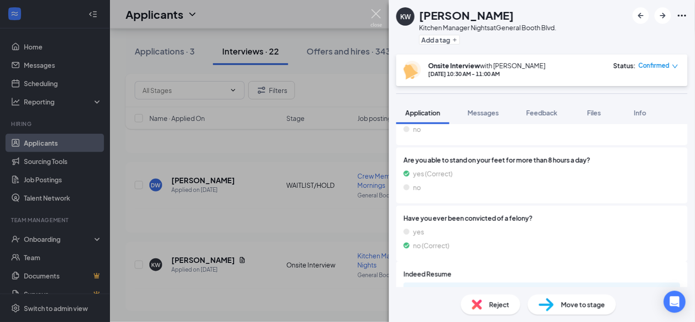
click at [377, 16] on img at bounding box center [376, 18] width 11 height 18
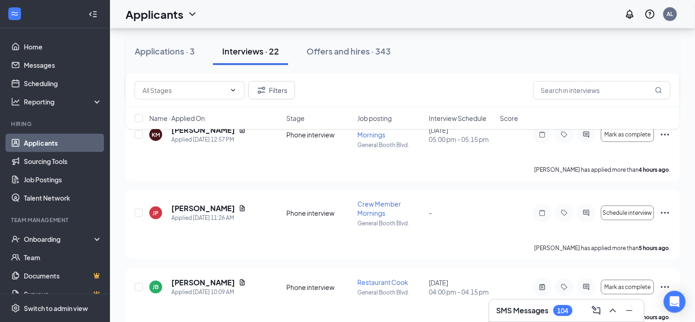
scroll to position [137, 0]
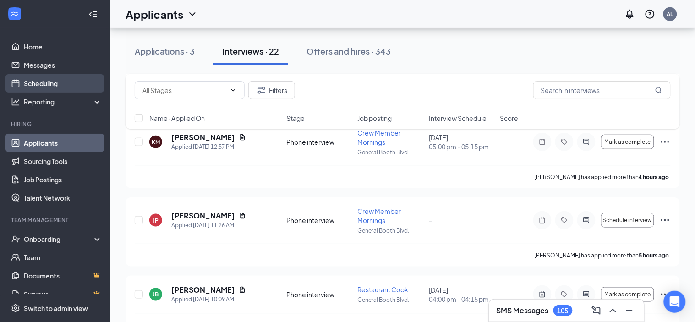
click at [35, 82] on link "Scheduling" at bounding box center [63, 83] width 78 height 18
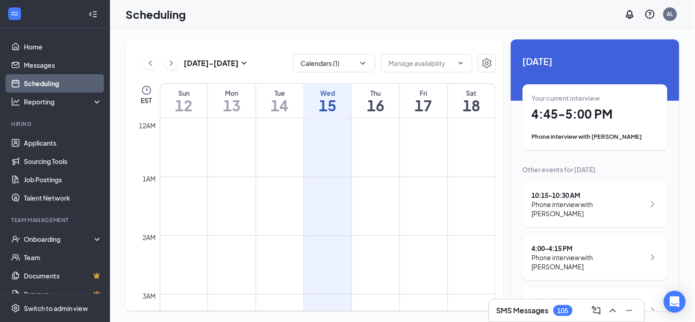
scroll to position [451, 0]
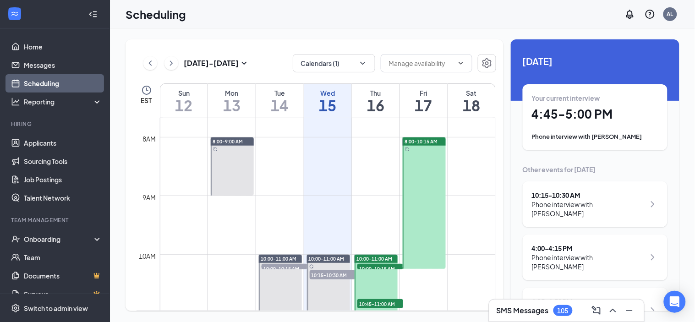
click at [558, 119] on h1 "4:45 - 5:00 PM" at bounding box center [595, 114] width 126 height 16
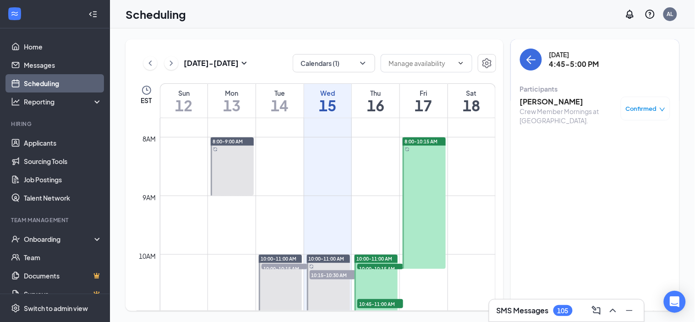
click at [535, 103] on h3 "[PERSON_NAME]" at bounding box center [568, 102] width 96 height 10
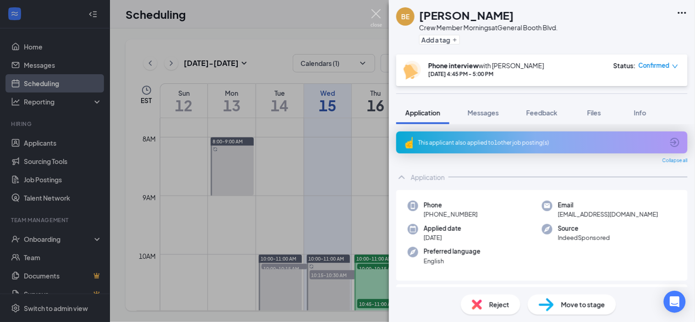
click at [376, 22] on img at bounding box center [376, 18] width 11 height 18
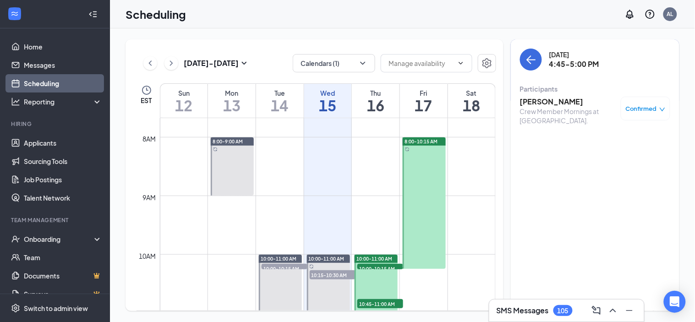
click at [547, 307] on h3 "SMS Messages" at bounding box center [523, 311] width 52 height 10
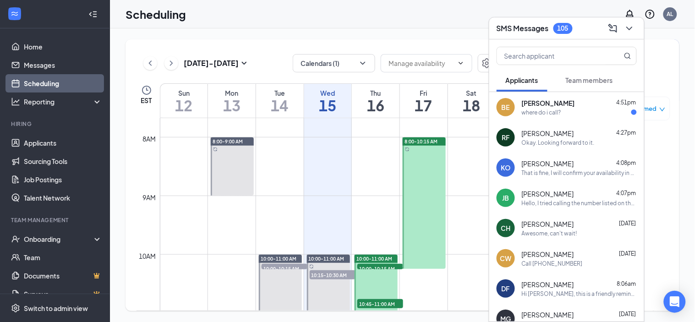
click at [580, 119] on div "BE [PERSON_NAME] 4:51pm where do i call?" at bounding box center [566, 107] width 155 height 30
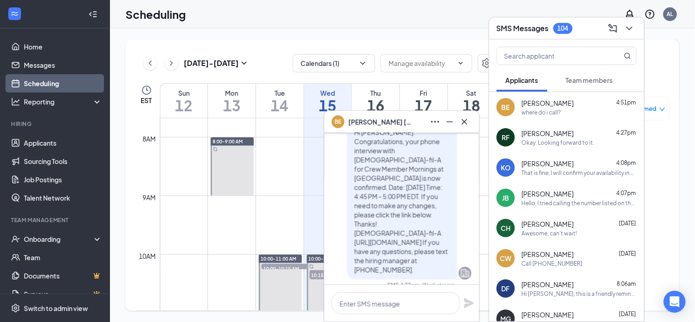
scroll to position [-267, 0]
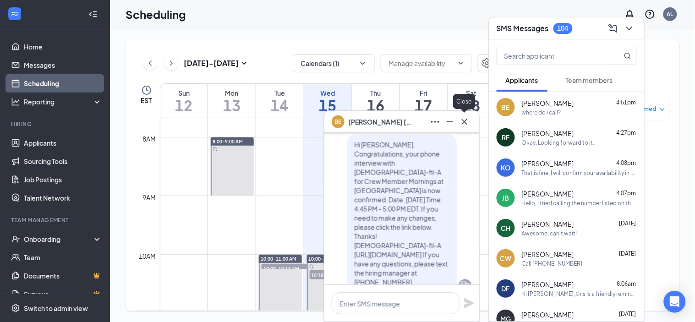
click at [467, 120] on icon "Cross" at bounding box center [464, 121] width 11 height 11
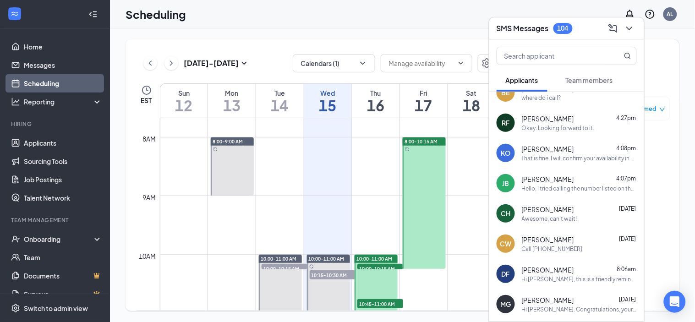
scroll to position [0, 0]
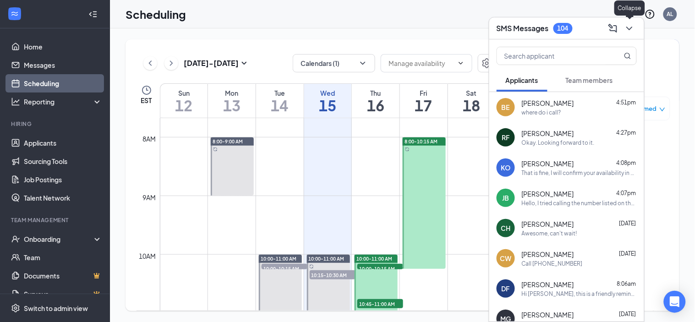
click at [637, 28] on button at bounding box center [629, 28] width 15 height 15
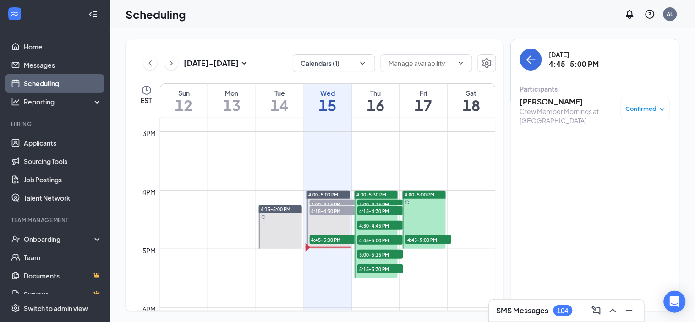
scroll to position [868, 0]
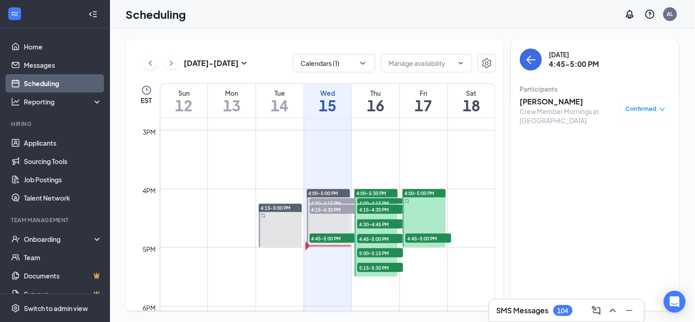
click at [537, 103] on h3 "[PERSON_NAME]" at bounding box center [568, 102] width 96 height 10
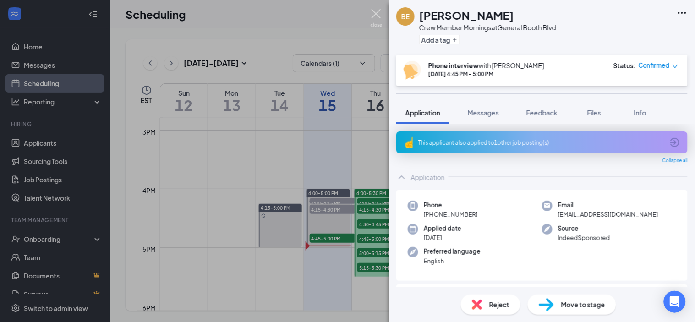
click at [376, 11] on img at bounding box center [376, 18] width 11 height 18
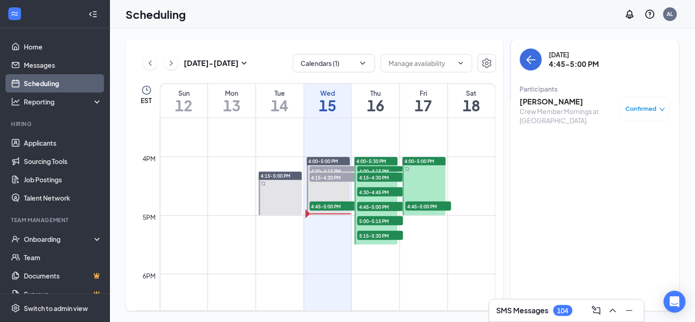
scroll to position [902, 0]
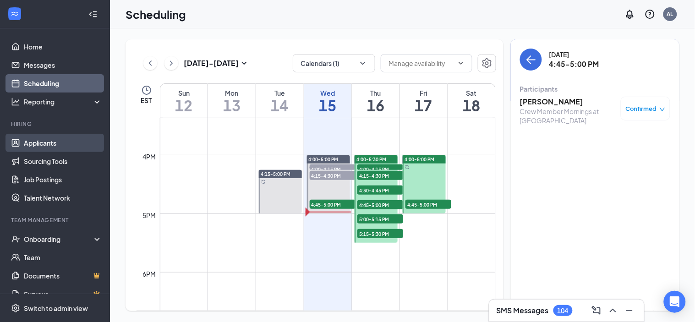
click at [28, 142] on link "Applicants" at bounding box center [63, 143] width 78 height 18
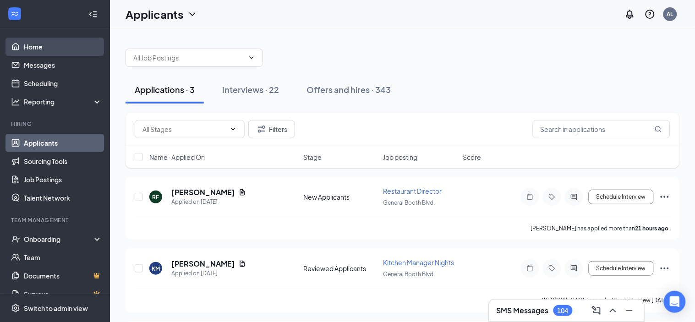
click at [46, 52] on link "Home" at bounding box center [63, 47] width 78 height 18
